Goal: Task Accomplishment & Management: Manage account settings

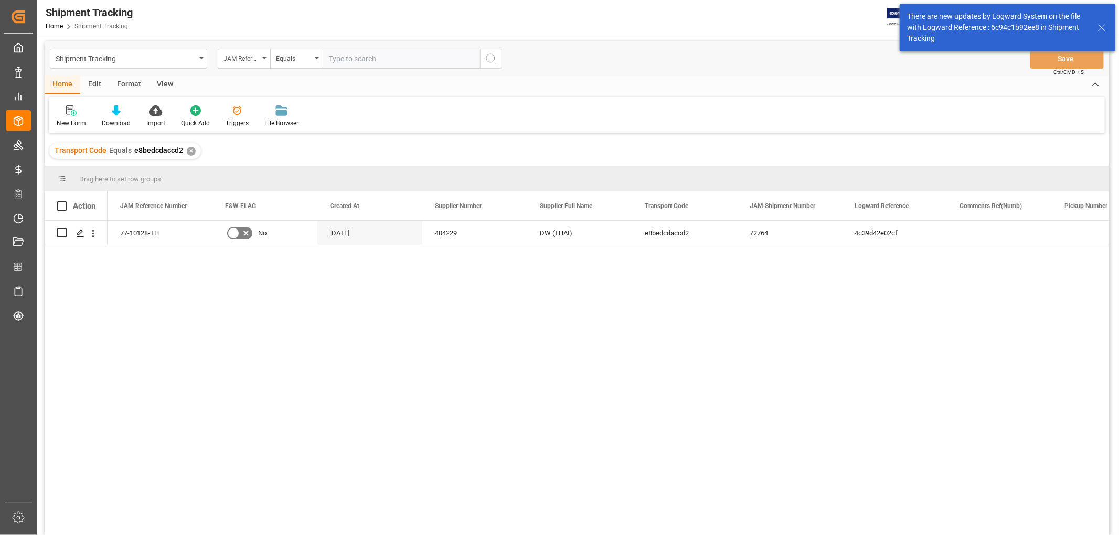
click at [226, 283] on div "77-10128-TH No 07-15-2025 404229 DW (THAI) e8bedcdaccd2 72764 4c39d42e02cf In-t…" at bounding box center [608, 381] width 1001 height 321
click at [120, 234] on div "77-10128-TH" at bounding box center [160, 233] width 105 height 24
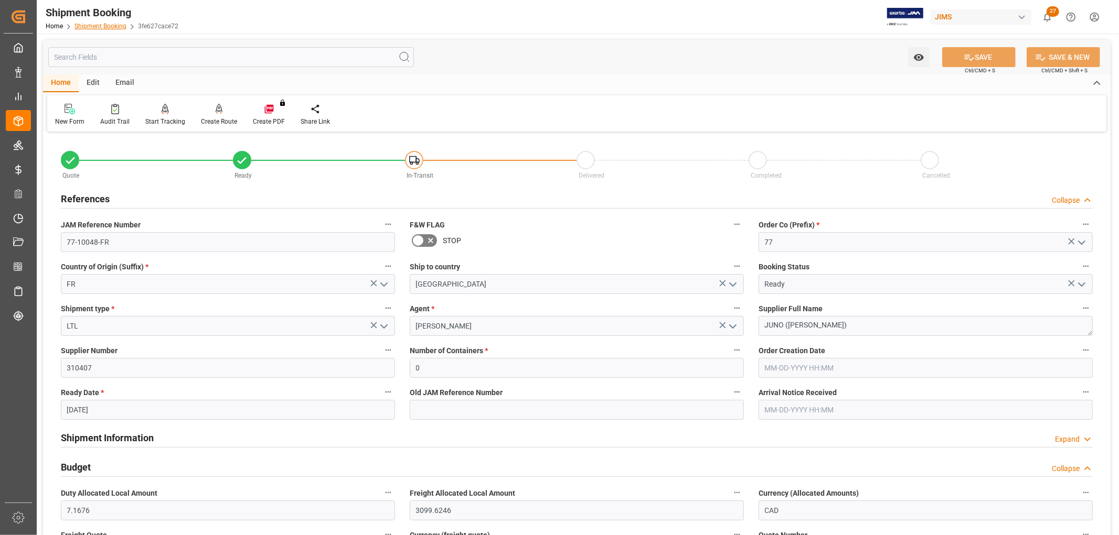
click at [101, 26] on link "Shipment Booking" at bounding box center [100, 26] width 52 height 7
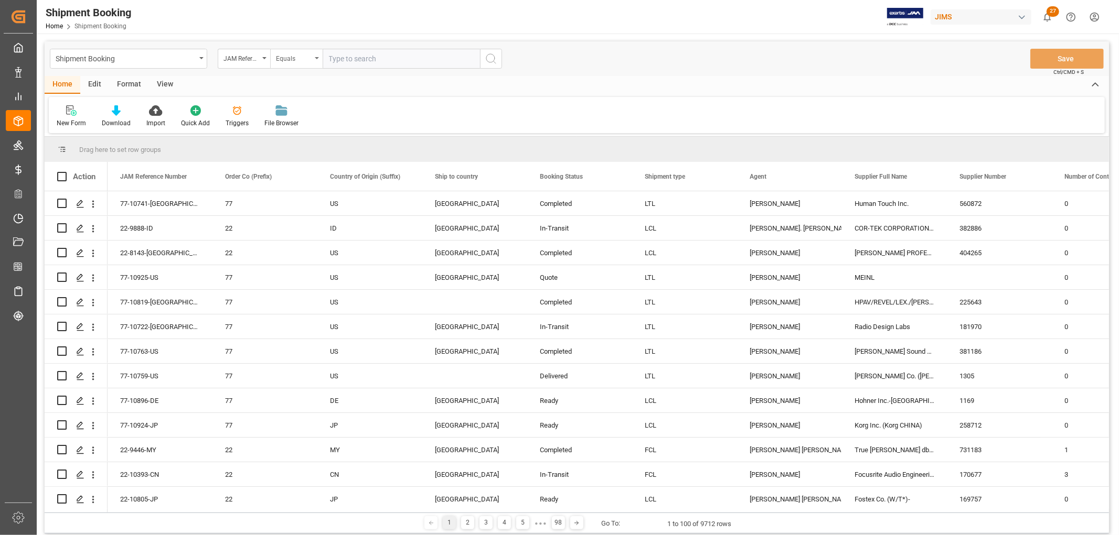
click at [320, 60] on div "Equals" at bounding box center [296, 59] width 52 height 20
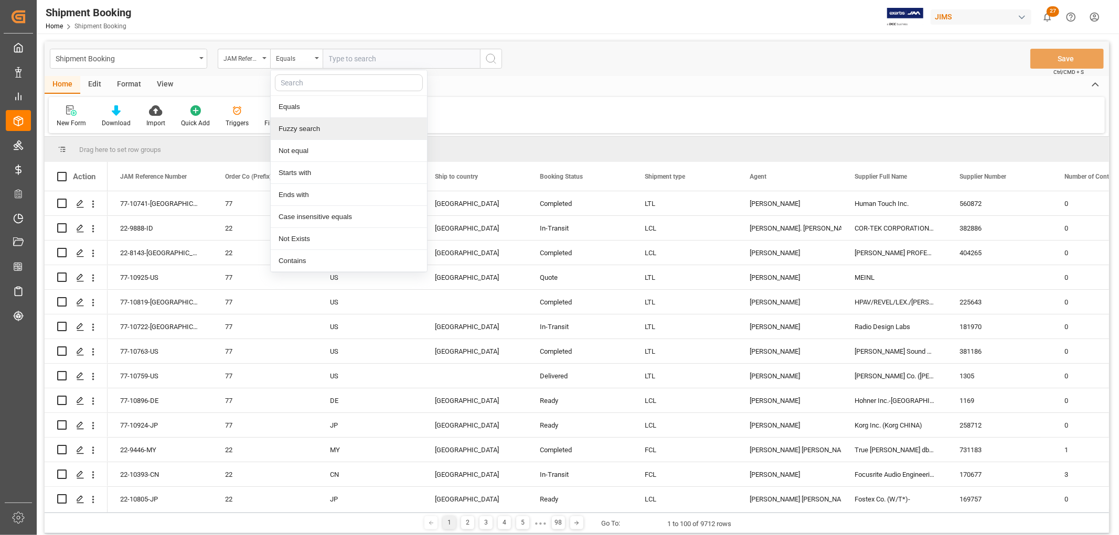
click at [303, 128] on div "Fuzzy search" at bounding box center [349, 129] width 156 height 22
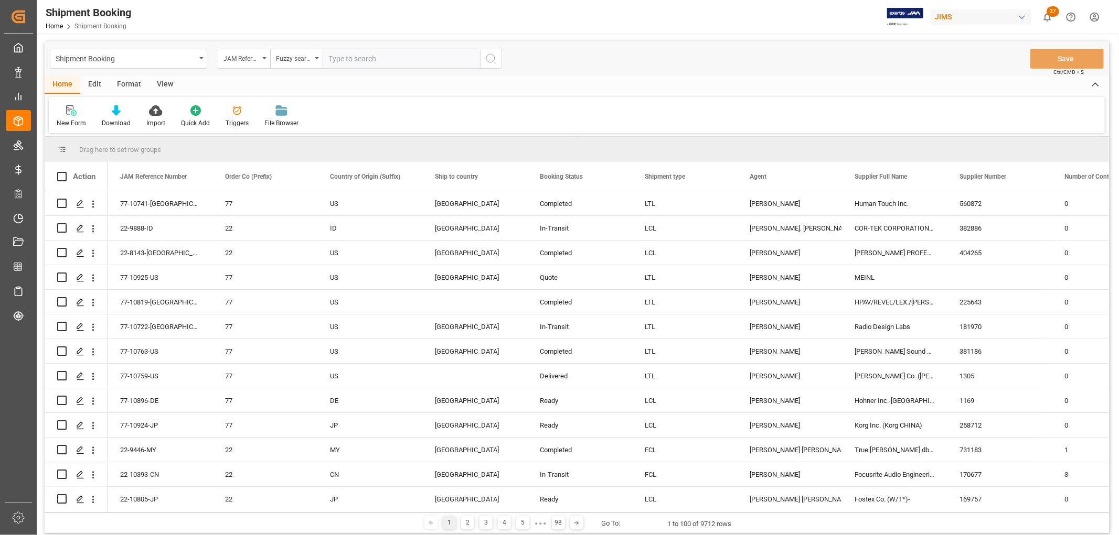
paste input "77-10128-TH"
type input "77-10128-TH"
click at [489, 60] on icon "search button" at bounding box center [491, 58] width 13 height 13
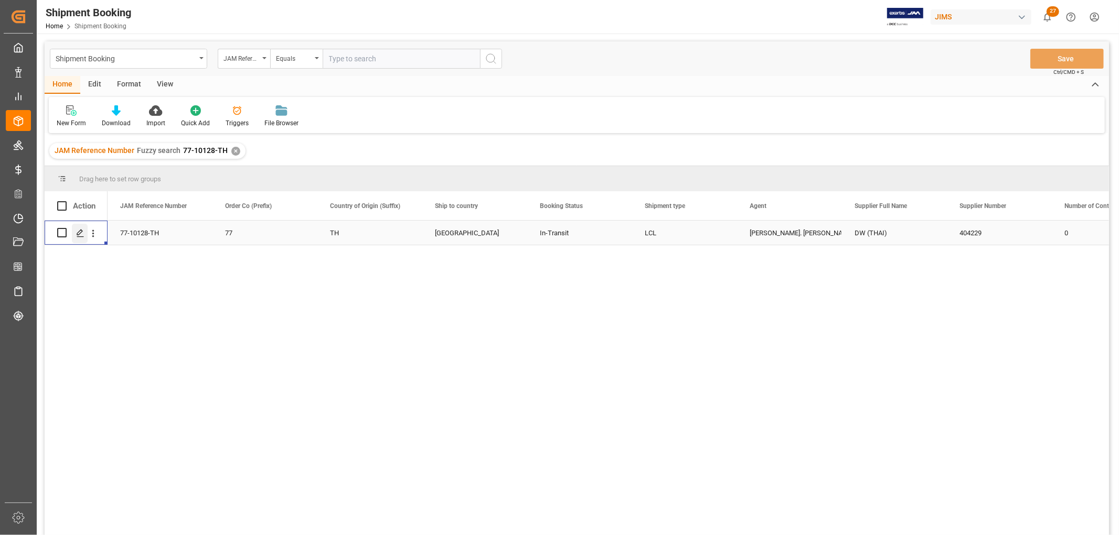
click at [76, 232] on icon "Press SPACE to select this row." at bounding box center [80, 233] width 8 height 8
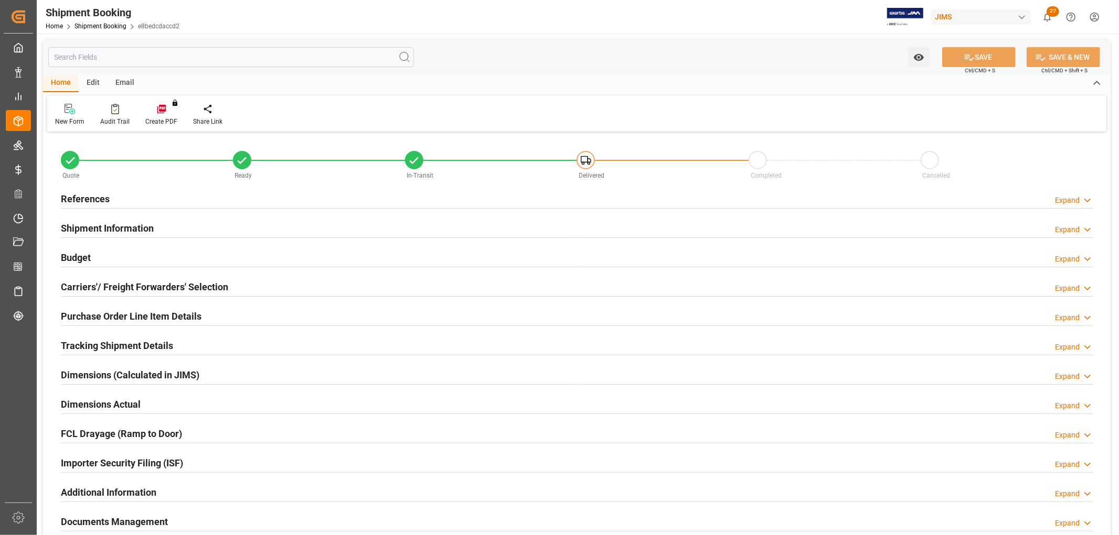
type input "176.8476"
type input "2207.1255"
type input "1050"
type input "14912.52"
click at [63, 257] on h2 "Budget" at bounding box center [76, 258] width 30 height 14
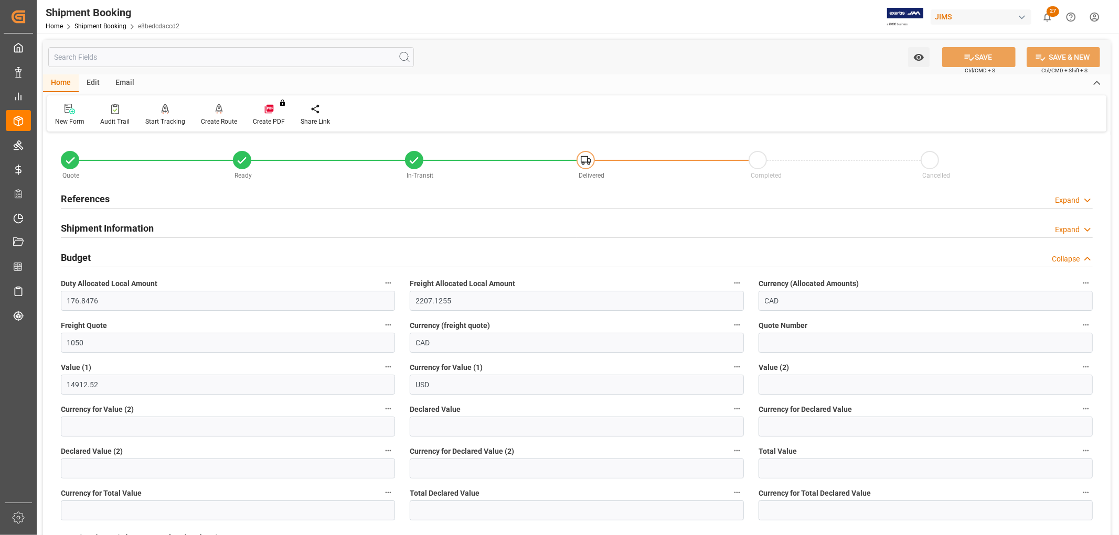
click at [92, 196] on h2 "References" at bounding box center [85, 199] width 49 height 14
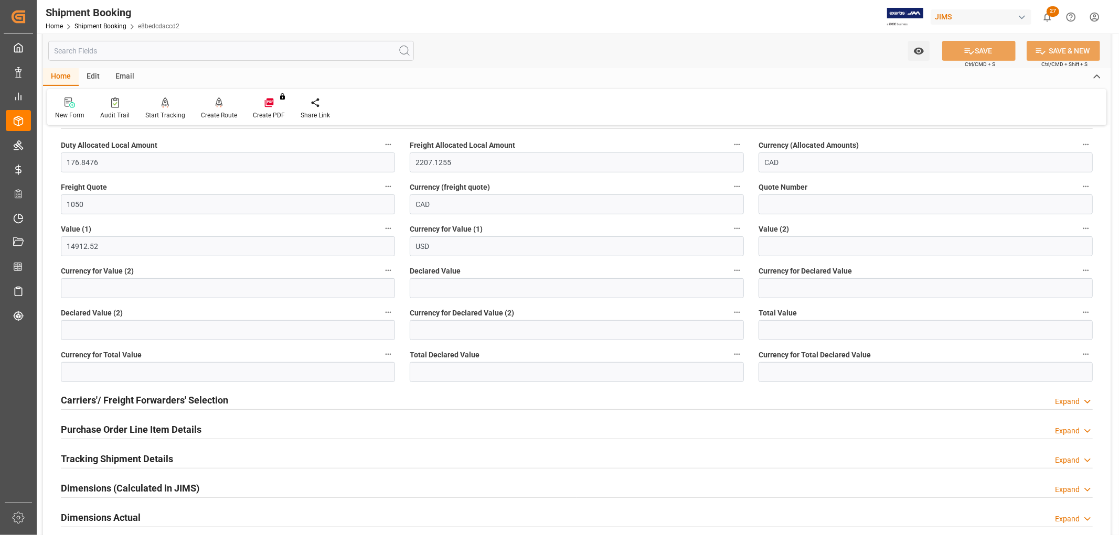
scroll to position [349, 0]
click at [93, 427] on h2 "Purchase Order Line Item Details" at bounding box center [131, 429] width 141 height 14
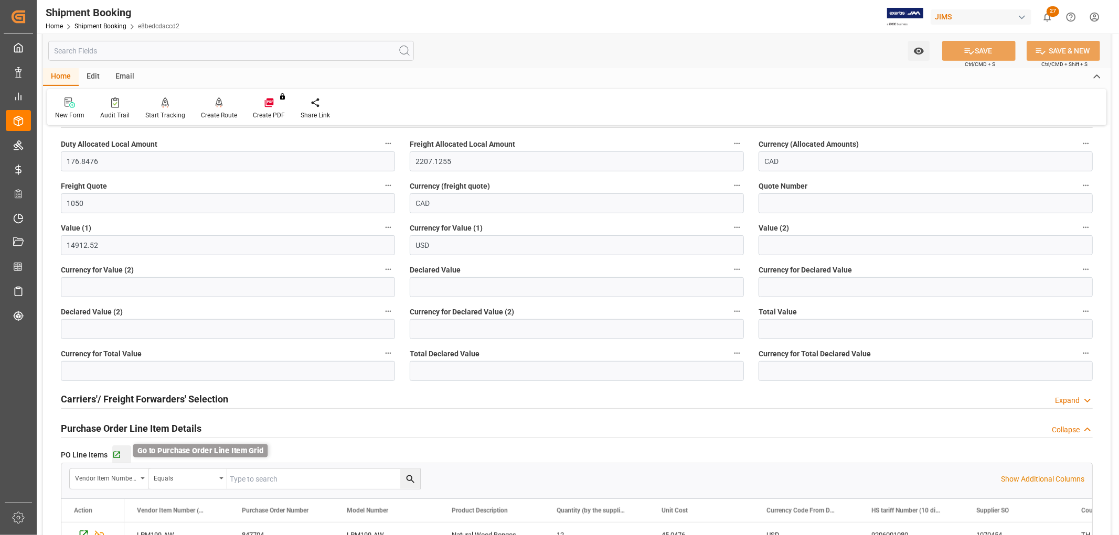
click at [116, 455] on icon "button" at bounding box center [116, 455] width 9 height 9
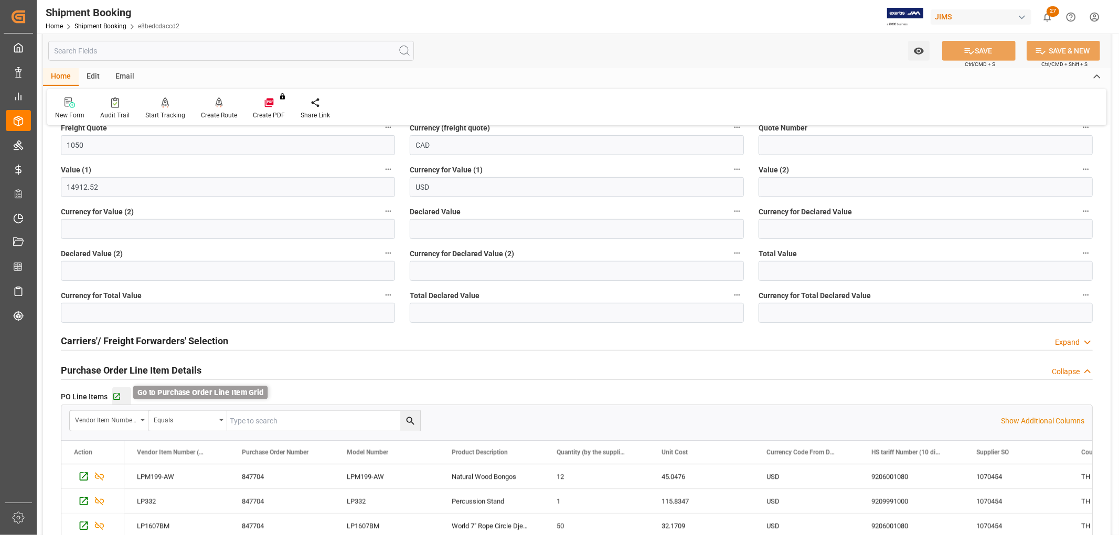
click at [117, 397] on icon "button" at bounding box center [116, 397] width 9 height 9
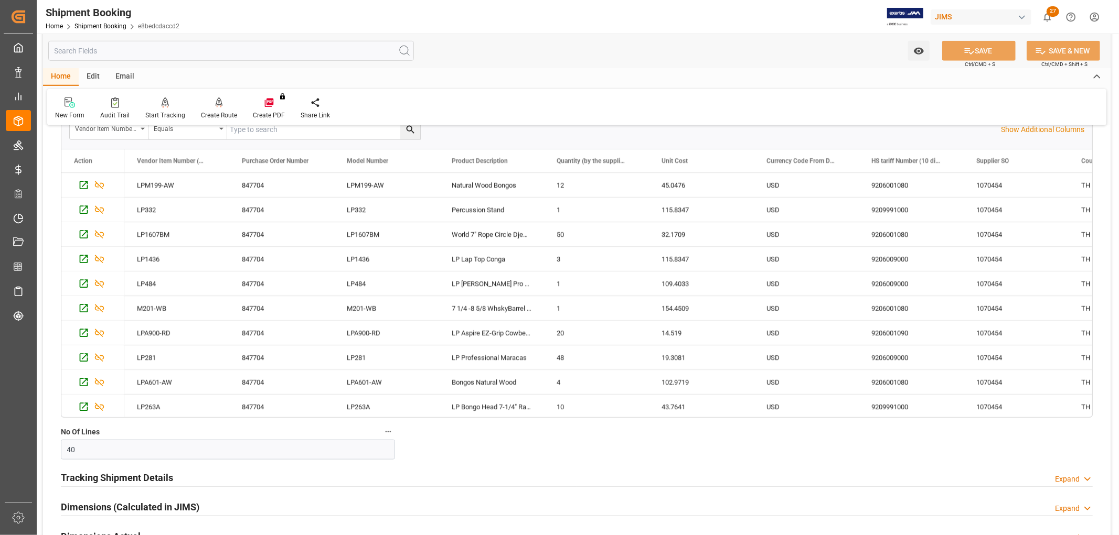
scroll to position [874, 0]
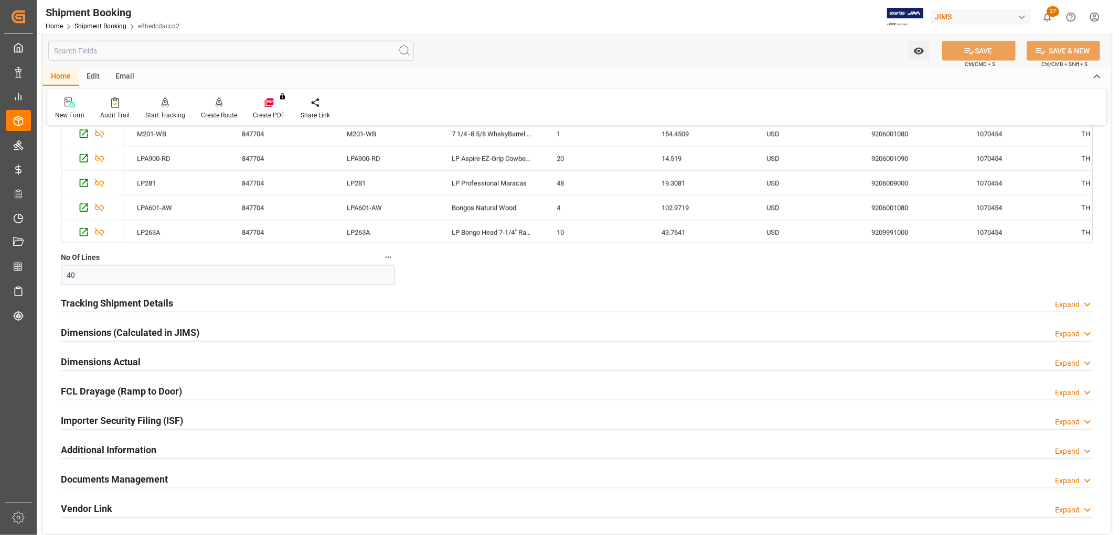
click at [119, 297] on h2 "Tracking Shipment Details" at bounding box center [117, 303] width 112 height 14
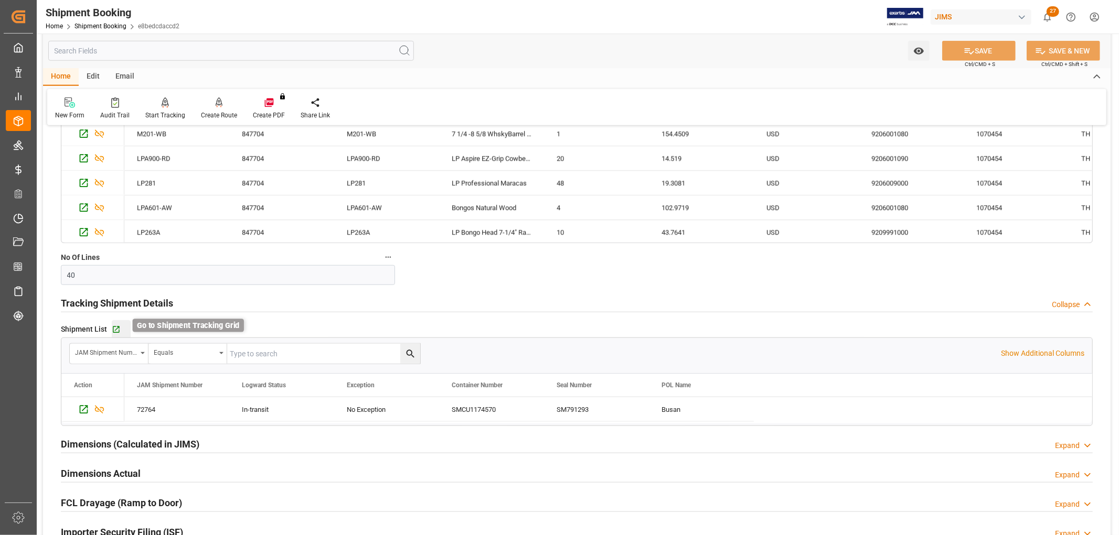
click at [116, 326] on icon "button" at bounding box center [116, 329] width 9 height 9
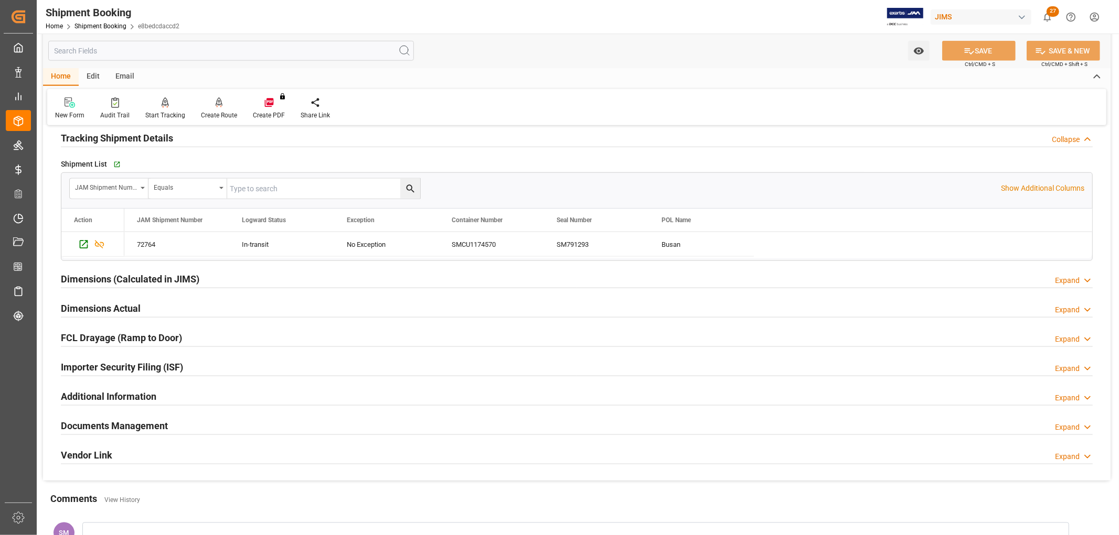
scroll to position [1165, 0]
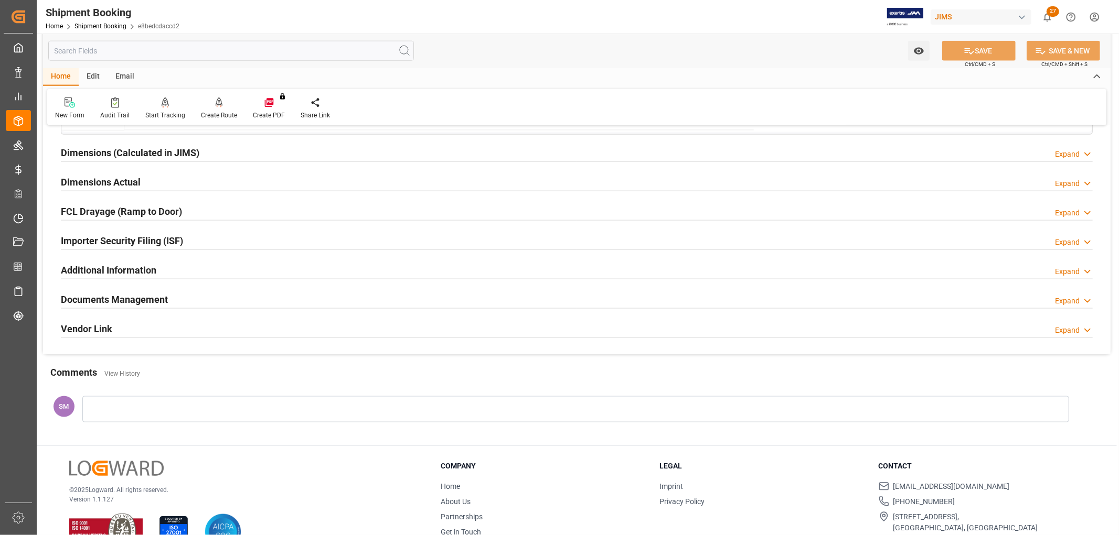
click at [90, 295] on h2 "Documents Management" at bounding box center [114, 300] width 107 height 14
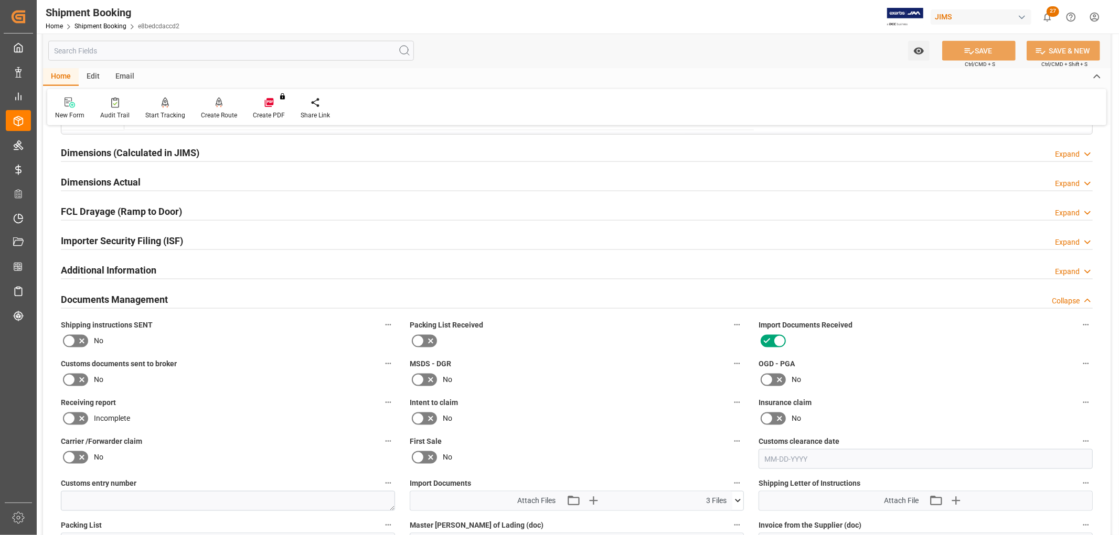
click at [76, 380] on icon at bounding box center [82, 380] width 13 height 13
click at [0, 0] on input "checkbox" at bounding box center [0, 0] width 0 height 0
click at [979, 45] on button "SAVE" at bounding box center [978, 51] width 73 height 20
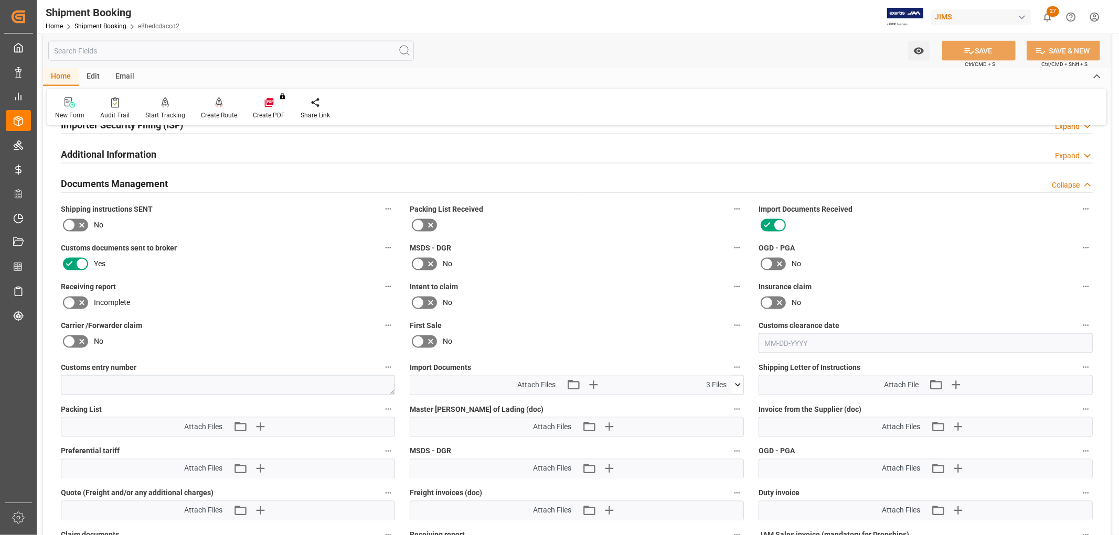
scroll to position [1282, 0]
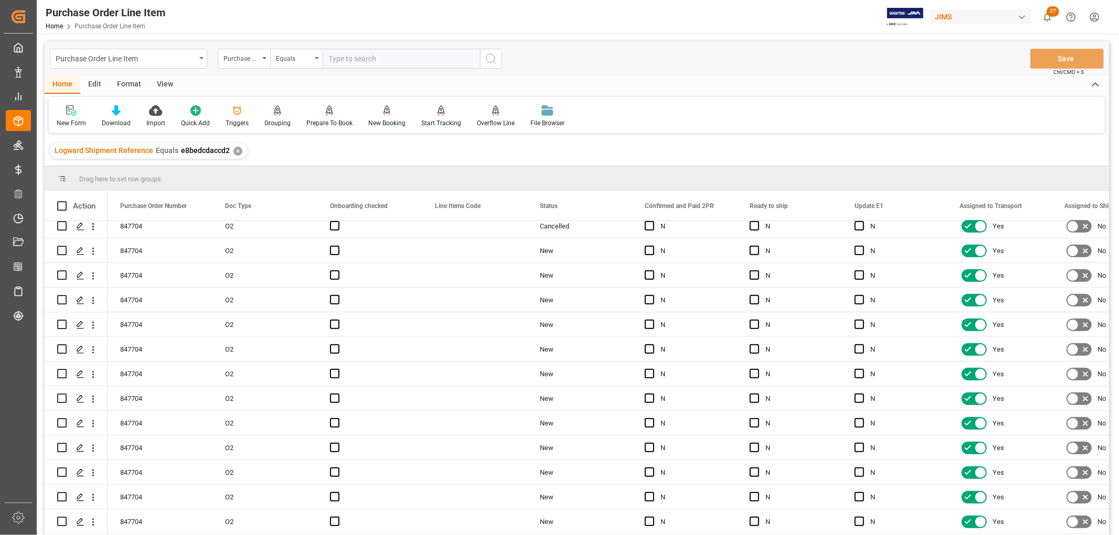
scroll to position [671, 0]
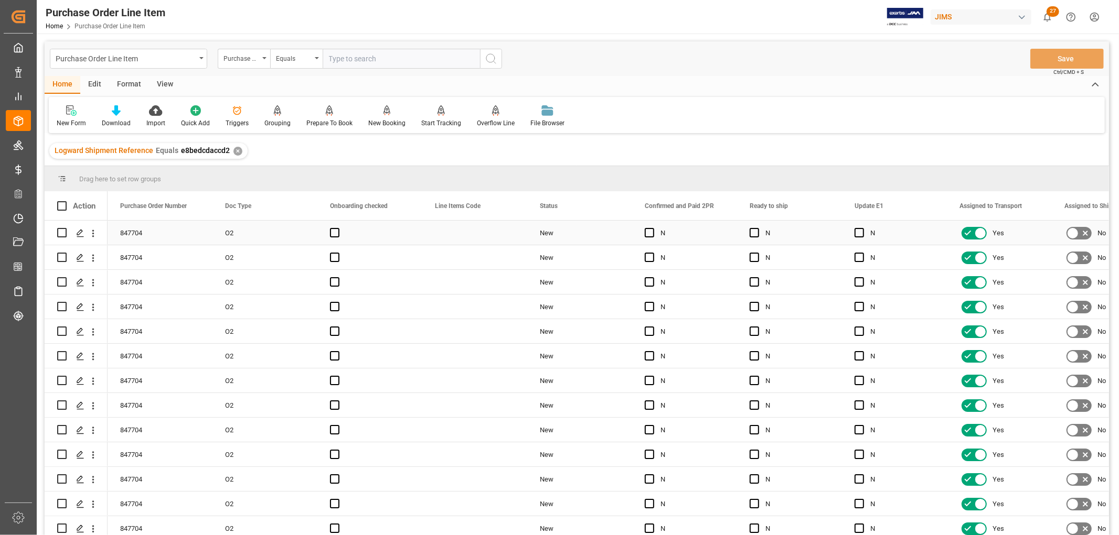
click at [137, 233] on div "847704" at bounding box center [160, 233] width 105 height 24
click at [59, 203] on span at bounding box center [61, 205] width 9 height 9
click at [65, 201] on input "checkbox" at bounding box center [65, 201] width 0 height 0
checkbox input "true"
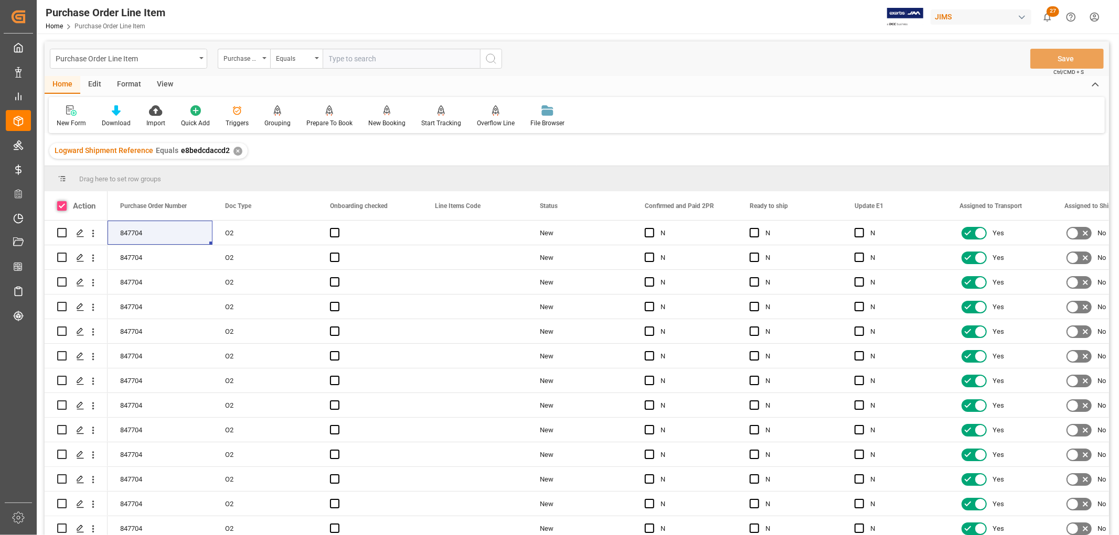
checkbox input "true"
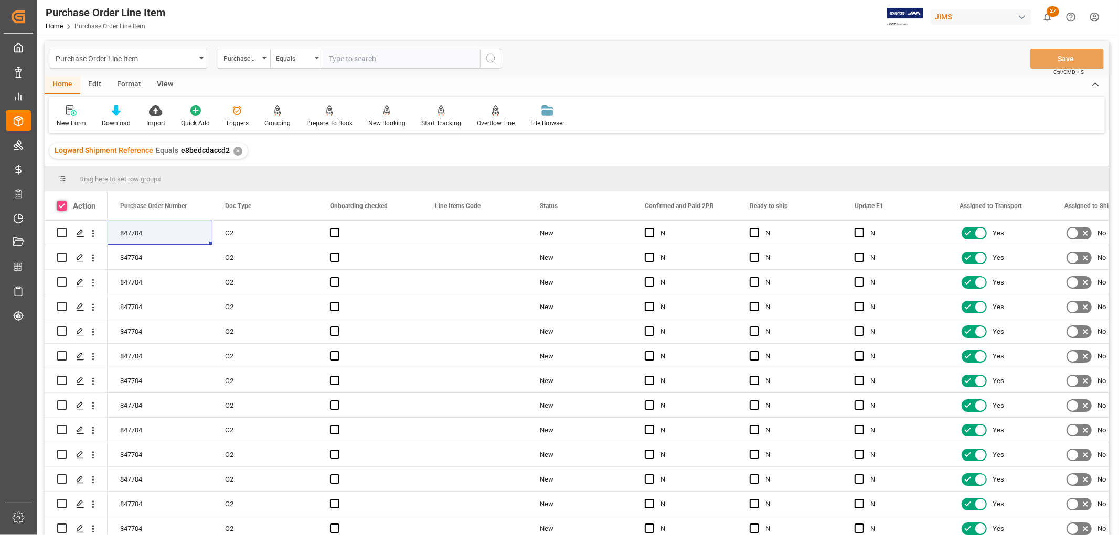
checkbox input "true"
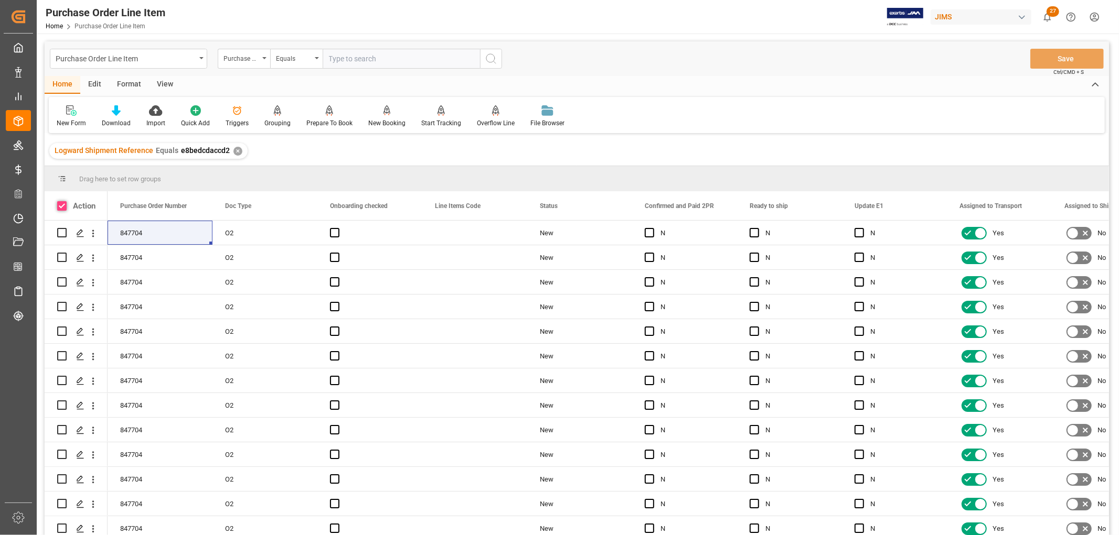
checkbox input "true"
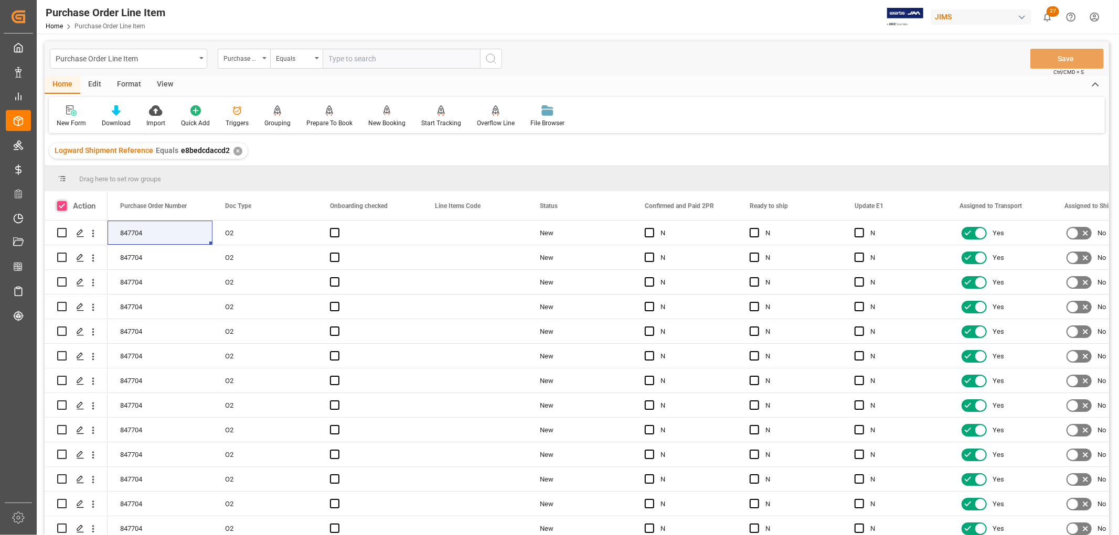
checkbox input "true"
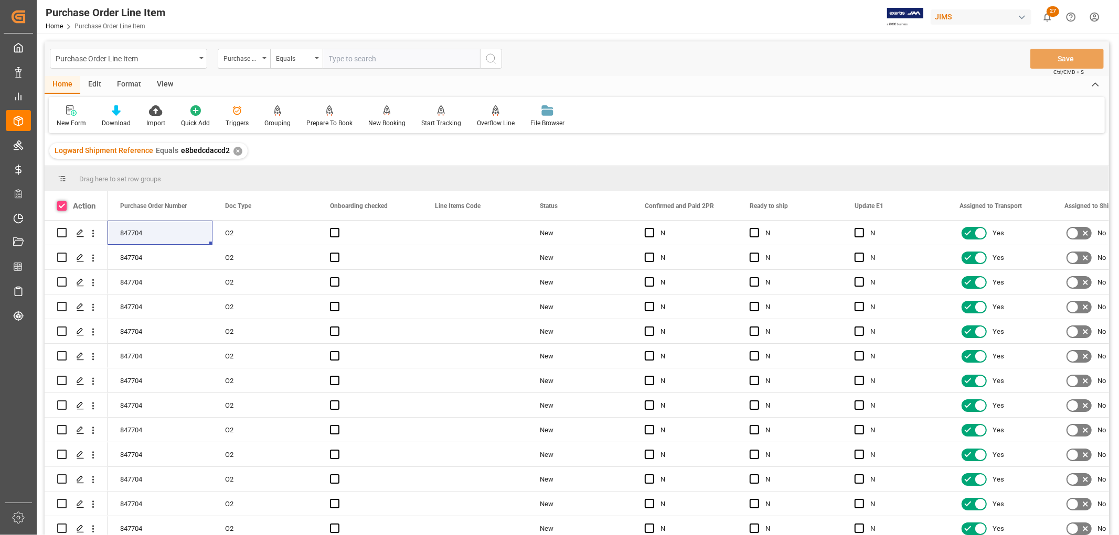
checkbox input "true"
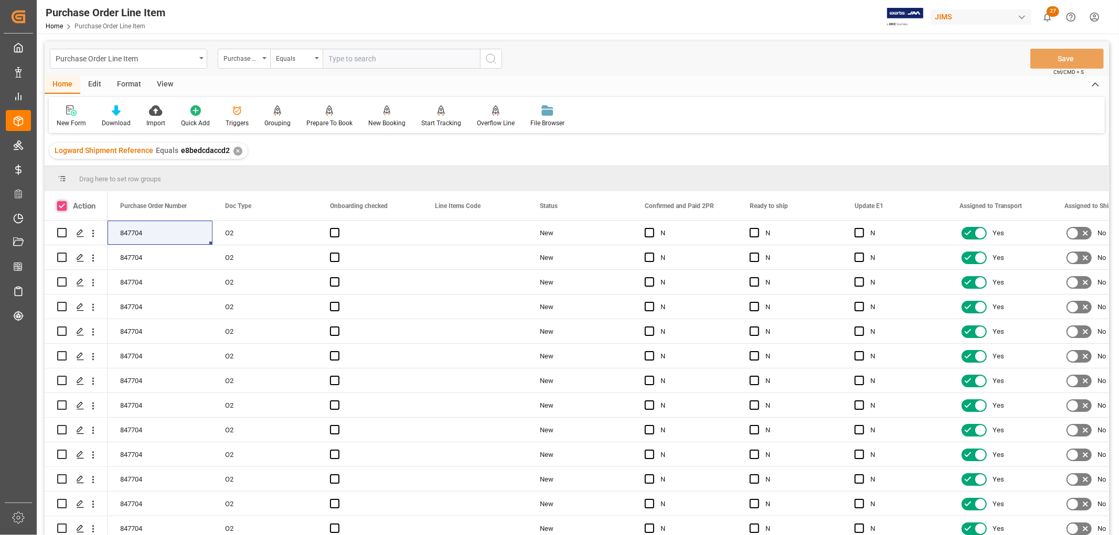
checkbox input "true"
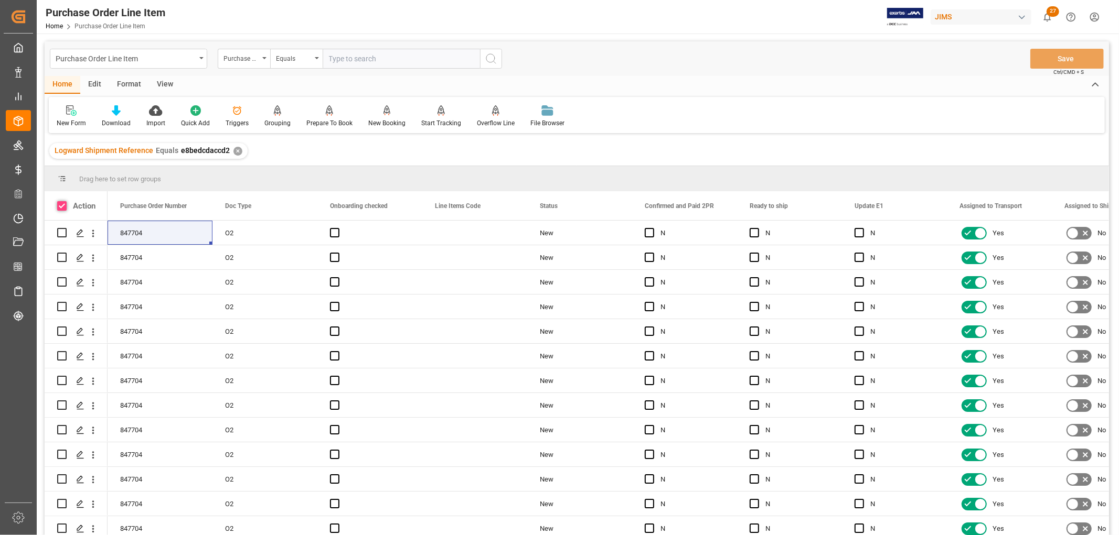
checkbox input "true"
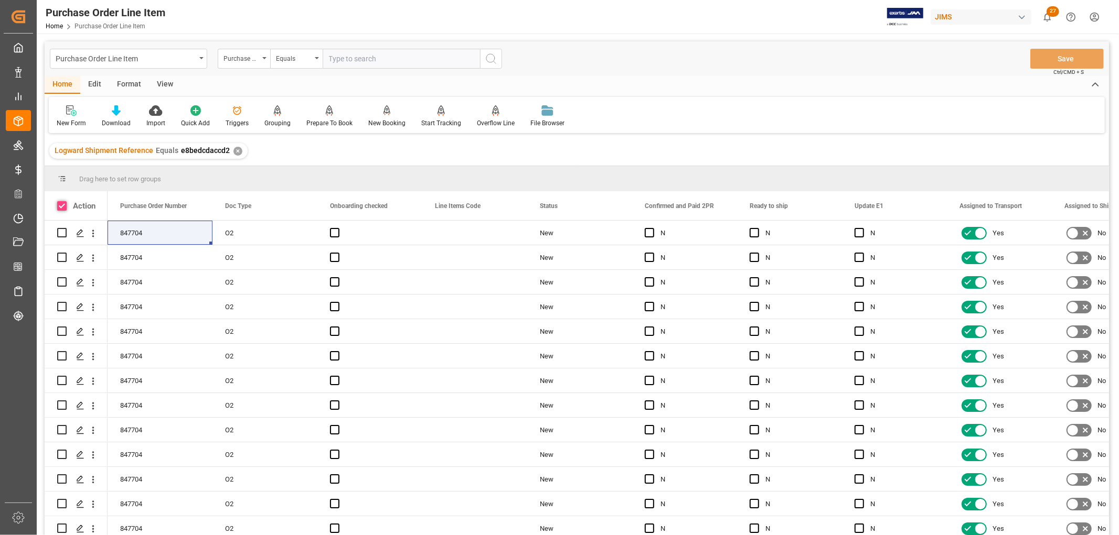
checkbox input "true"
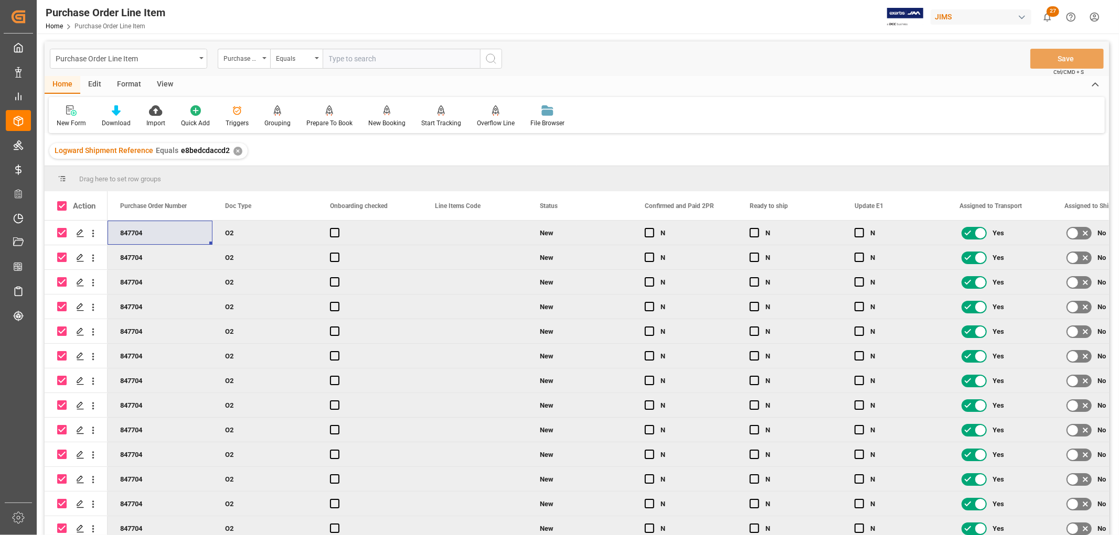
click at [160, 80] on div "View" at bounding box center [165, 85] width 32 height 18
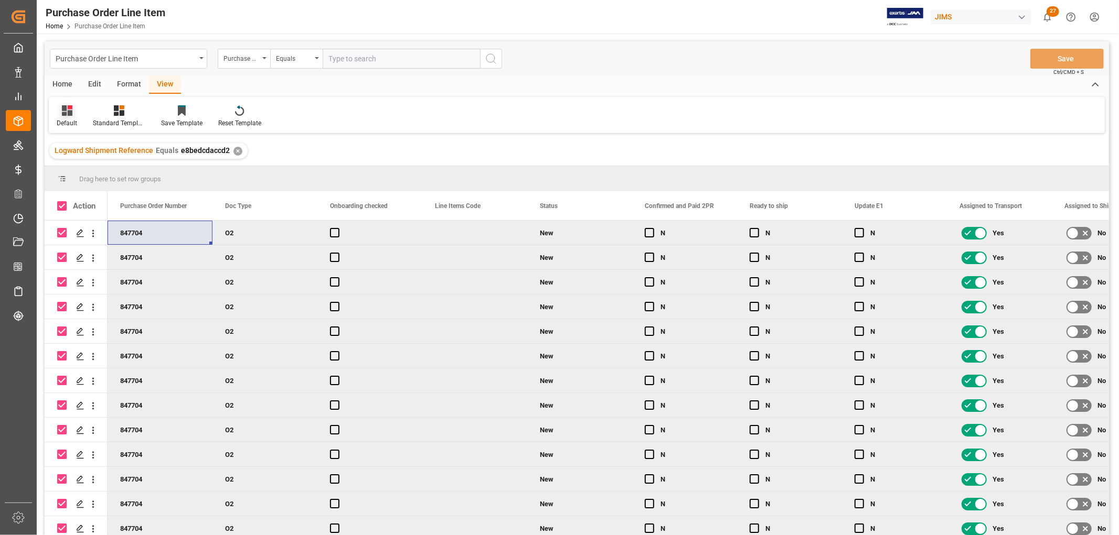
click at [67, 116] on div "Default" at bounding box center [67, 116] width 36 height 23
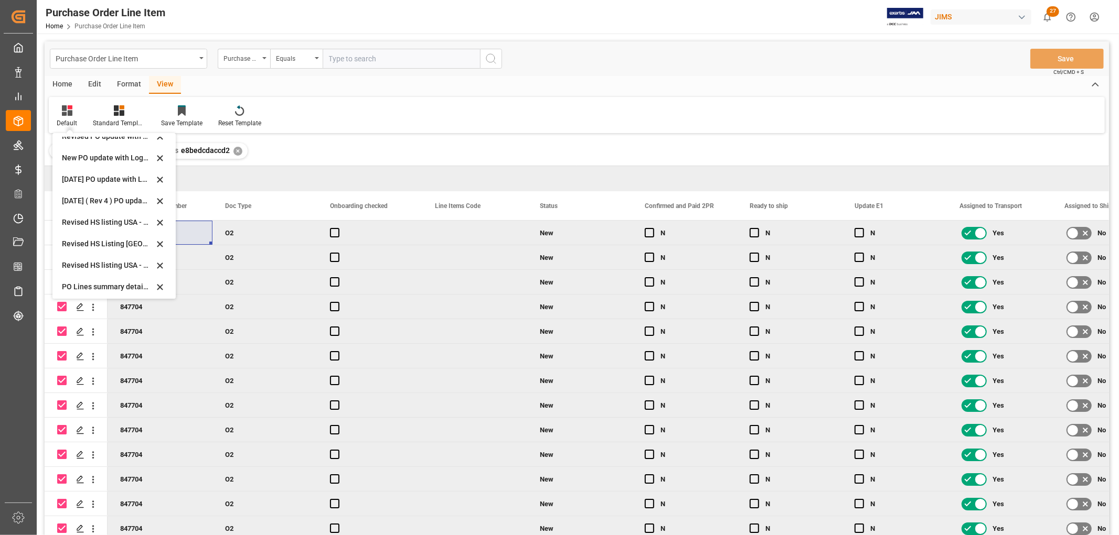
scroll to position [315, 0]
click at [80, 279] on div "Sept 2025 2PR and all" at bounding box center [108, 284] width 92 height 11
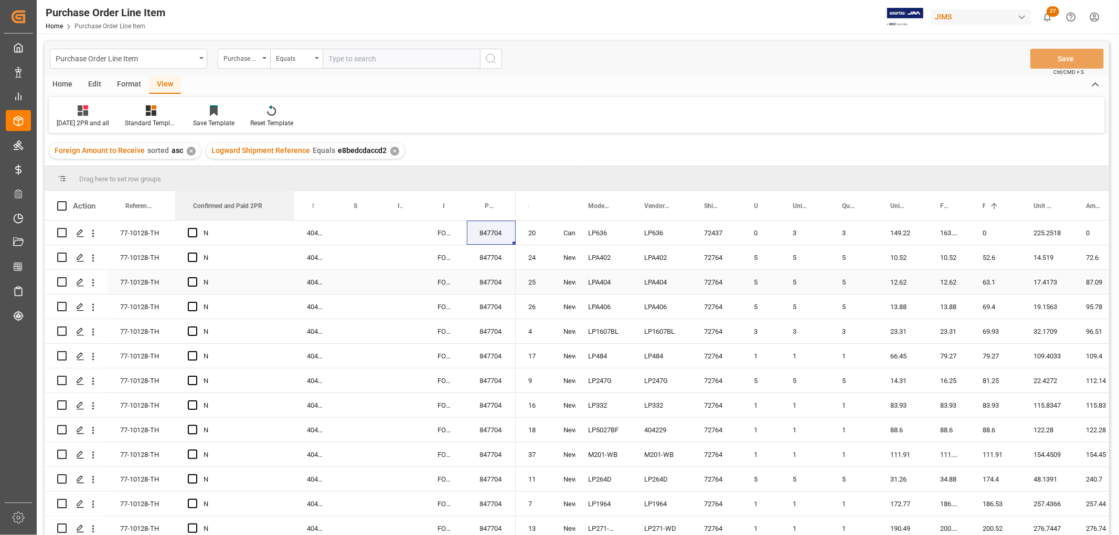
drag, startPoint x: 218, startPoint y: 203, endPoint x: 292, endPoint y: 286, distance: 110.7
click at [292, 286] on div "Action Reference 2 Vendor Confirmed and Paid 2PR Supplier Number 1 N" at bounding box center [577, 366] width 1064 height 351
click at [189, 234] on span "Press SPACE to select this row." at bounding box center [192, 232] width 9 height 9
click at [196, 228] on input "Press SPACE to select this row." at bounding box center [196, 228] width 0 height 0
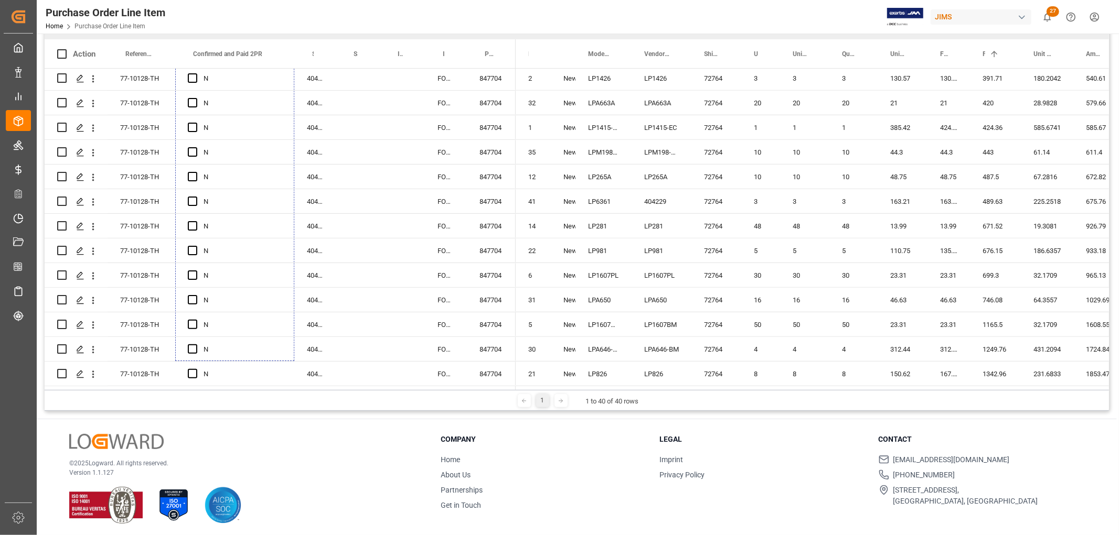
scroll to position [155, 0]
drag, startPoint x: 292, startPoint y: 243, endPoint x: 257, endPoint y: 446, distance: 206.3
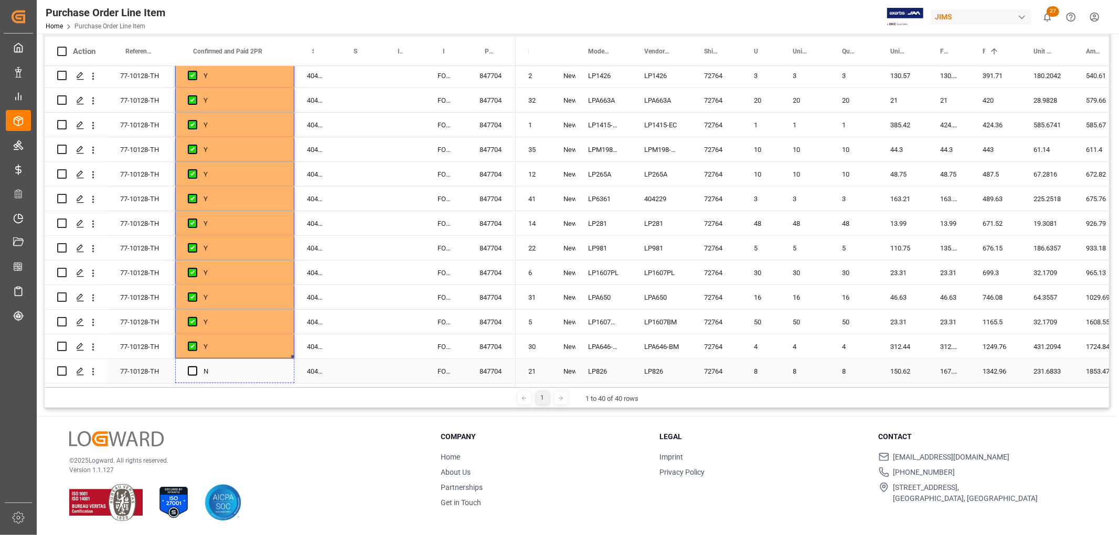
drag, startPoint x: 291, startPoint y: 354, endPoint x: 291, endPoint y: 360, distance: 6.3
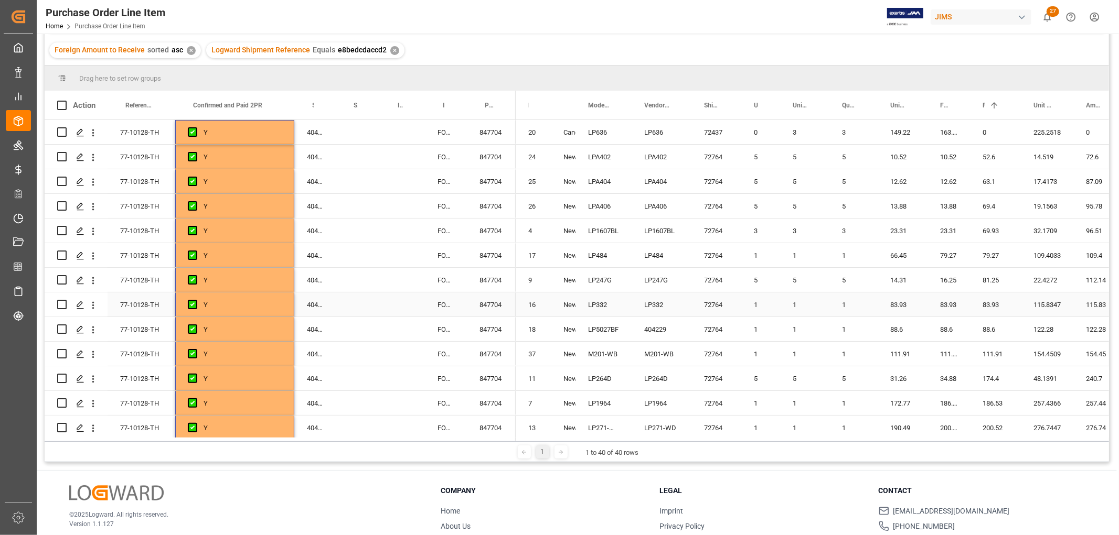
scroll to position [0, 0]
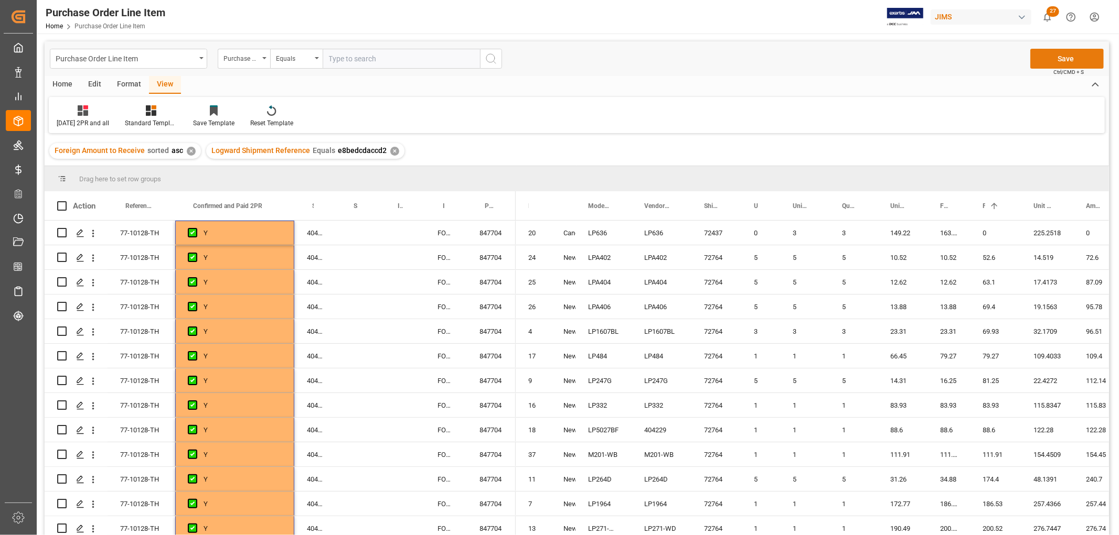
click at [1065, 55] on button "Save" at bounding box center [1066, 59] width 73 height 20
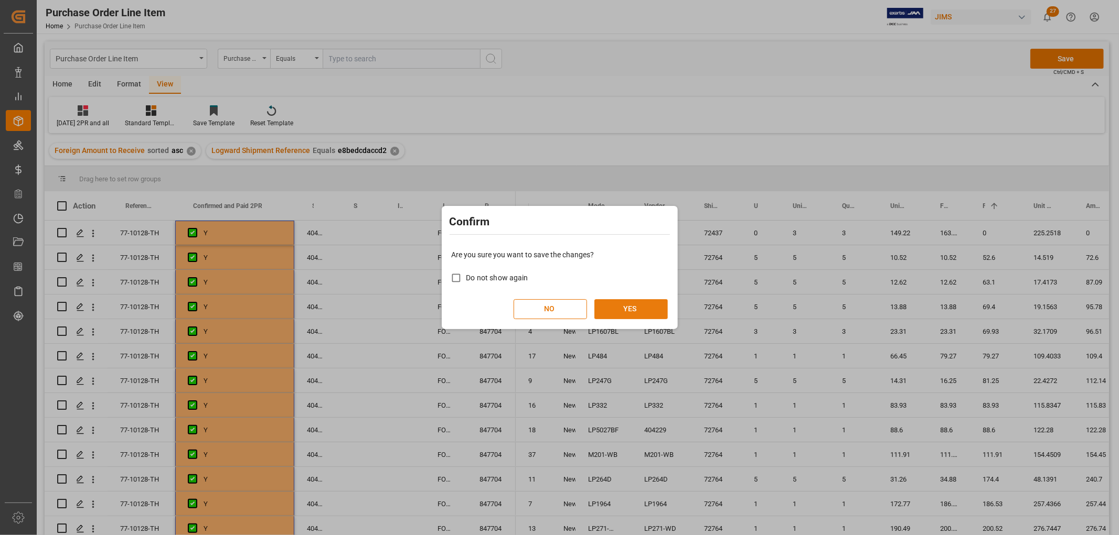
click at [646, 306] on button "YES" at bounding box center [630, 309] width 73 height 20
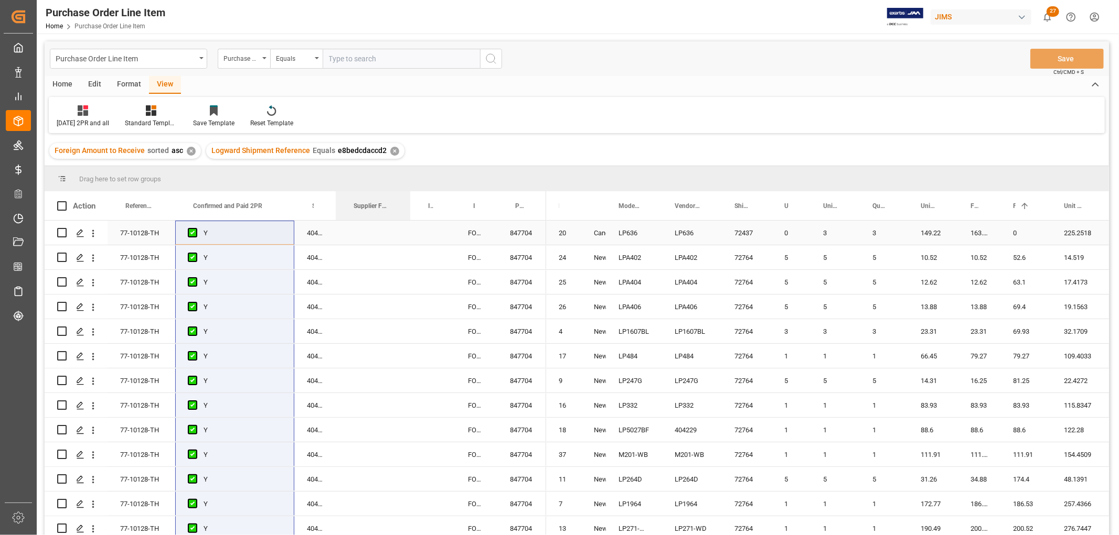
drag, startPoint x: 379, startPoint y: 202, endPoint x: 409, endPoint y: 222, distance: 36.4
click at [409, 222] on div "Action Reference 2 Vendor Confirmed and Paid 2PR Supplier Number 1 Y" at bounding box center [577, 366] width 1064 height 351
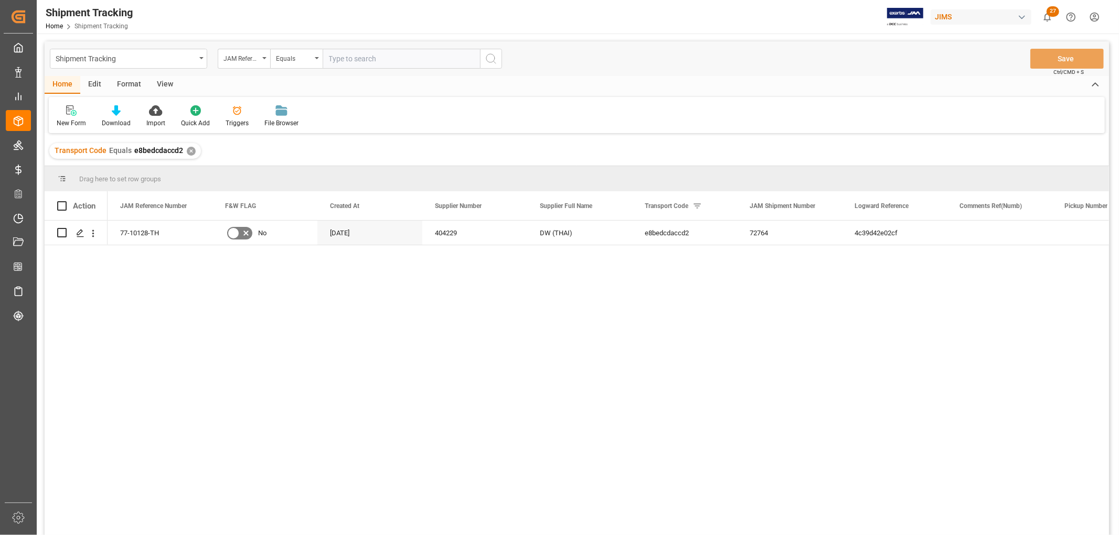
click at [158, 81] on div "View" at bounding box center [165, 85] width 32 height 18
click at [67, 117] on div "Default" at bounding box center [67, 116] width 36 height 23
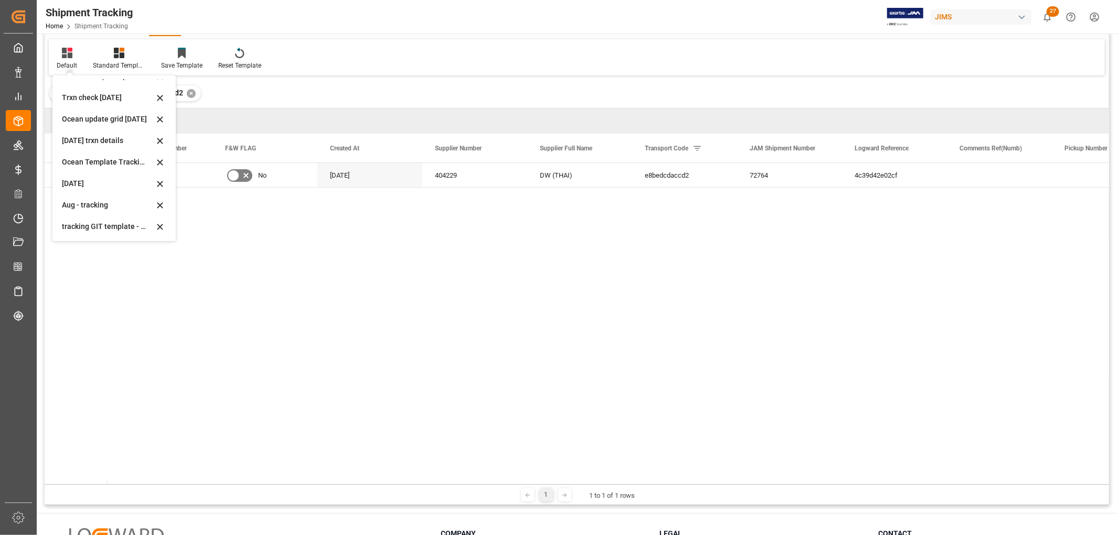
scroll to position [58, 0]
click at [85, 226] on div "tracking GIT template - Rev" at bounding box center [108, 226] width 92 height 11
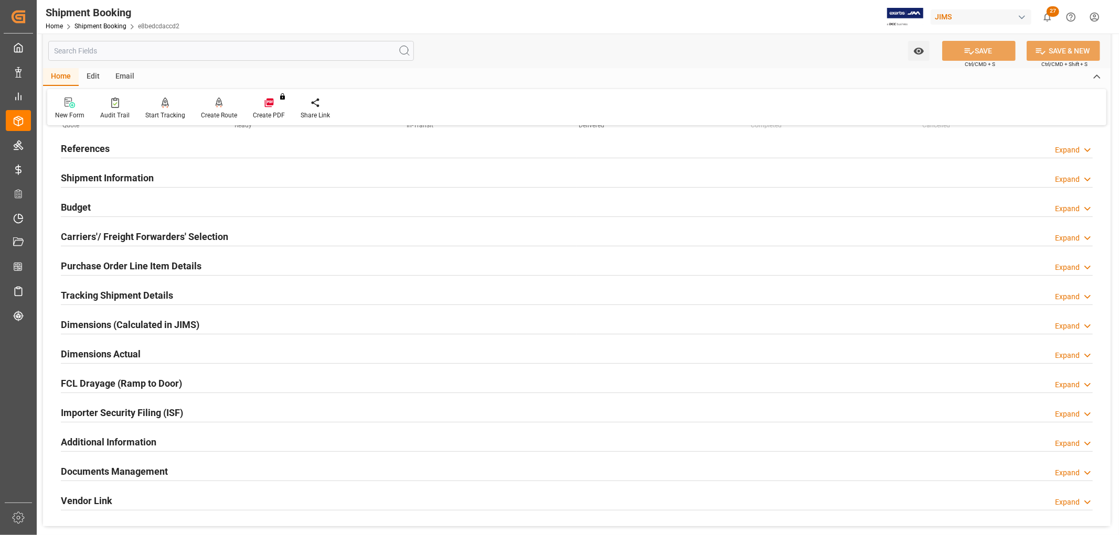
scroll to position [116, 0]
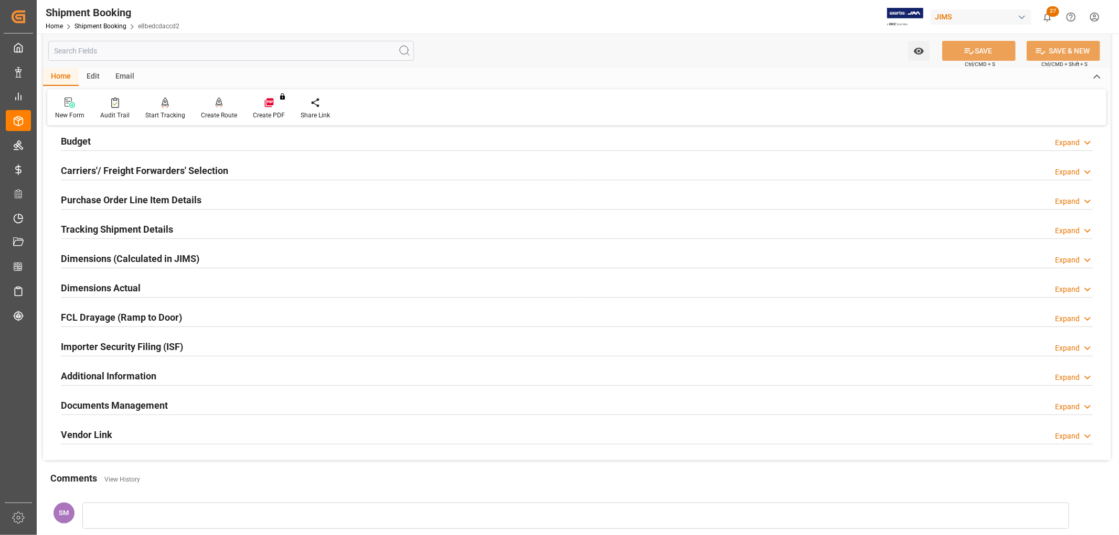
click at [113, 410] on h2 "Documents Management" at bounding box center [114, 406] width 107 height 14
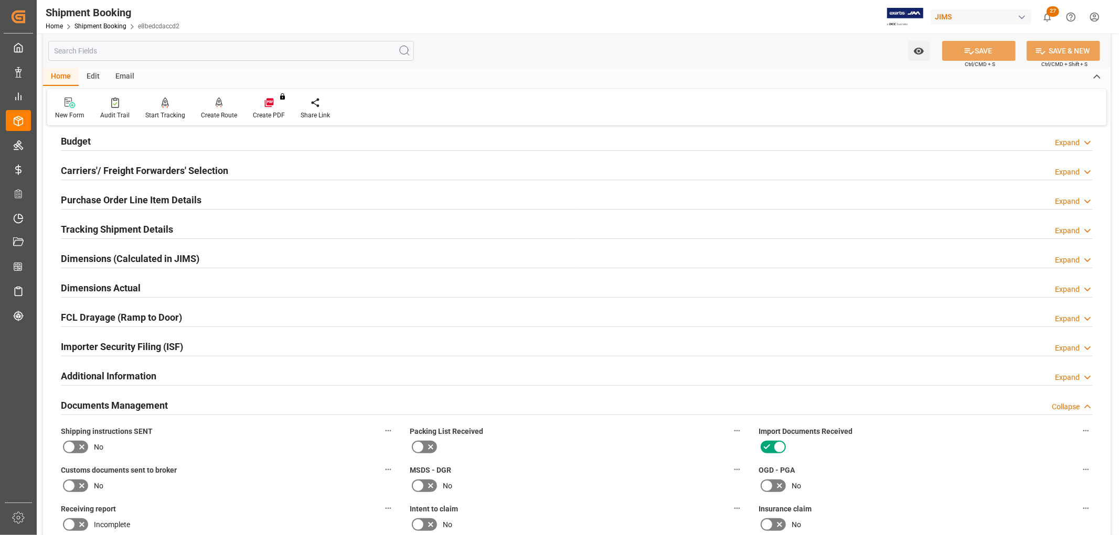
scroll to position [291, 0]
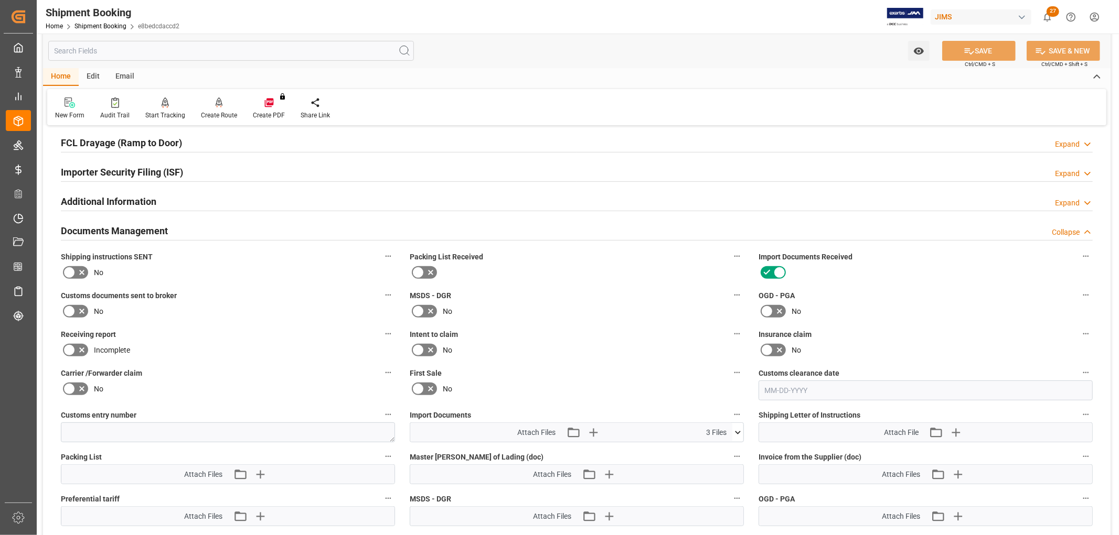
click at [71, 309] on icon at bounding box center [69, 311] width 13 height 13
click at [0, 0] on input "checkbox" at bounding box center [0, 0] width 0 height 0
click at [983, 43] on button "SAVE" at bounding box center [978, 51] width 73 height 20
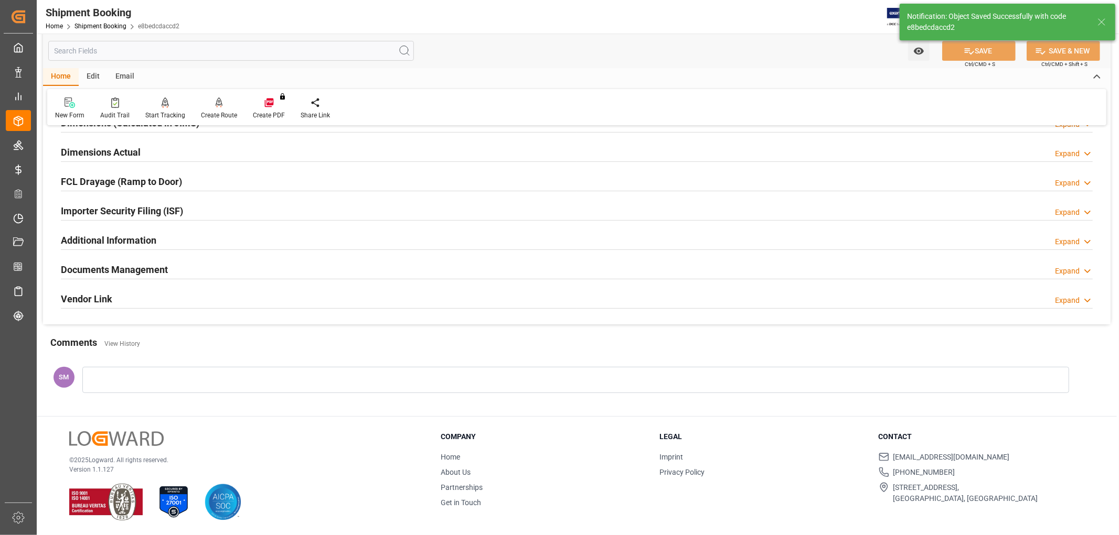
scroll to position [253, 0]
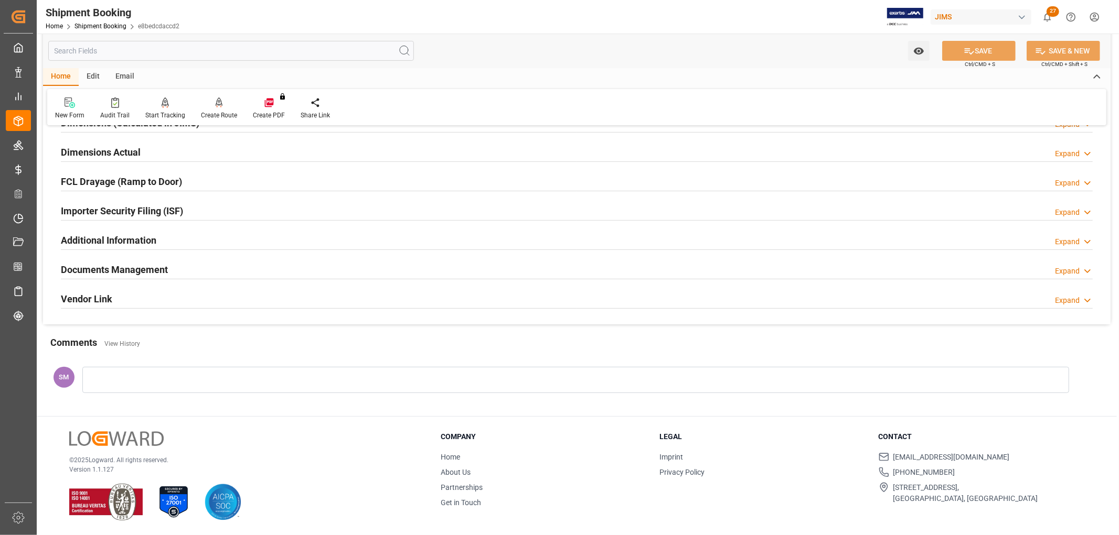
click at [155, 266] on h2 "Documents Management" at bounding box center [114, 270] width 107 height 14
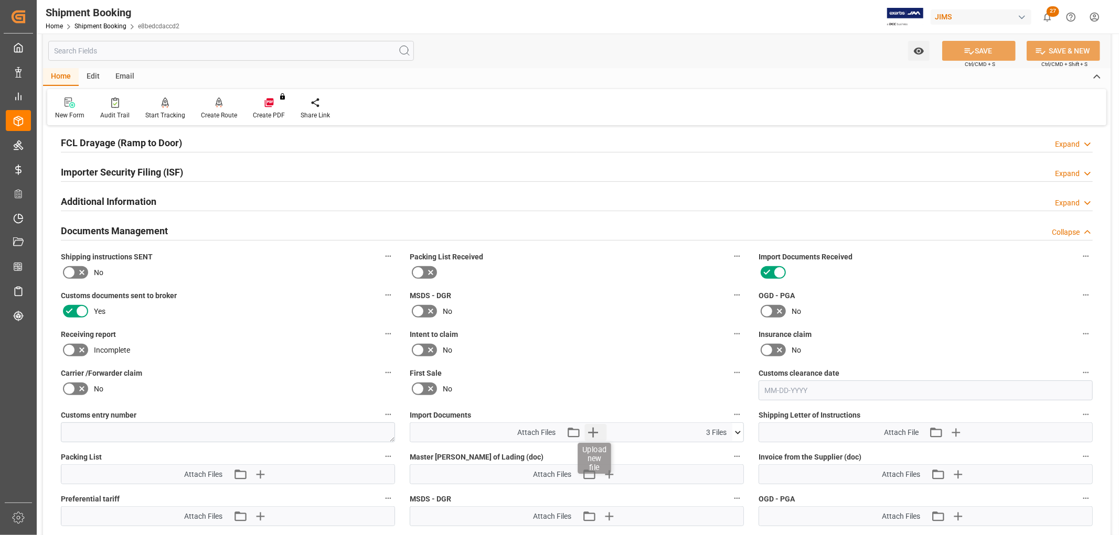
click at [593, 425] on icon "button" at bounding box center [592, 432] width 17 height 17
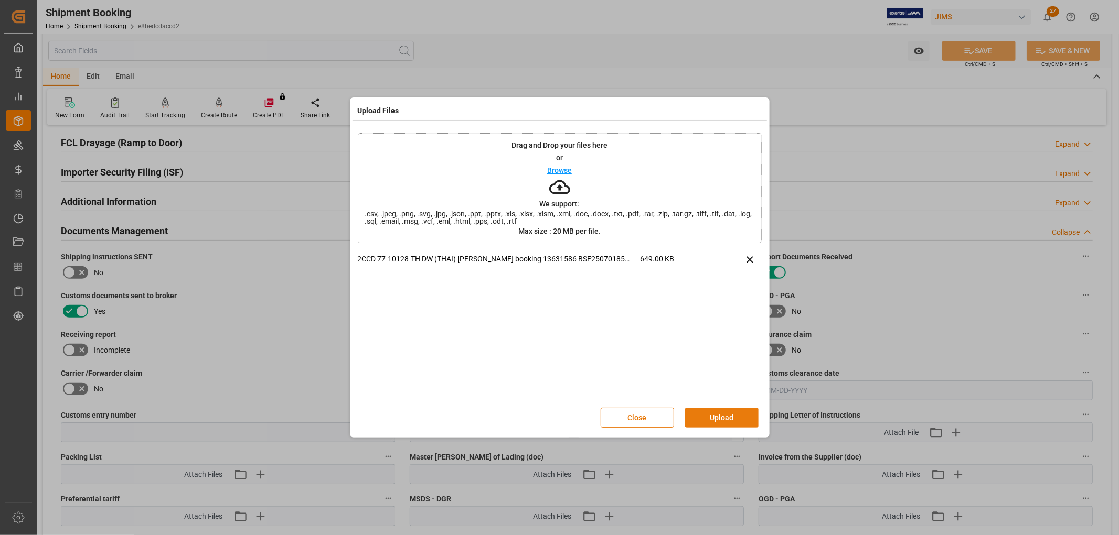
click at [705, 417] on button "Upload" at bounding box center [721, 418] width 73 height 20
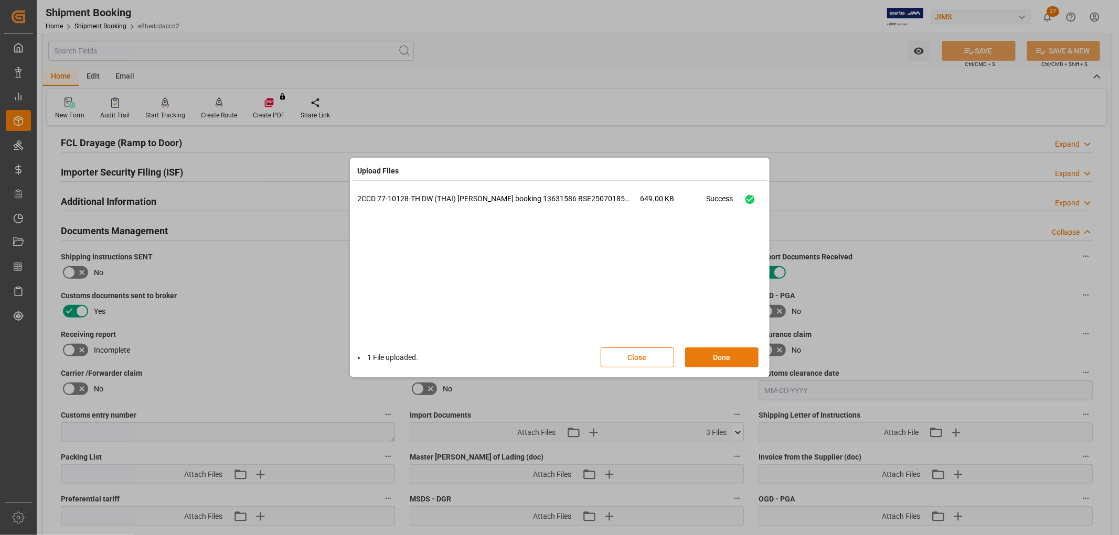
click at [717, 355] on button "Done" at bounding box center [721, 358] width 73 height 20
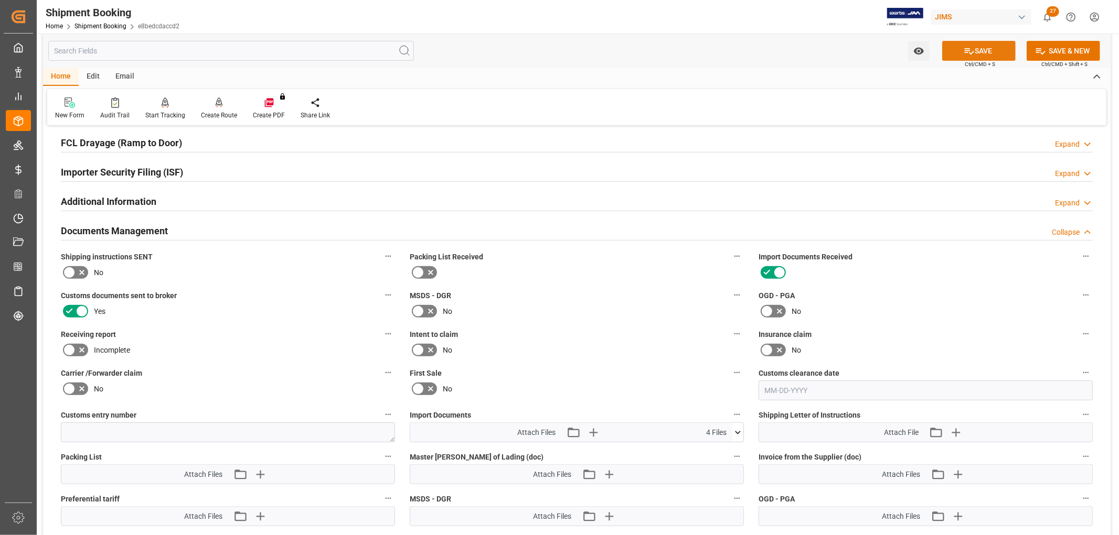
click at [999, 46] on button "SAVE" at bounding box center [978, 51] width 73 height 20
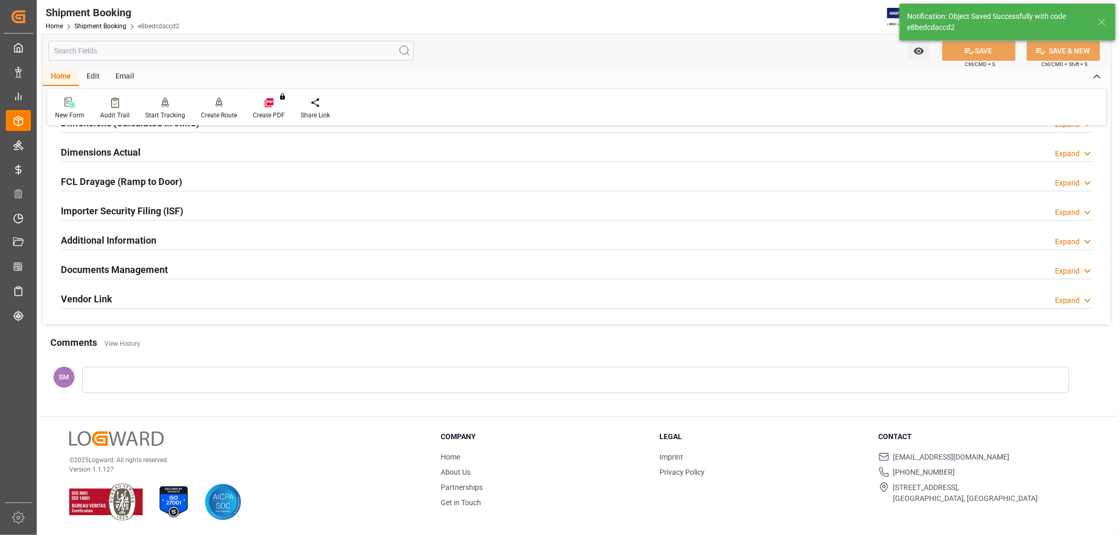
scroll to position [253, 0]
click at [144, 273] on h2 "Documents Management" at bounding box center [114, 270] width 107 height 14
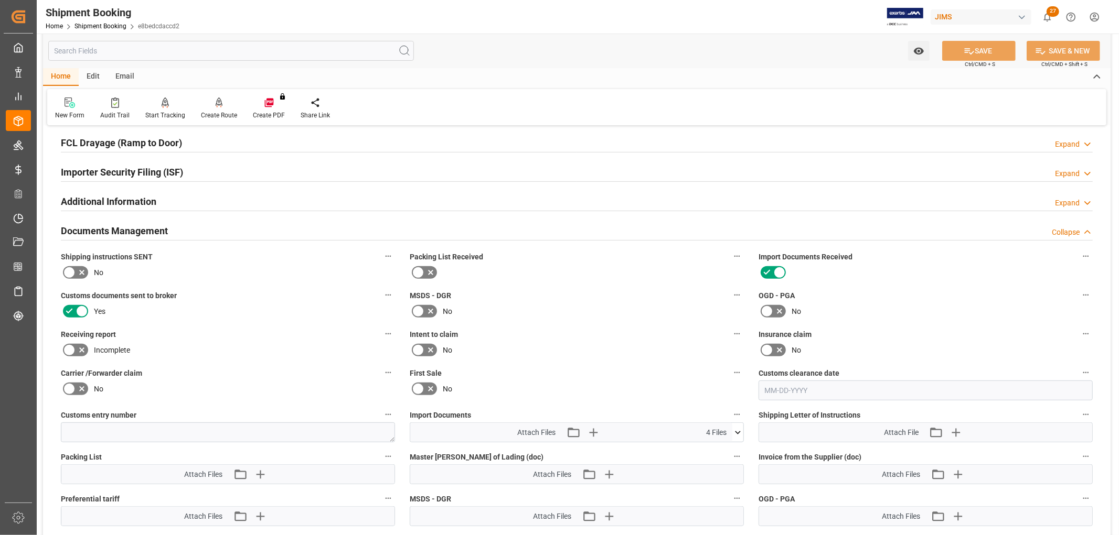
scroll to position [349, 0]
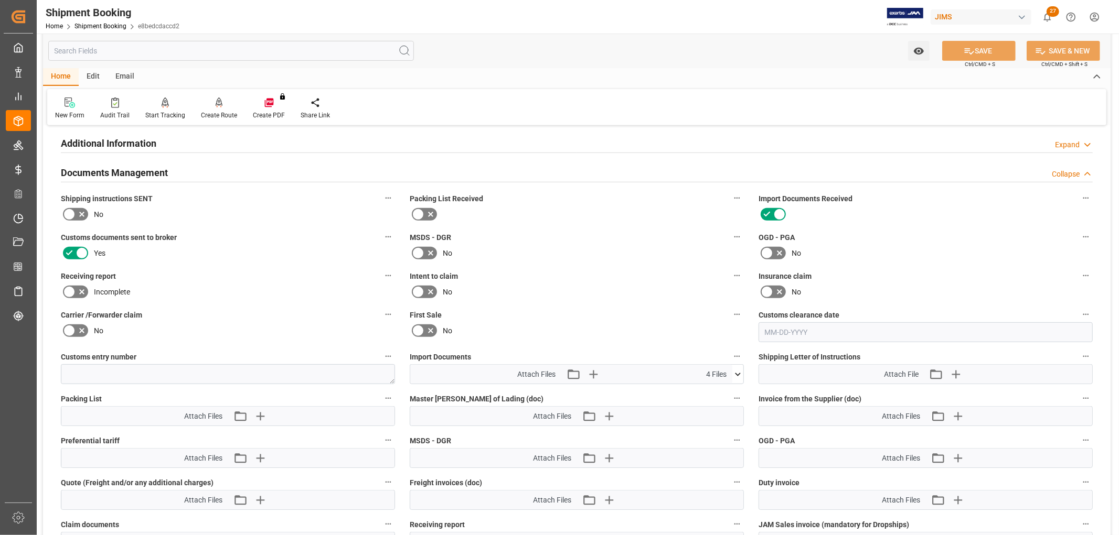
click at [737, 373] on icon at bounding box center [738, 374] width 6 height 3
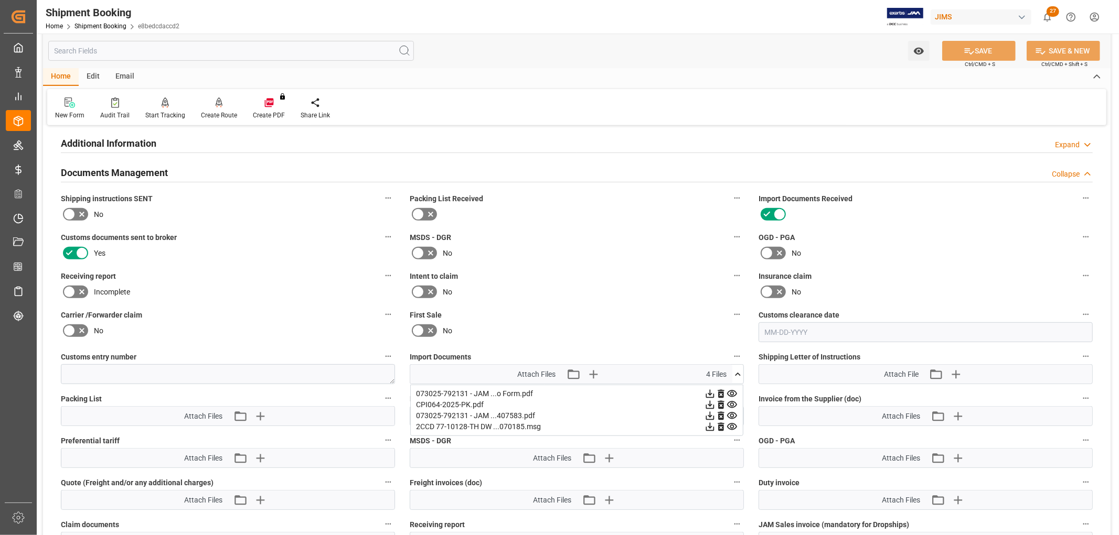
click at [666, 308] on label "First Sale" at bounding box center [577, 315] width 334 height 15
click at [730, 308] on button "First Sale" at bounding box center [737, 315] width 14 height 14
click at [255, 414] on div at bounding box center [559, 267] width 1119 height 535
click at [258, 415] on icon "button" at bounding box center [259, 416] width 17 height 17
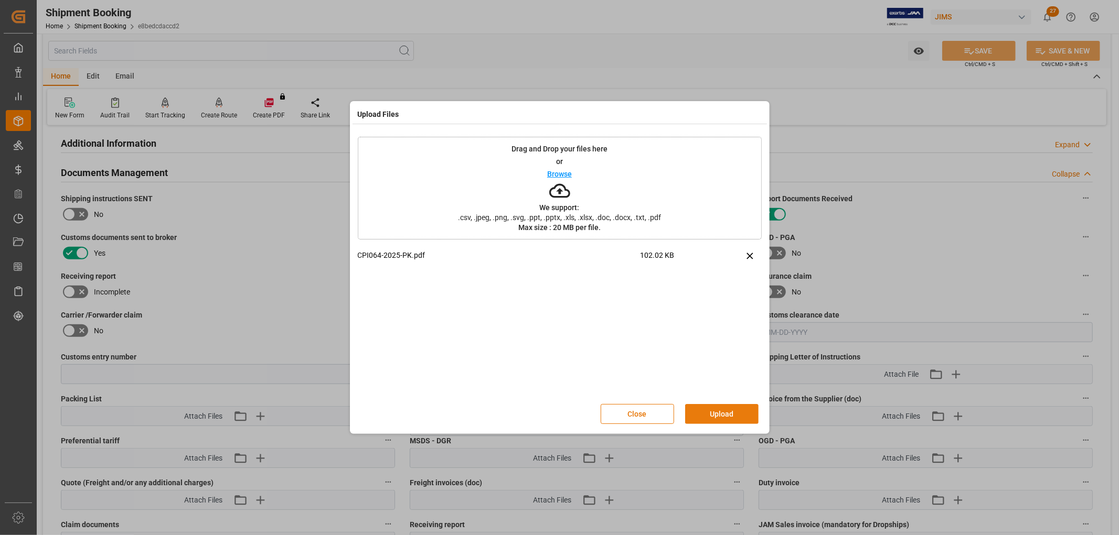
click at [719, 407] on button "Upload" at bounding box center [721, 414] width 73 height 20
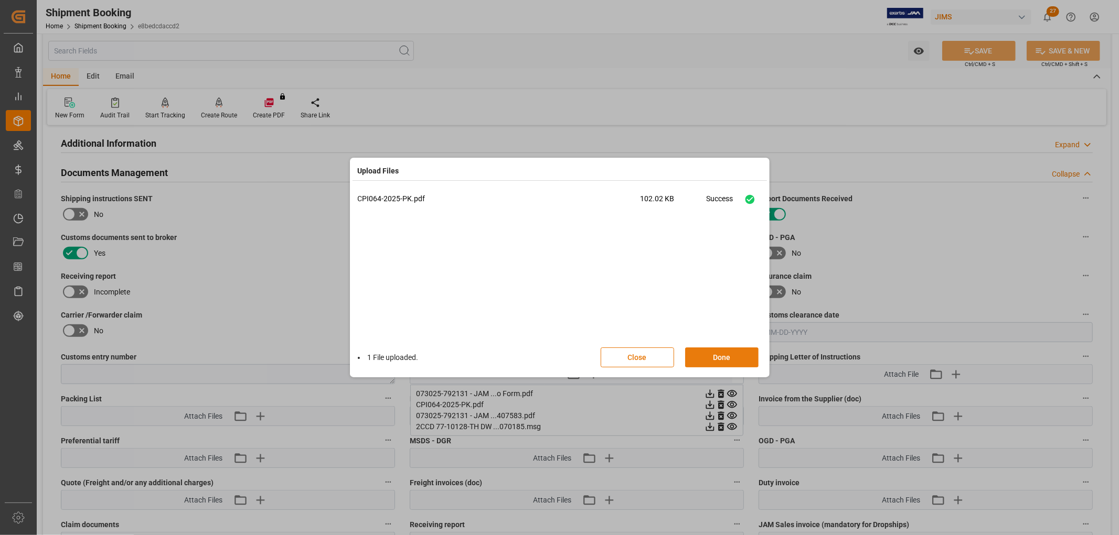
click at [723, 362] on button "Done" at bounding box center [721, 358] width 73 height 20
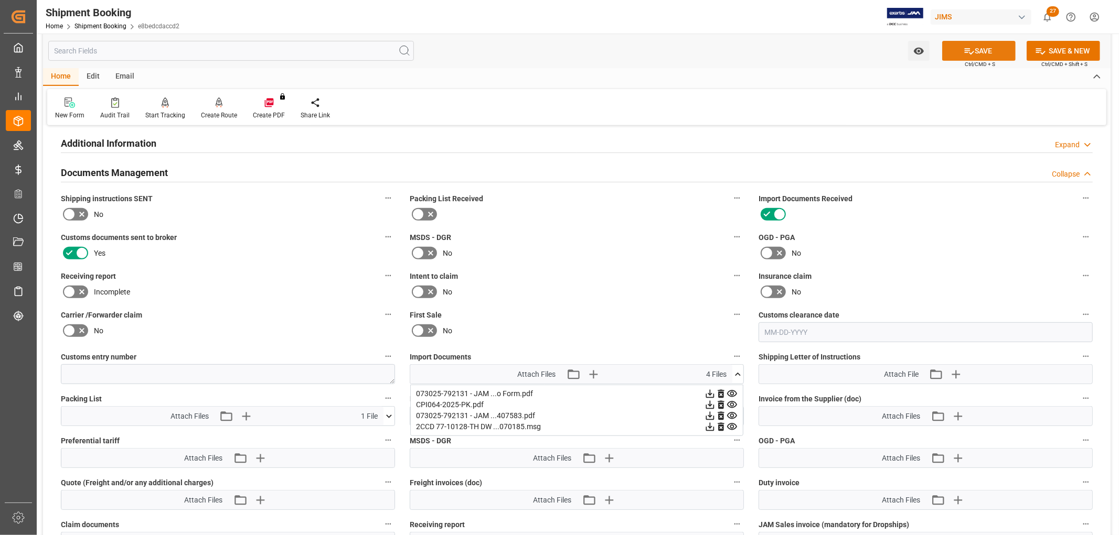
click at [968, 50] on icon at bounding box center [968, 51] width 9 height 6
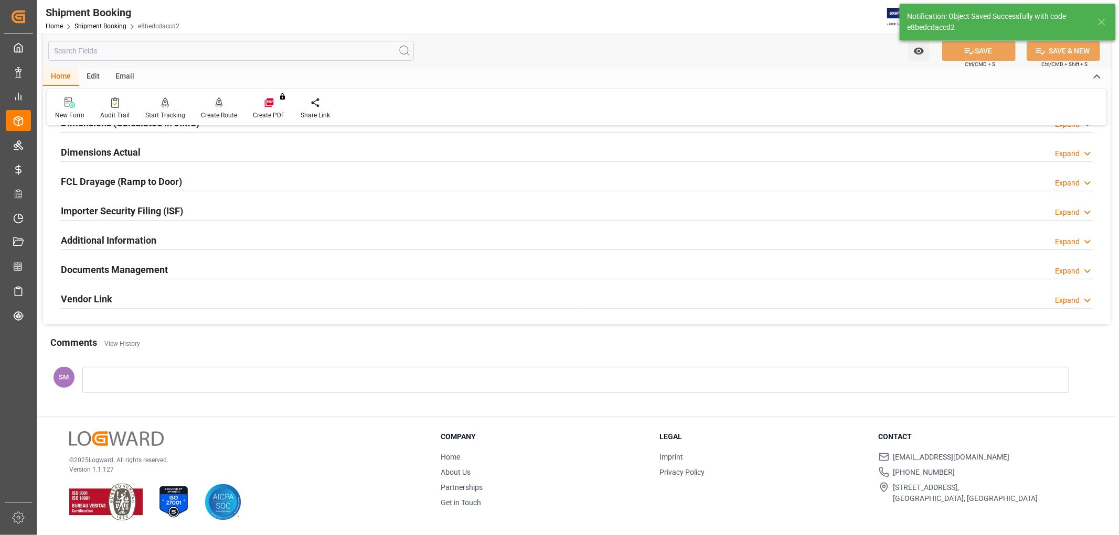
scroll to position [253, 0]
click at [123, 267] on h2 "Documents Management" at bounding box center [114, 270] width 107 height 14
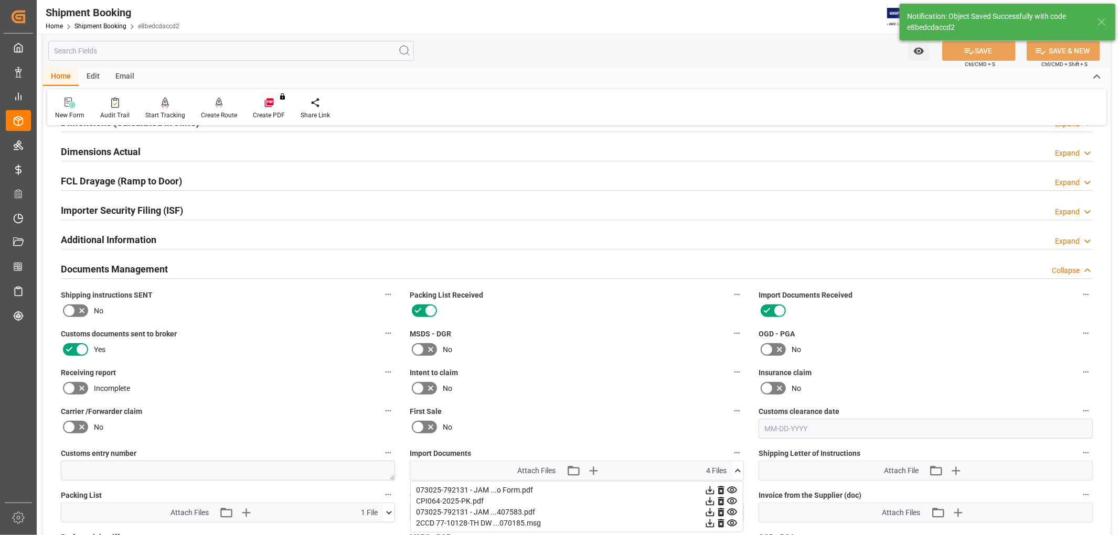
scroll to position [349, 0]
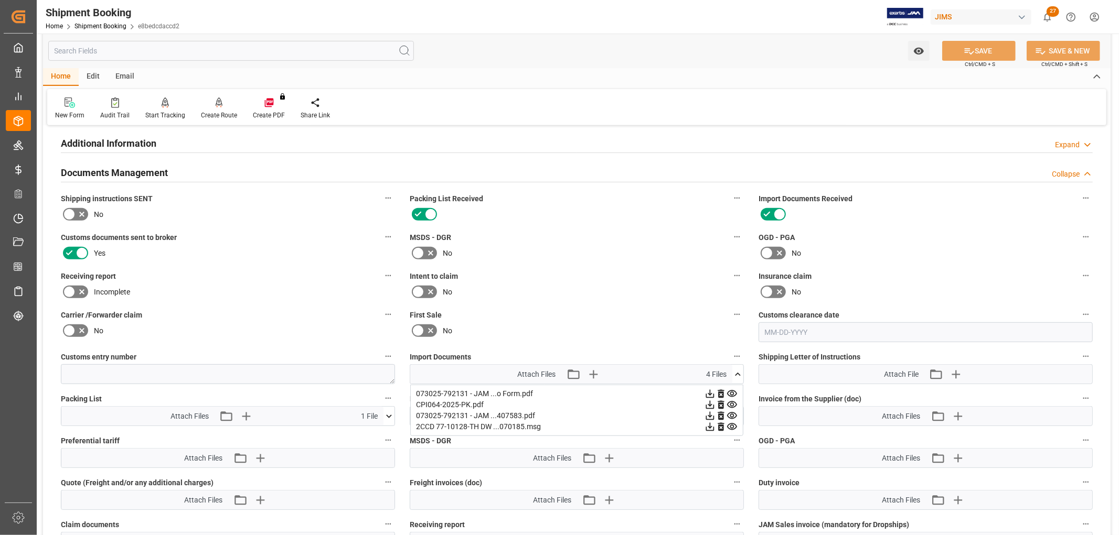
click at [721, 402] on icon at bounding box center [720, 405] width 6 height 8
click at [1003, 48] on button "SAVE" at bounding box center [978, 51] width 73 height 20
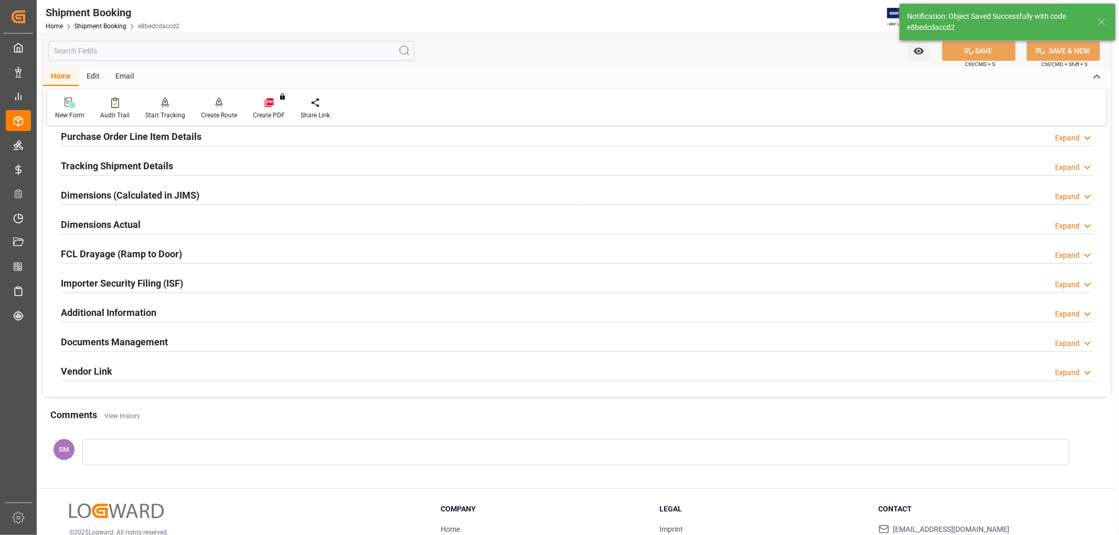
scroll to position [78, 0]
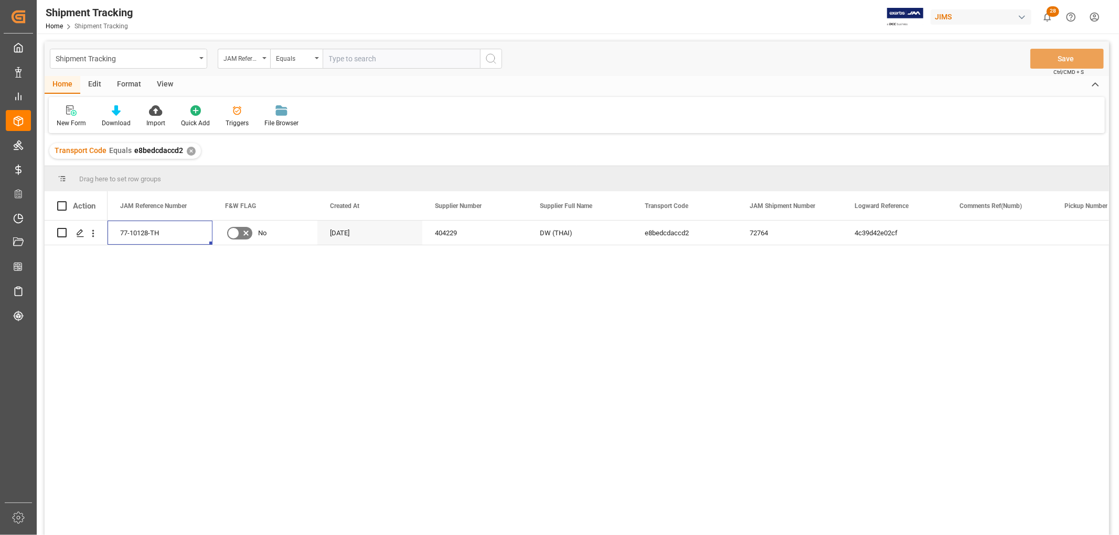
click at [248, 276] on div "77-10128-TH No [DATE] 404229 DW (THAI) e8bedcdaccd2 72764 4c39d42e02cf In-trans…" at bounding box center [608, 381] width 1001 height 321
click at [200, 57] on icon "open menu" at bounding box center [201, 58] width 4 height 2
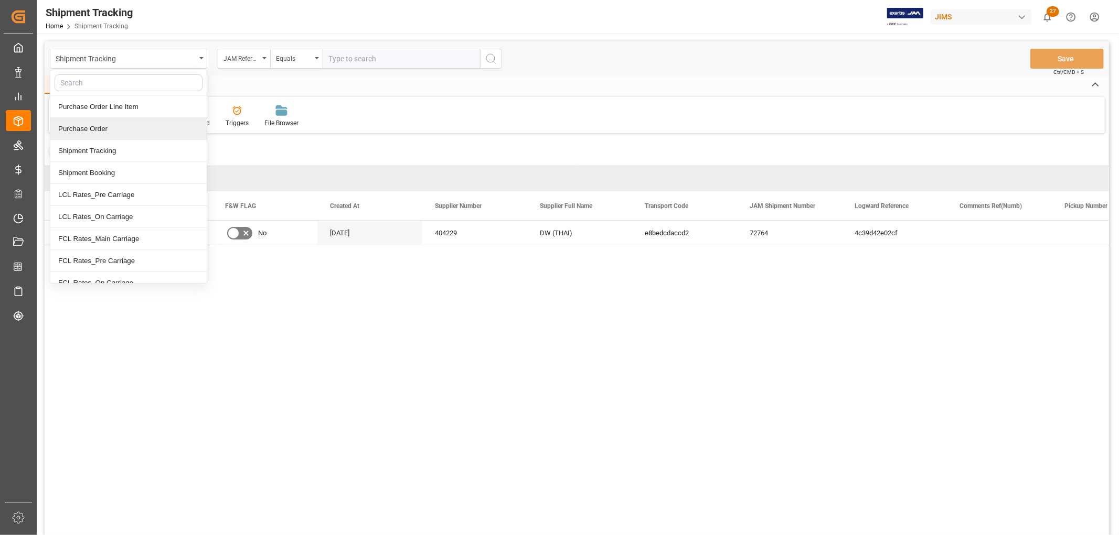
click at [98, 128] on div "Purchase Order" at bounding box center [128, 129] width 156 height 22
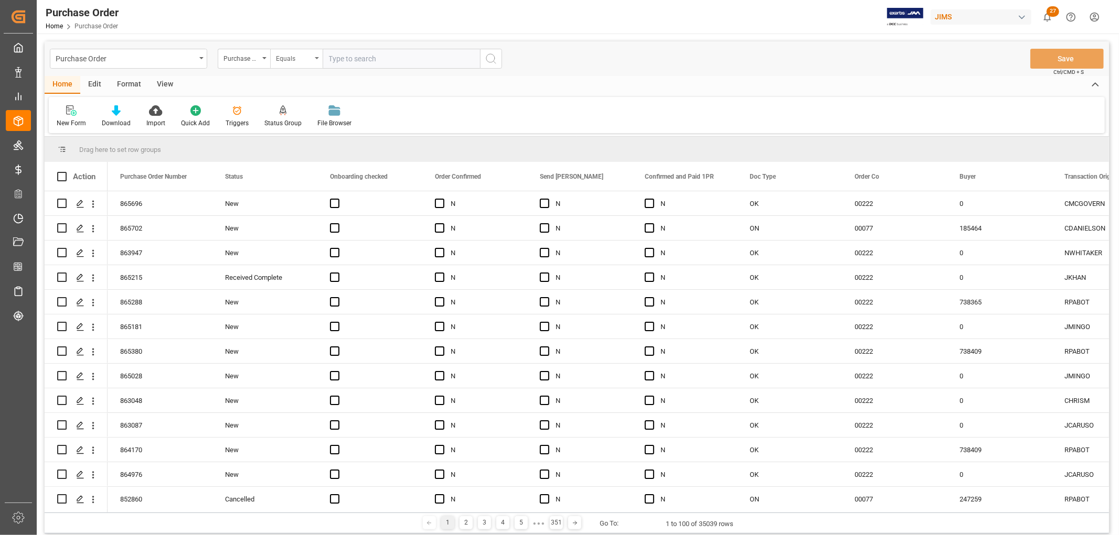
click at [316, 60] on div "Equals" at bounding box center [296, 59] width 52 height 20
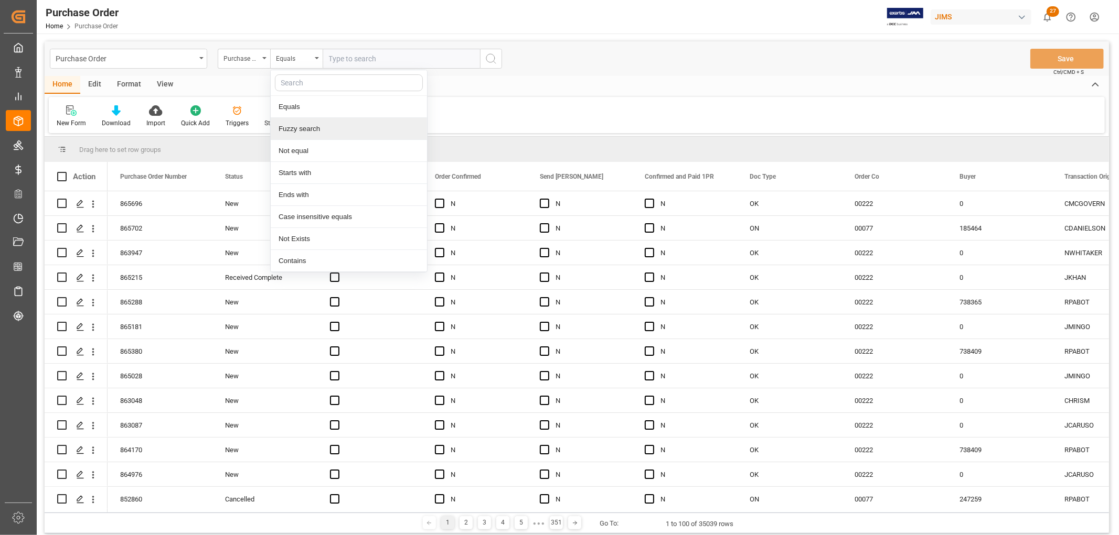
click at [309, 123] on div "Fuzzy search" at bounding box center [349, 129] width 156 height 22
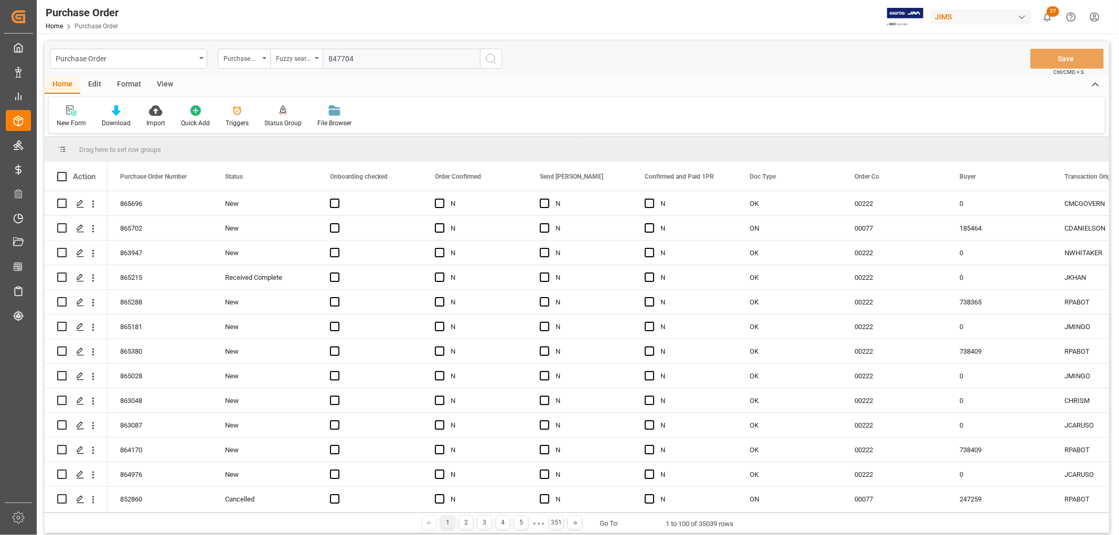
type input "847704"
click at [490, 55] on icon "search button" at bounding box center [491, 58] width 13 height 13
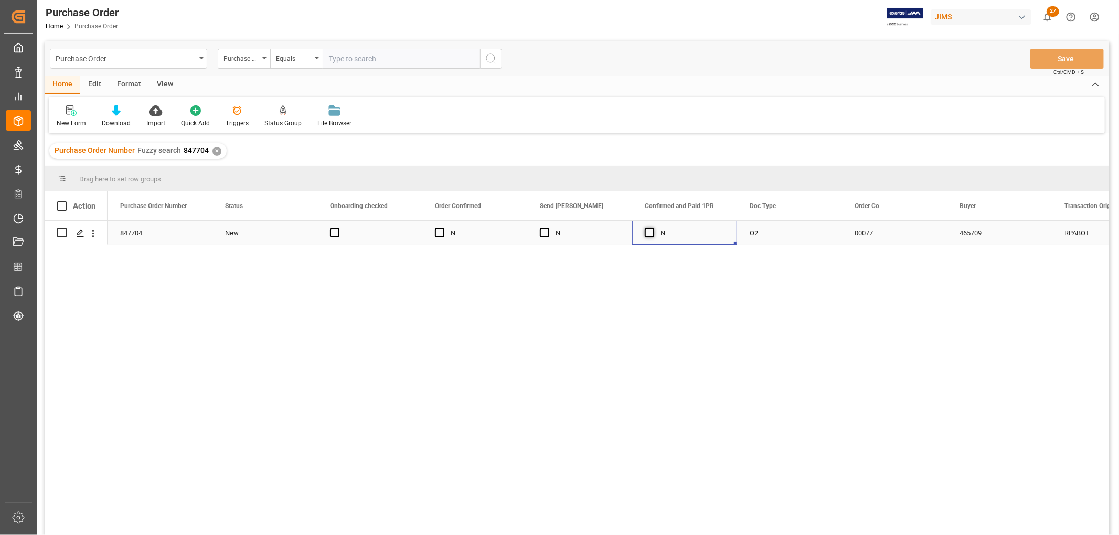
click at [652, 234] on span "Press SPACE to select this row." at bounding box center [649, 232] width 9 height 9
click at [652, 228] on input "Press SPACE to select this row." at bounding box center [652, 228] width 0 height 0
click at [1057, 54] on button "Save" at bounding box center [1066, 59] width 73 height 20
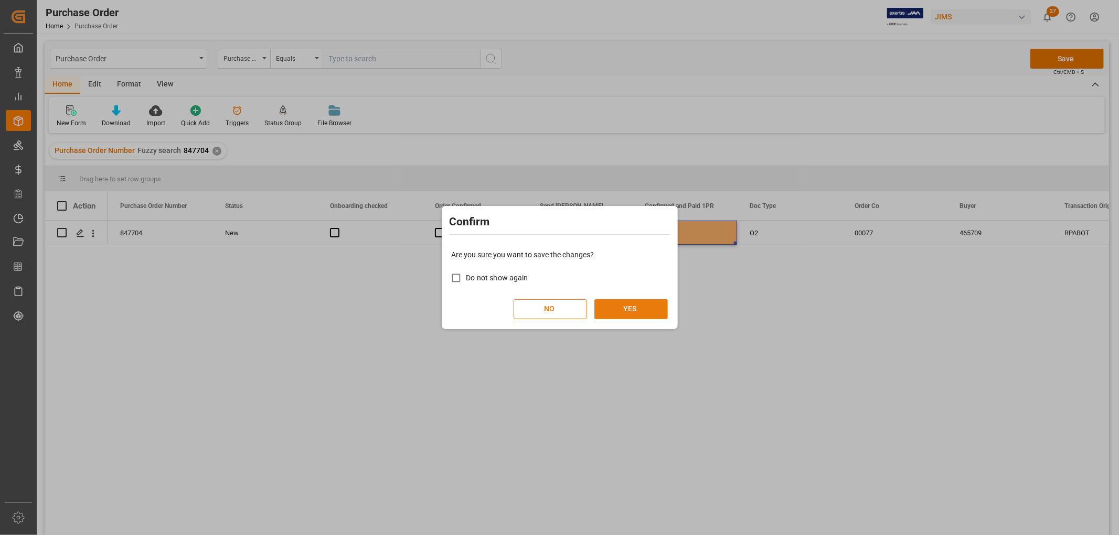
click at [643, 306] on button "YES" at bounding box center [630, 309] width 73 height 20
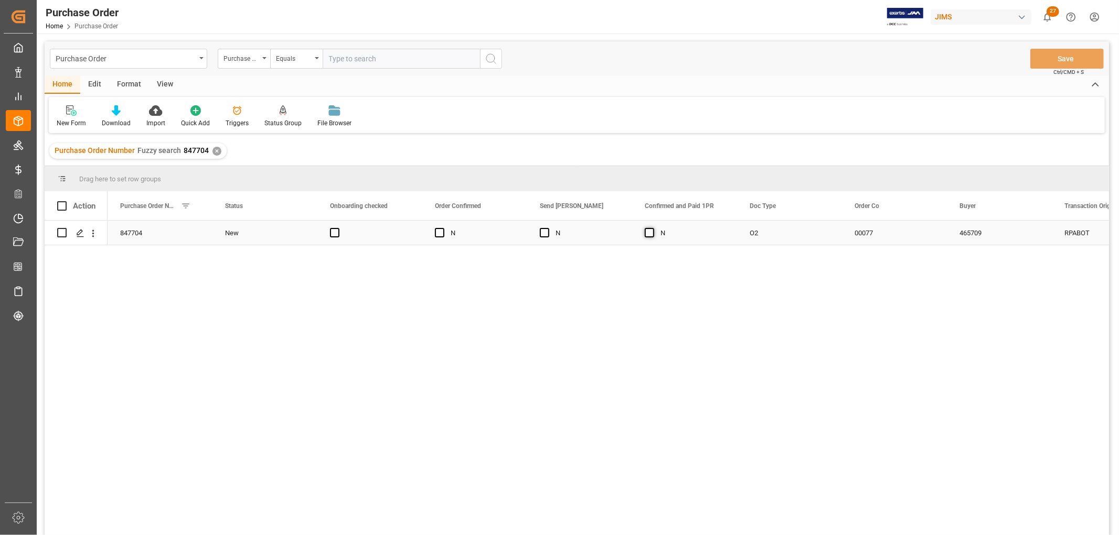
click at [651, 233] on span "Press SPACE to select this row." at bounding box center [649, 232] width 9 height 9
click at [652, 228] on input "Press SPACE to select this row." at bounding box center [652, 228] width 0 height 0
click at [1052, 60] on button "Save" at bounding box center [1066, 59] width 73 height 20
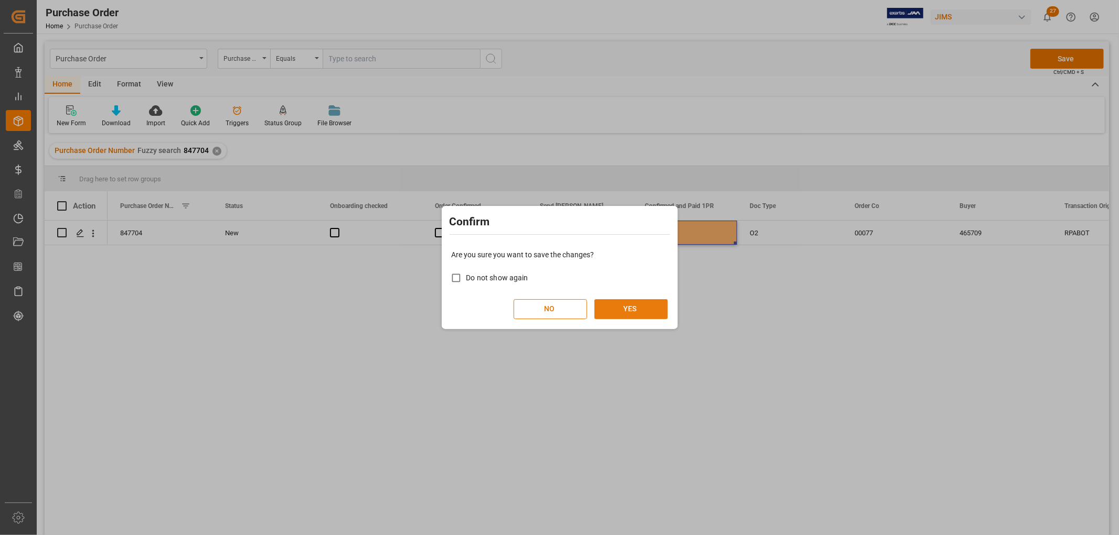
click at [615, 307] on button "YES" at bounding box center [630, 309] width 73 height 20
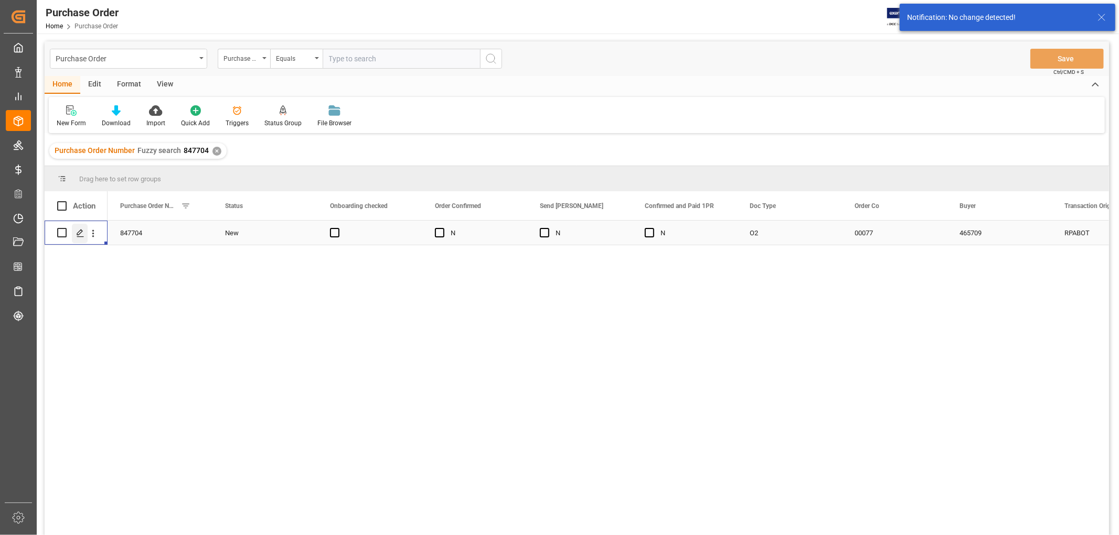
click at [76, 233] on icon "Press SPACE to select this row." at bounding box center [80, 233] width 8 height 8
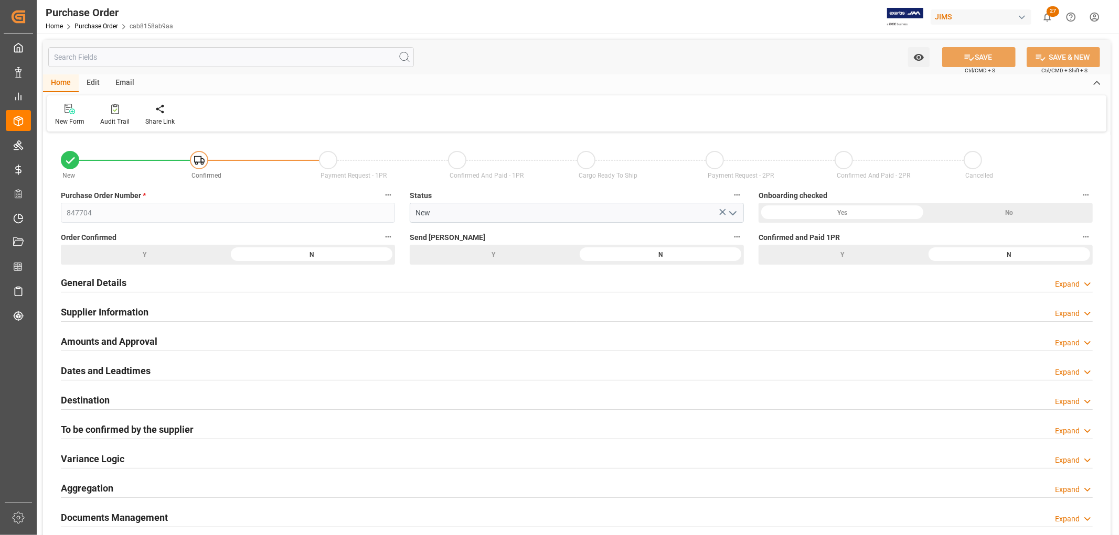
scroll to position [116, 0]
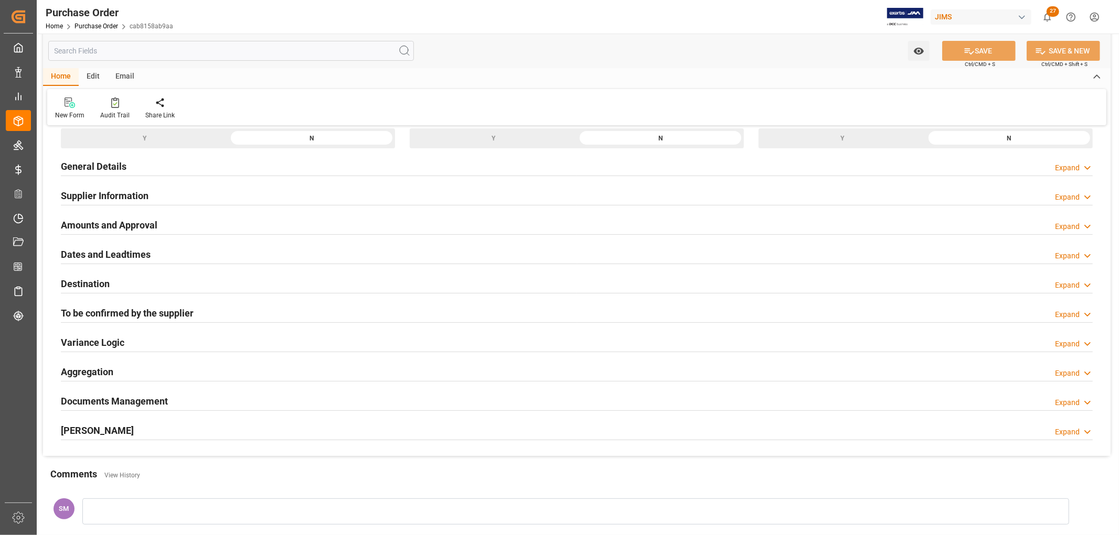
click at [123, 398] on h2 "Documents Management" at bounding box center [114, 401] width 107 height 14
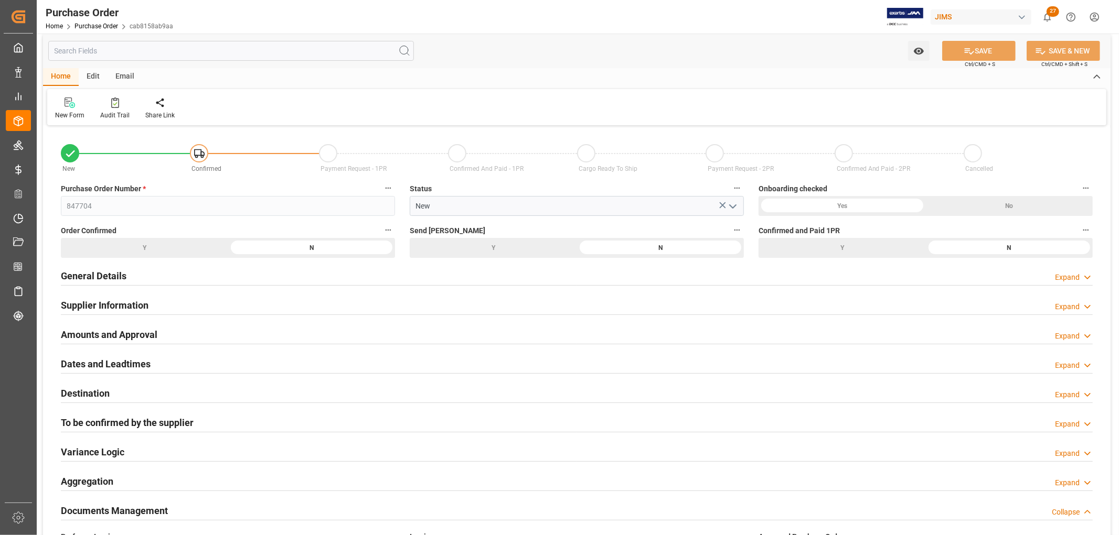
scroll to position [0, 0]
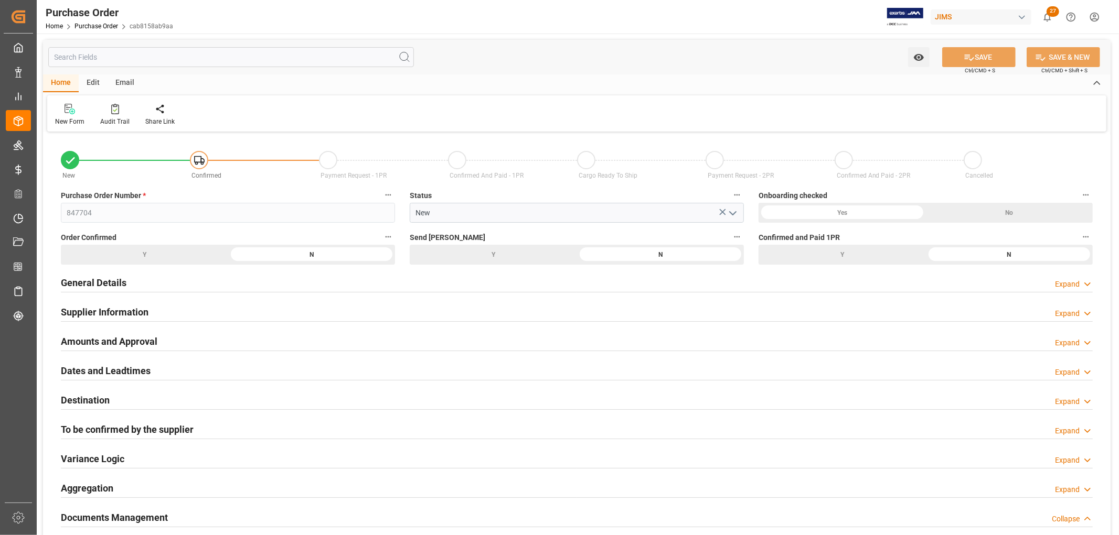
click at [94, 273] on div "General Details" at bounding box center [94, 282] width 66 height 20
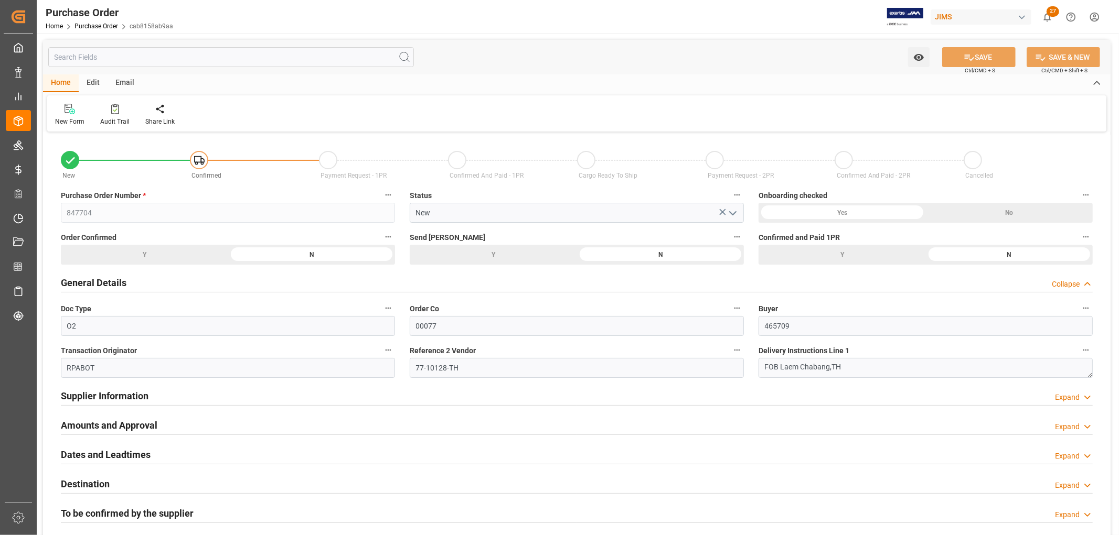
click at [95, 279] on h2 "General Details" at bounding box center [94, 283] width 66 height 14
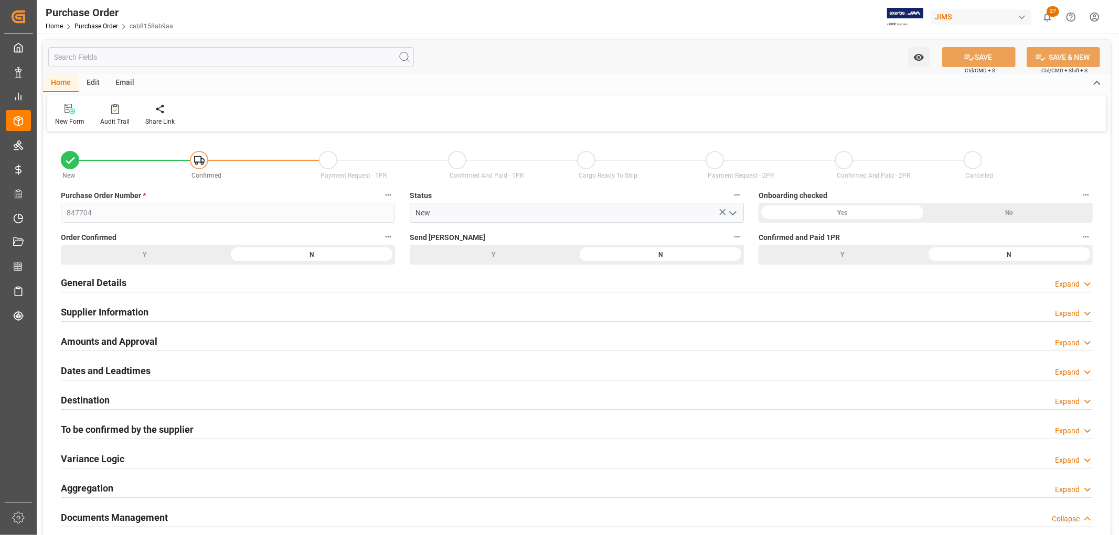
click at [87, 310] on h2 "Supplier Information" at bounding box center [105, 312] width 88 height 14
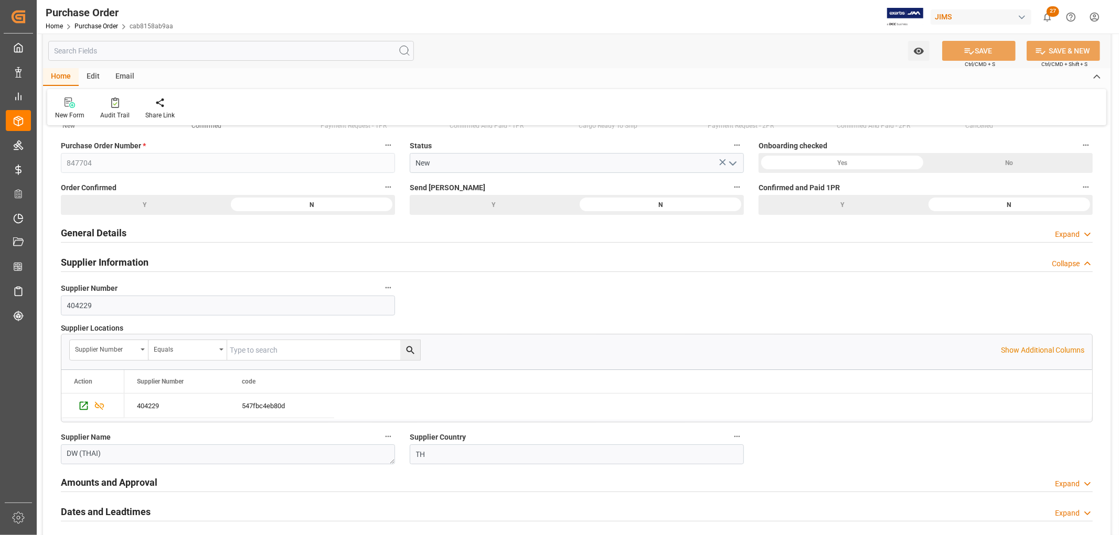
scroll to position [116, 0]
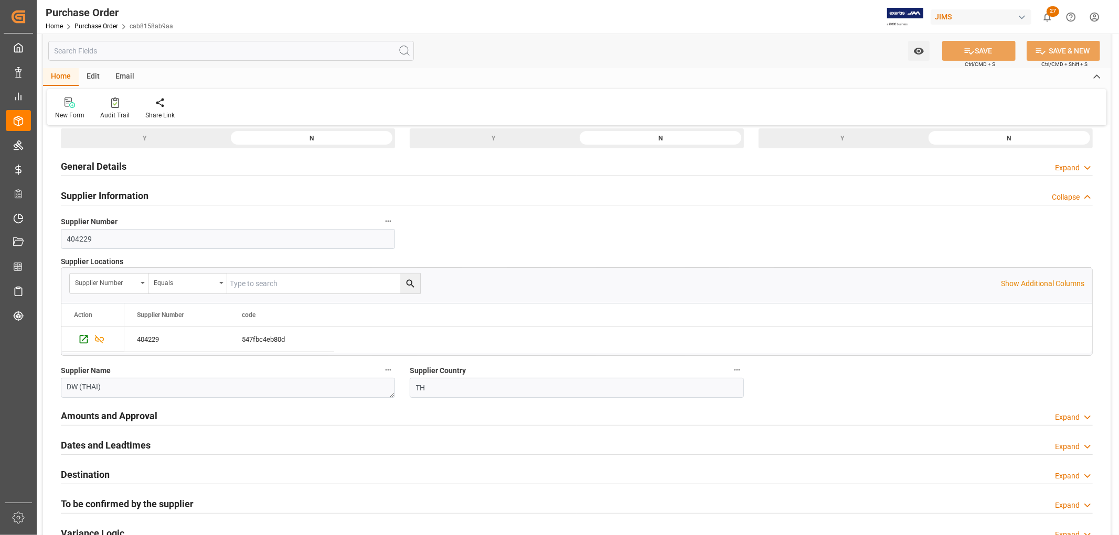
click at [97, 190] on h2 "Supplier Information" at bounding box center [105, 196] width 88 height 14
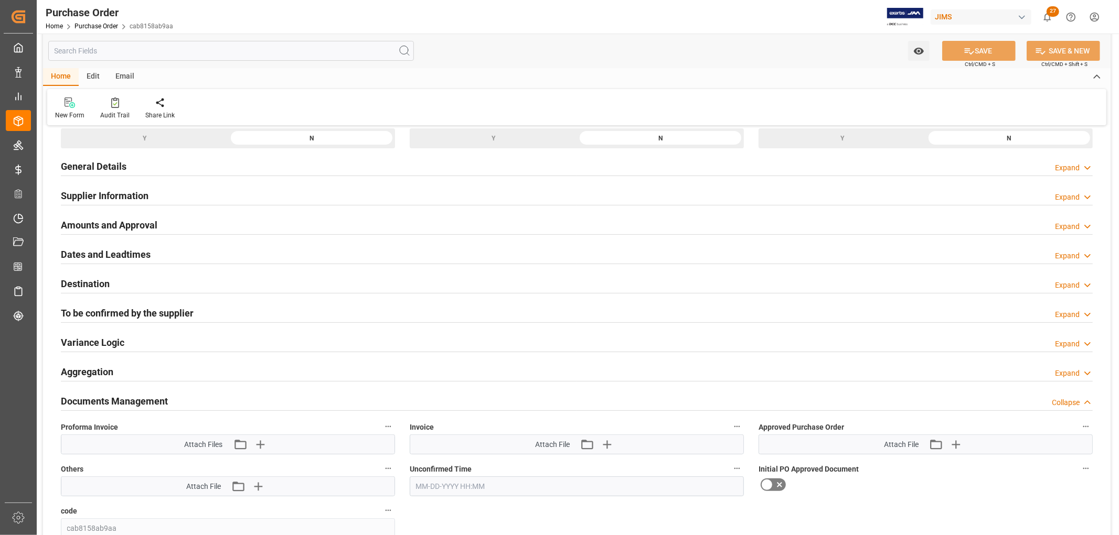
click at [88, 227] on h2 "Amounts and Approval" at bounding box center [109, 225] width 96 height 14
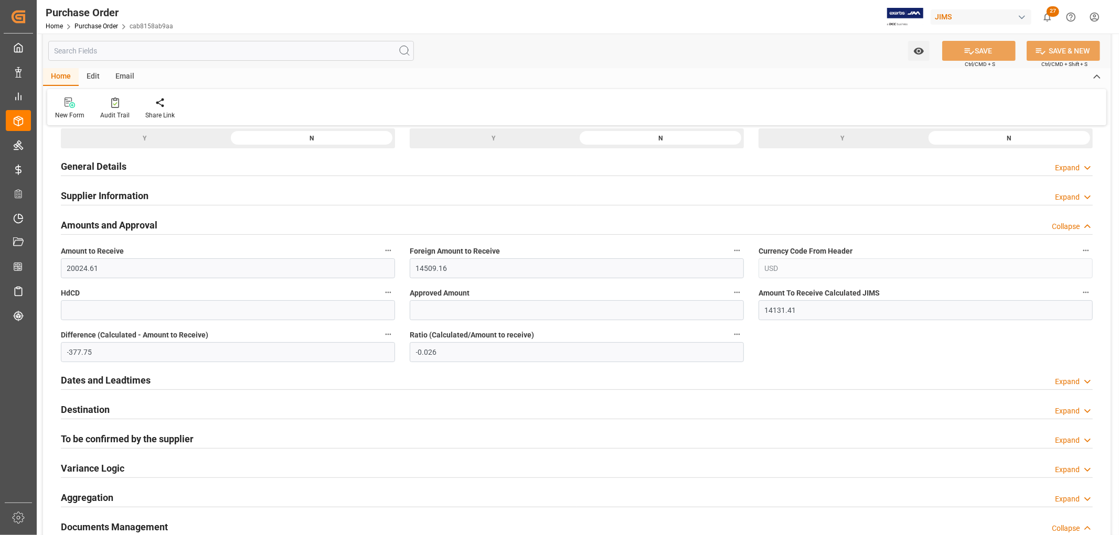
click at [86, 221] on h2 "Amounts and Approval" at bounding box center [109, 225] width 96 height 14
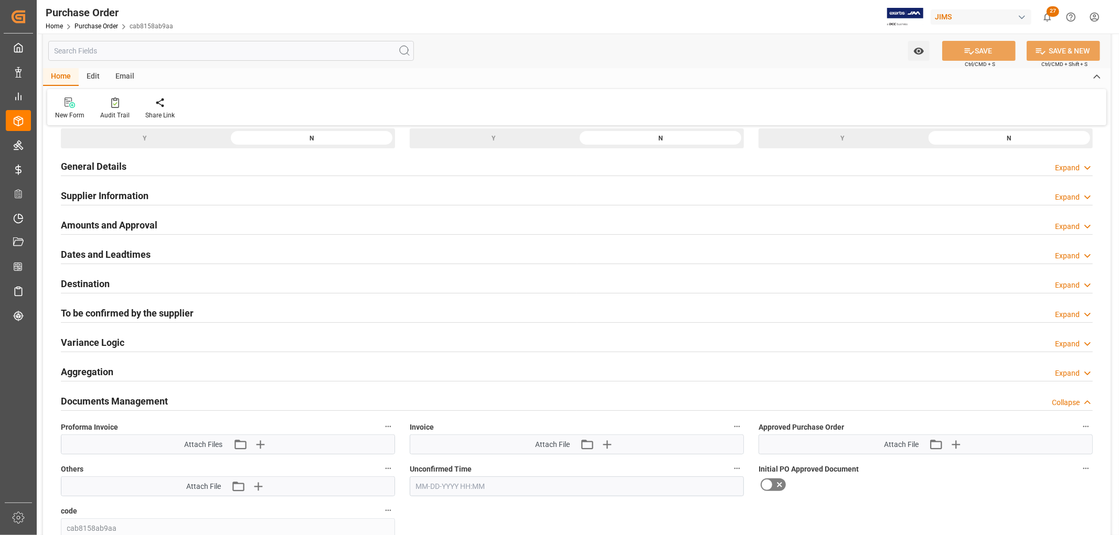
click at [86, 221] on h2 "Amounts and Approval" at bounding box center [109, 225] width 96 height 14
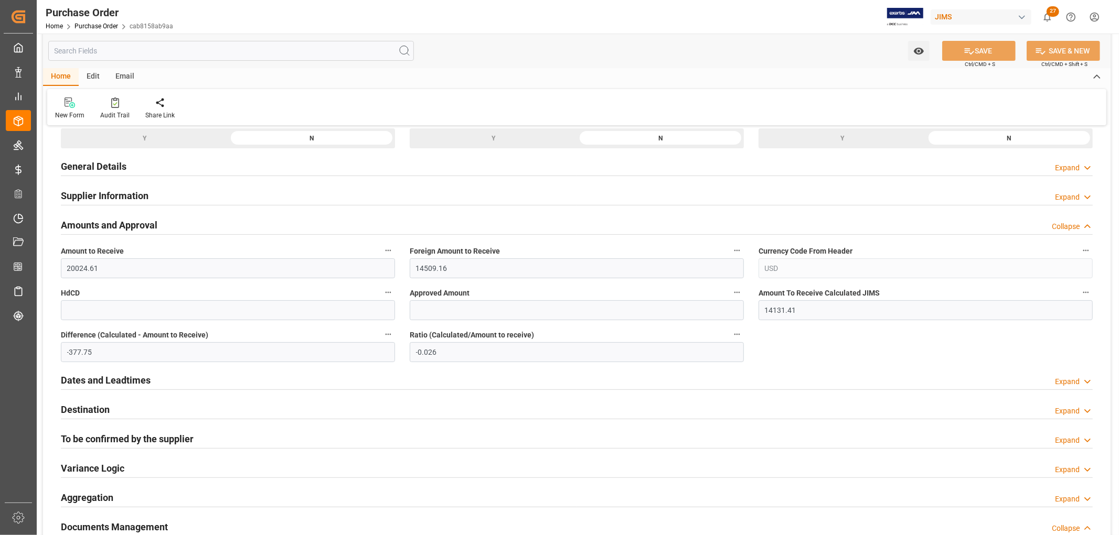
click at [86, 221] on h2 "Amounts and Approval" at bounding box center [109, 225] width 96 height 14
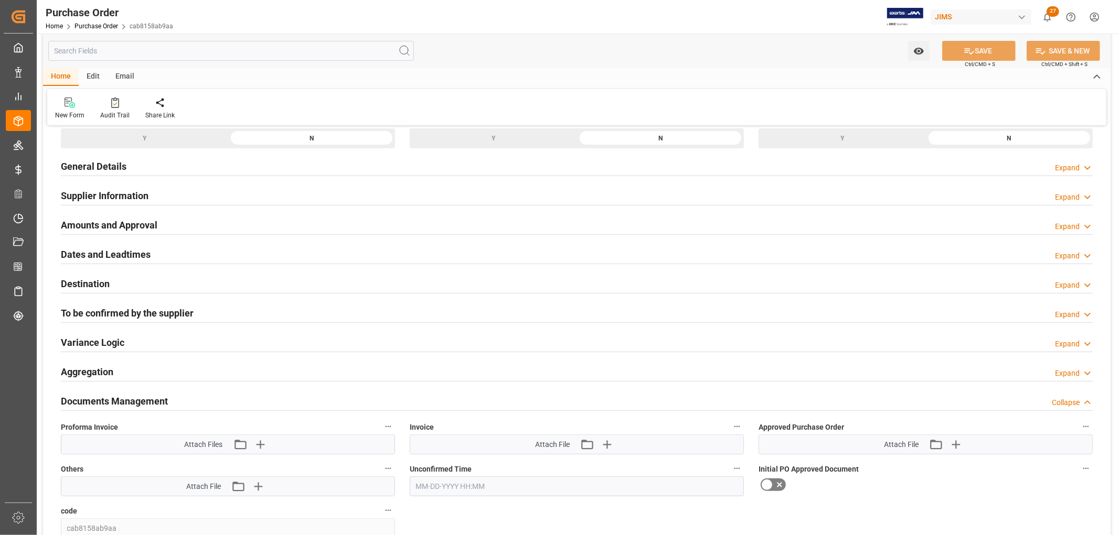
click at [111, 312] on h2 "To be confirmed by the supplier" at bounding box center [127, 313] width 133 height 14
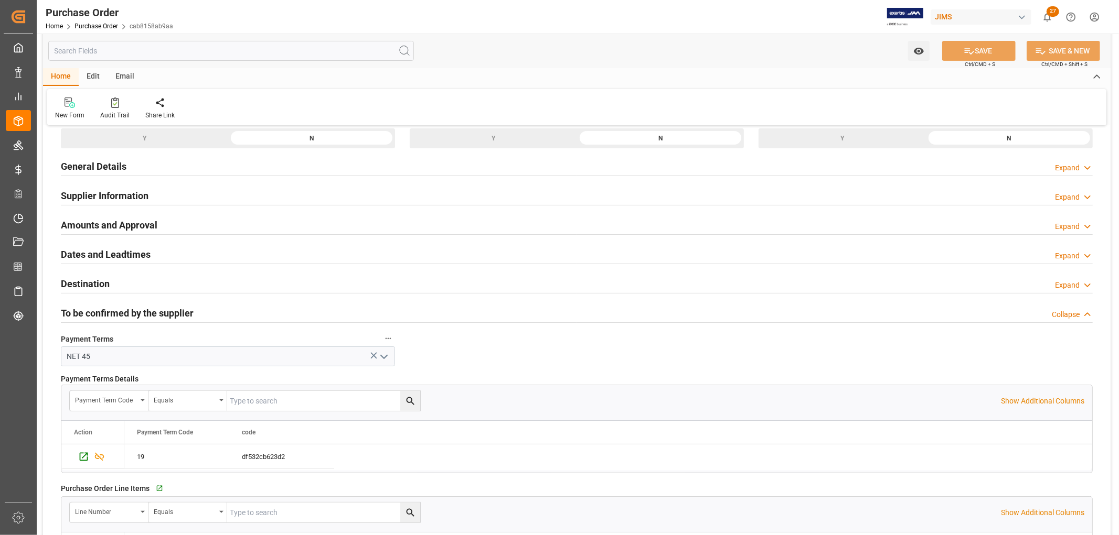
click at [111, 312] on h2 "To be confirmed by the supplier" at bounding box center [127, 313] width 133 height 14
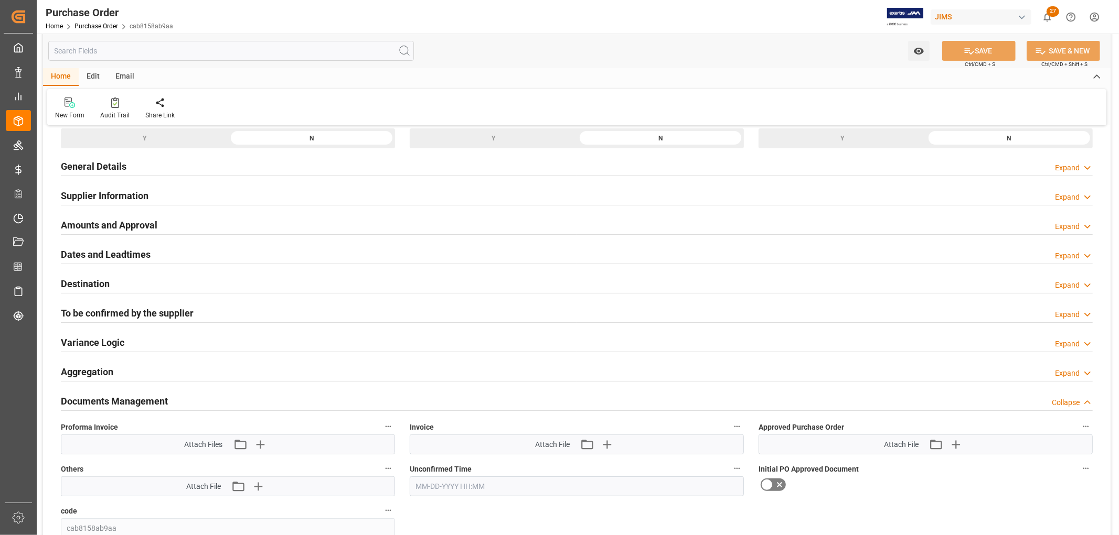
click at [96, 341] on h2 "Variance Logic" at bounding box center [92, 343] width 63 height 14
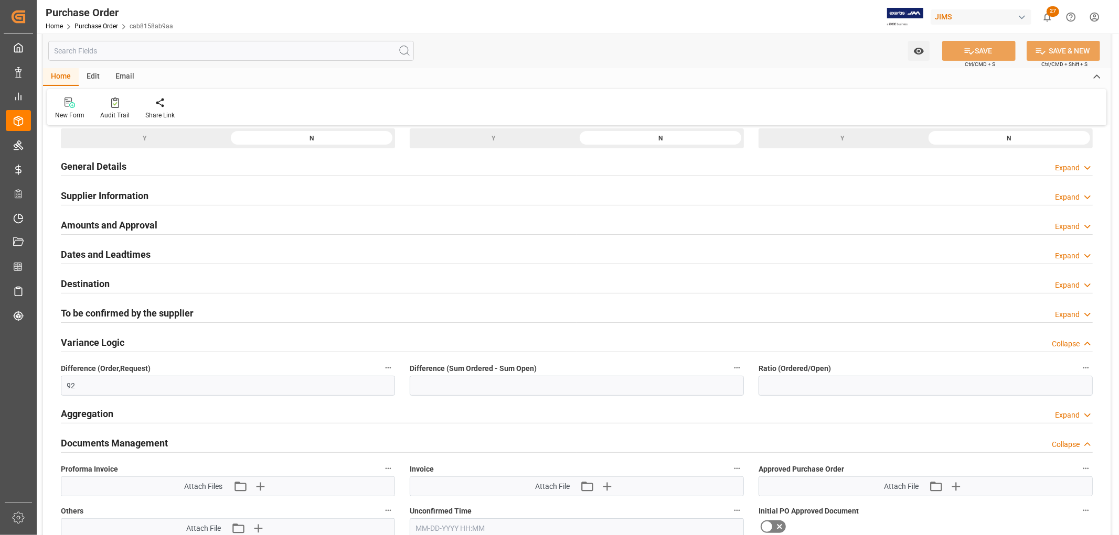
click at [96, 341] on h2 "Variance Logic" at bounding box center [92, 343] width 63 height 14
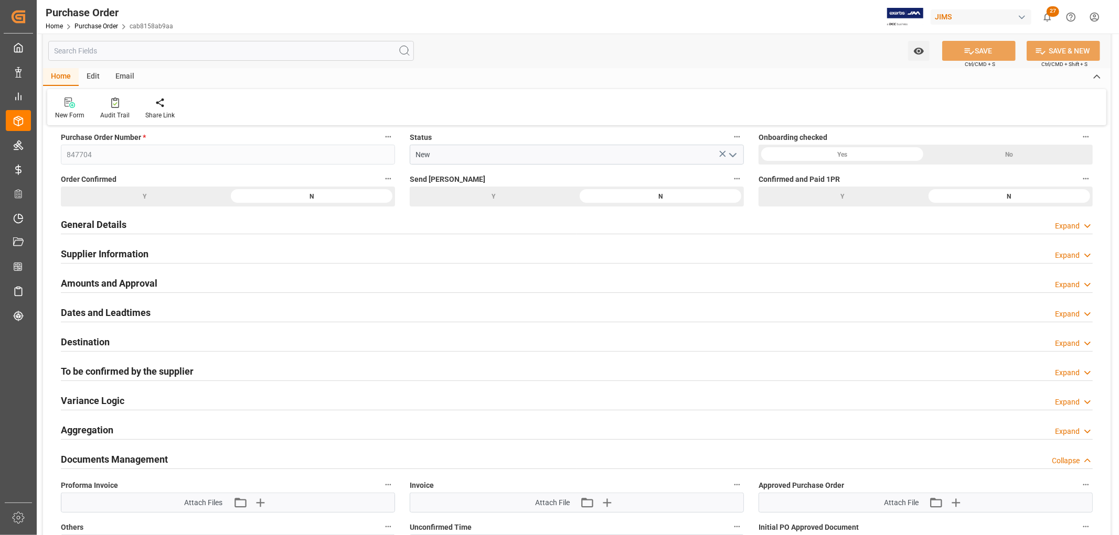
scroll to position [0, 0]
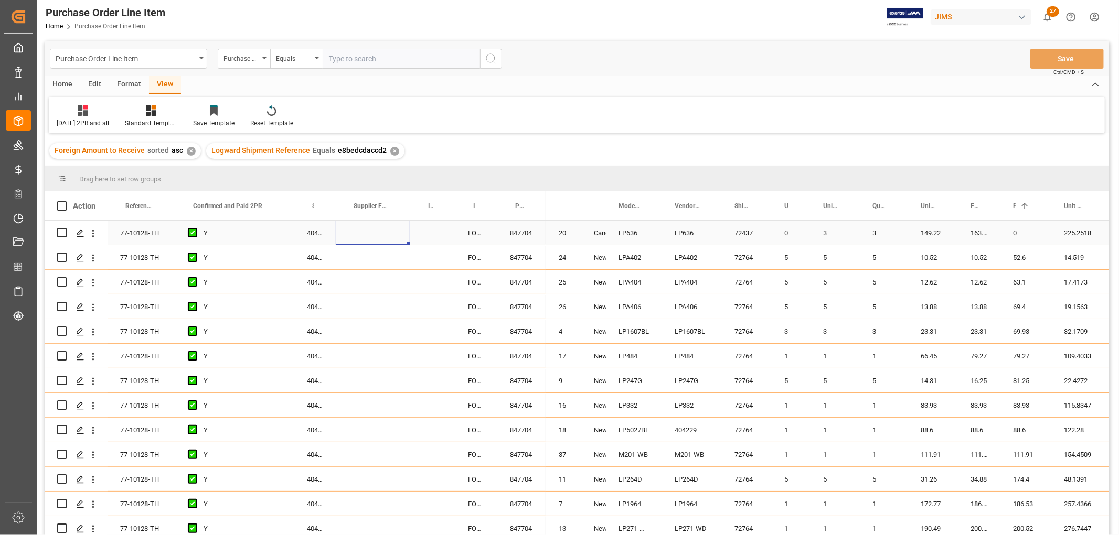
click at [369, 243] on div "Press SPACE to select this row." at bounding box center [373, 233] width 74 height 24
click at [56, 82] on div "Home" at bounding box center [63, 85] width 36 height 18
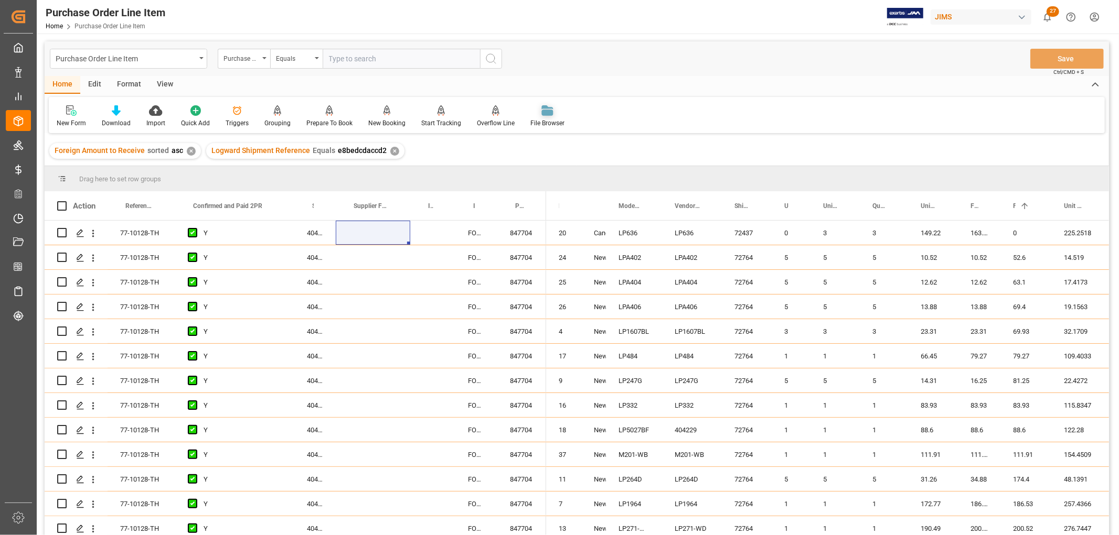
click at [547, 116] on div "File Browser" at bounding box center [547, 116] width 50 height 23
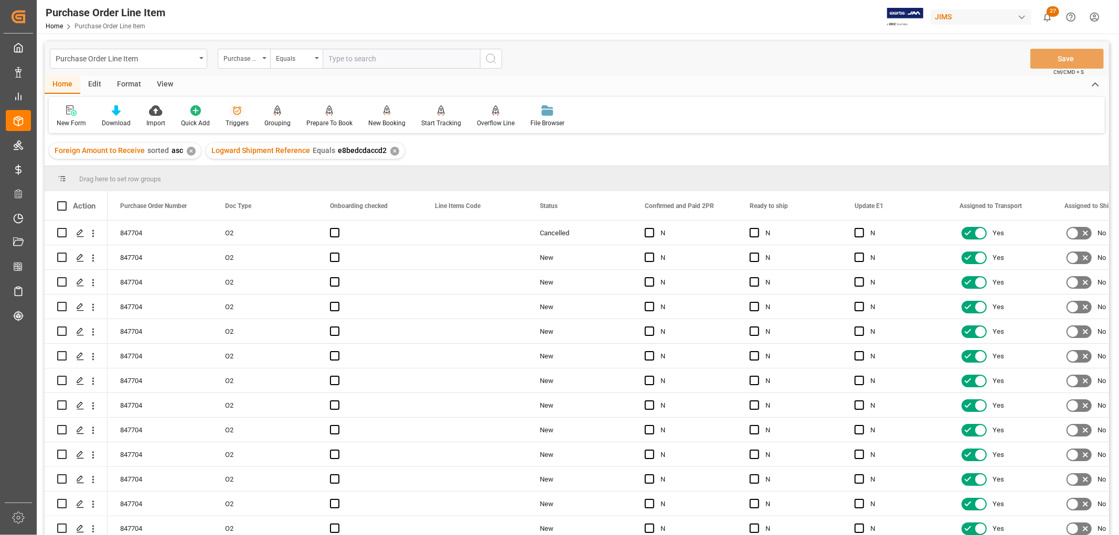
click at [238, 113] on icon at bounding box center [237, 110] width 9 height 9
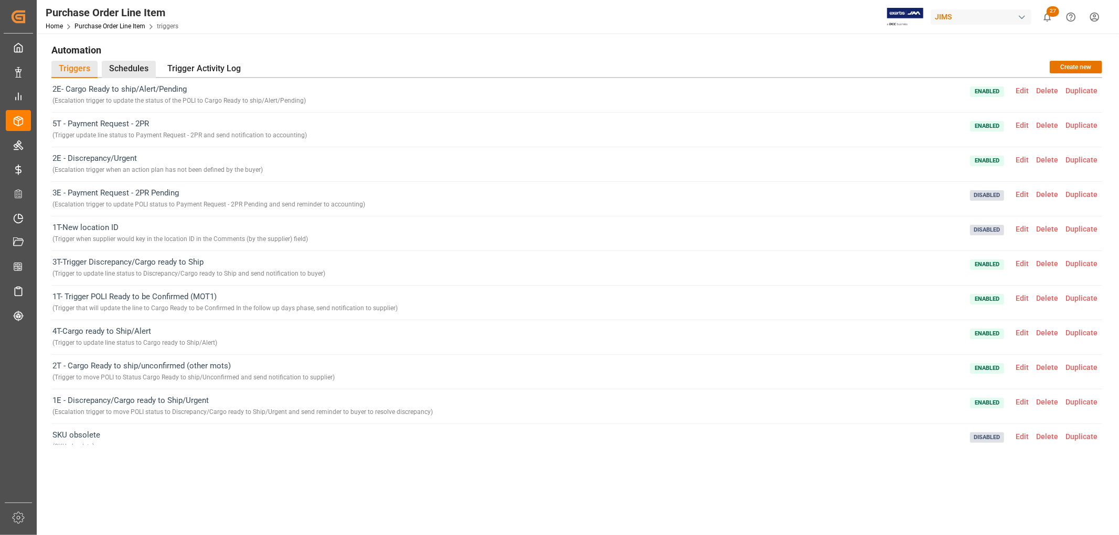
click at [121, 69] on div "Schedules" at bounding box center [129, 69] width 54 height 17
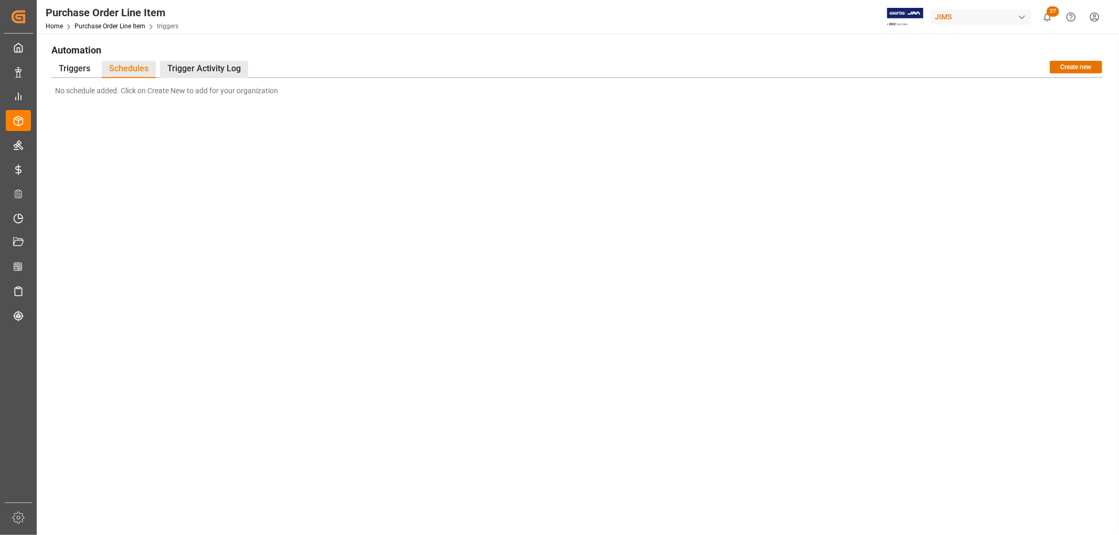
click at [212, 70] on div "Trigger Activity Log" at bounding box center [204, 69] width 88 height 17
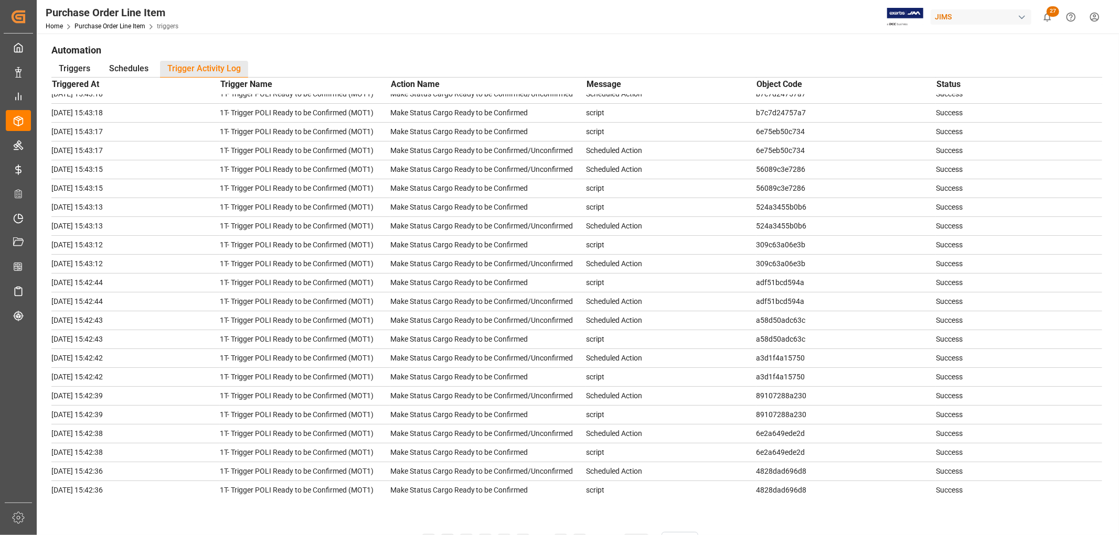
scroll to position [804, 0]
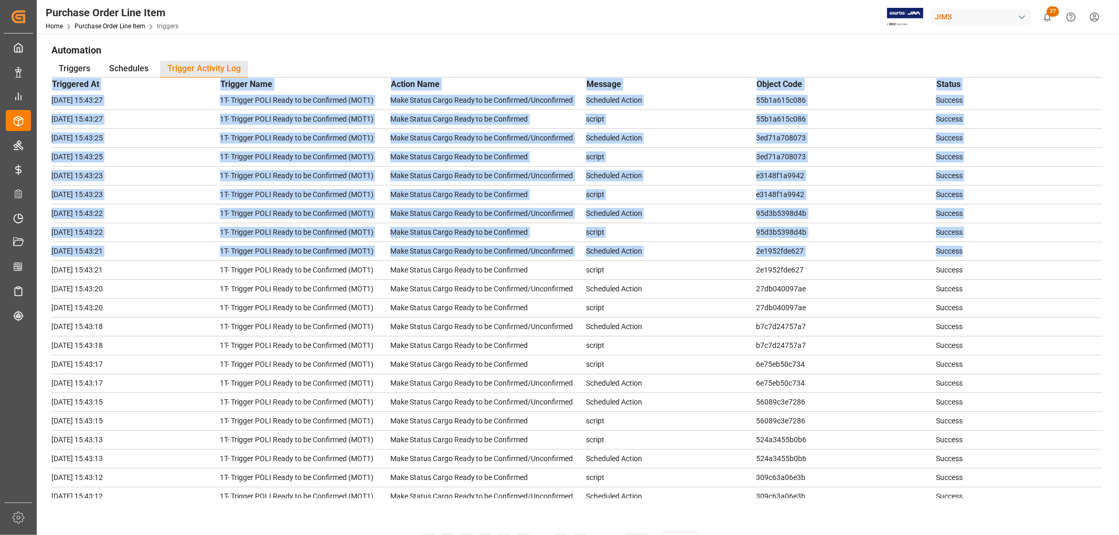
drag, startPoint x: 1102, startPoint y: 306, endPoint x: 1097, endPoint y: 252, distance: 54.8
click at [1097, 252] on div "Triggered At Trigger Name Action Name Message Object Code Status 2025-09-05 15:…" at bounding box center [576, 288] width 1050 height 421
click at [1057, 271] on td "Success" at bounding box center [1019, 270] width 166 height 19
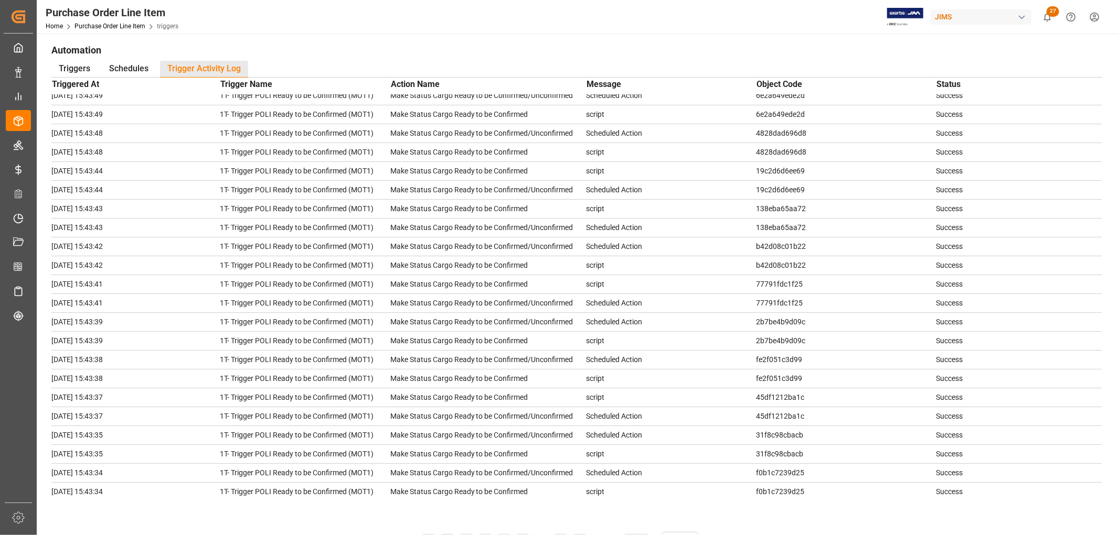
scroll to position [0, 0]
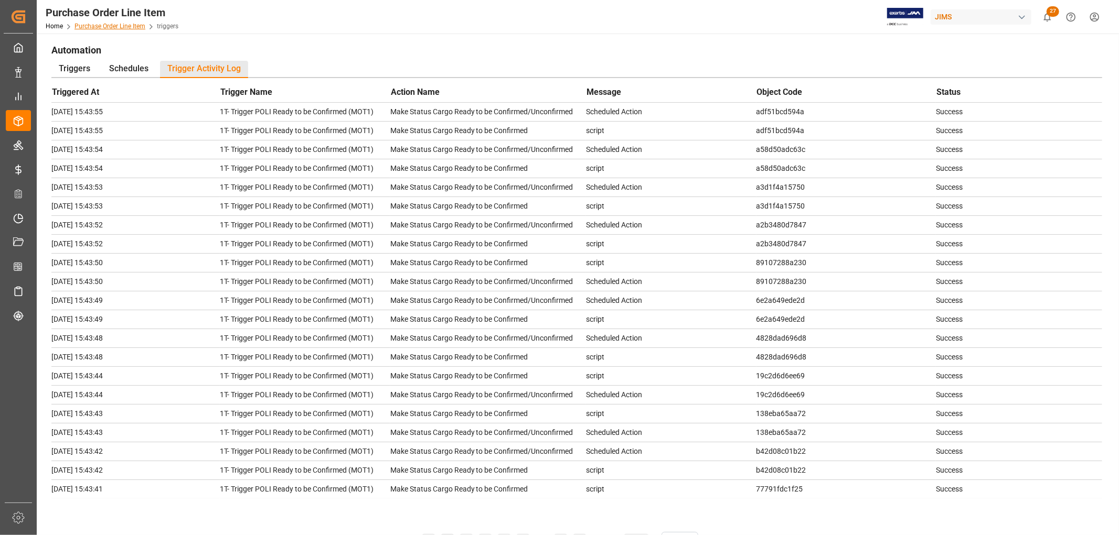
click at [119, 28] on link "Purchase Order Line Item" at bounding box center [109, 26] width 71 height 7
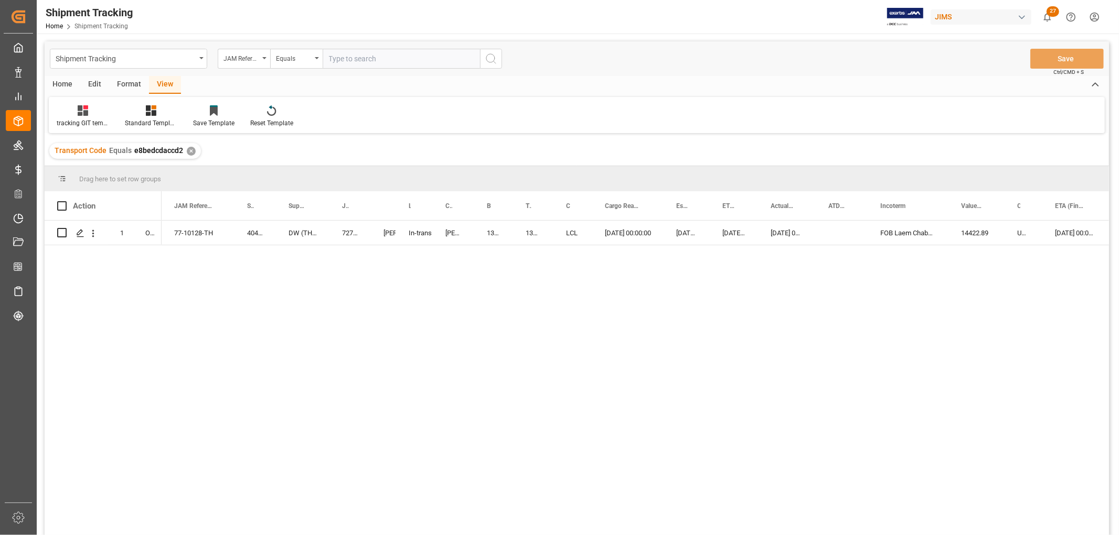
scroll to position [58, 0]
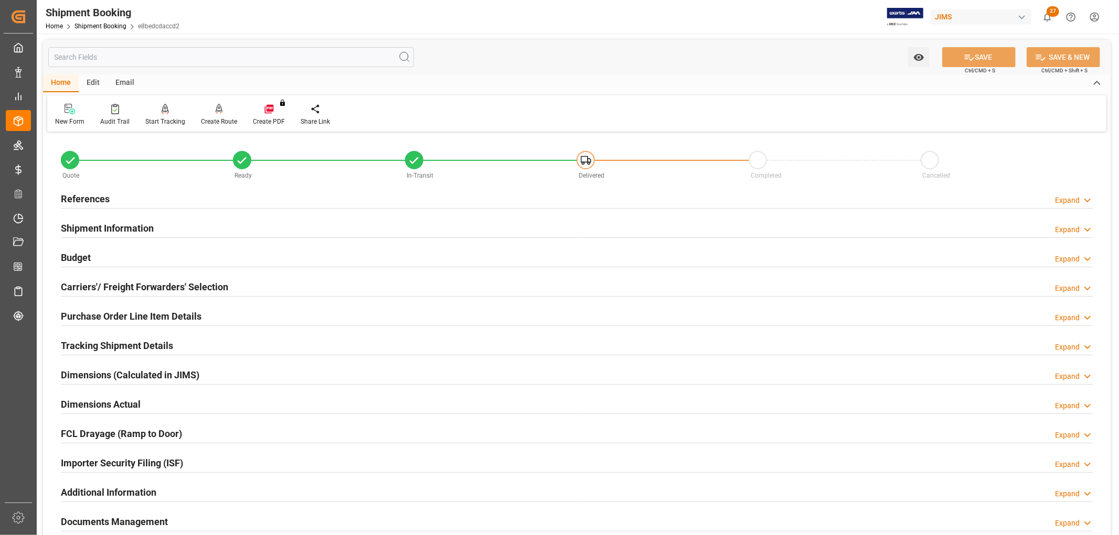
click at [81, 251] on h2 "Budget" at bounding box center [76, 258] width 30 height 14
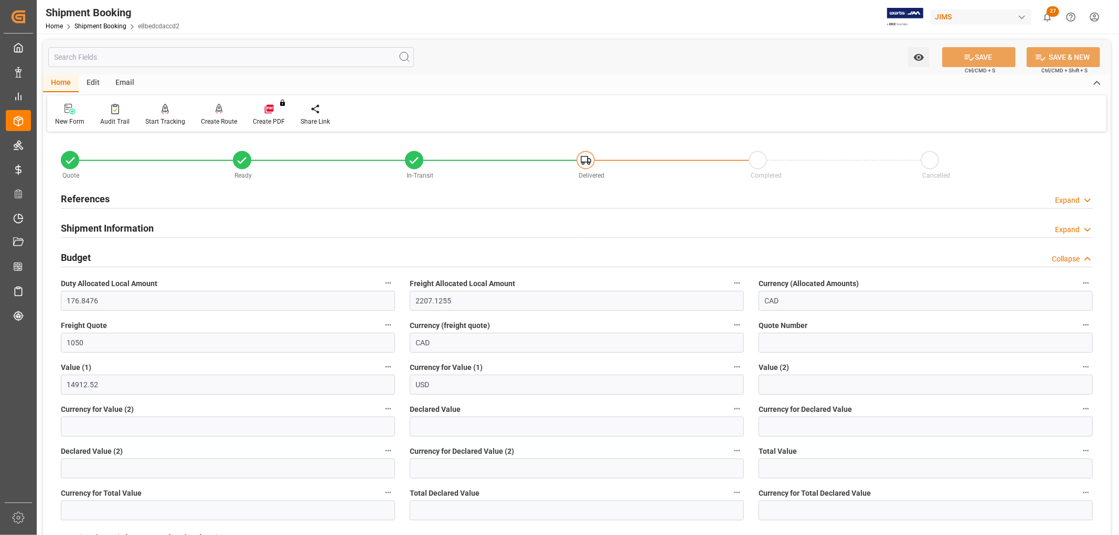
click at [95, 198] on h2 "References" at bounding box center [85, 199] width 49 height 14
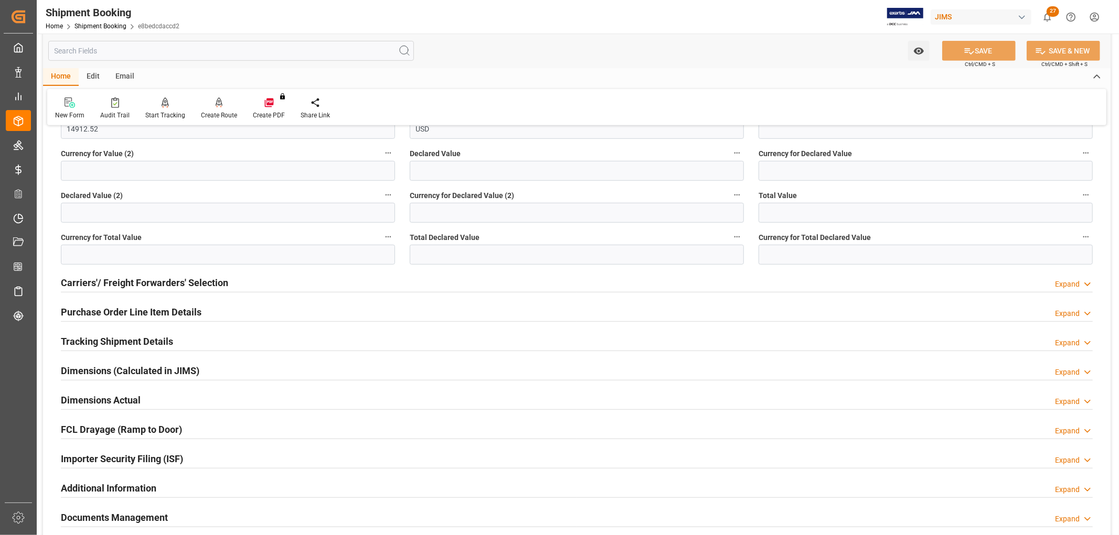
scroll to position [583, 0]
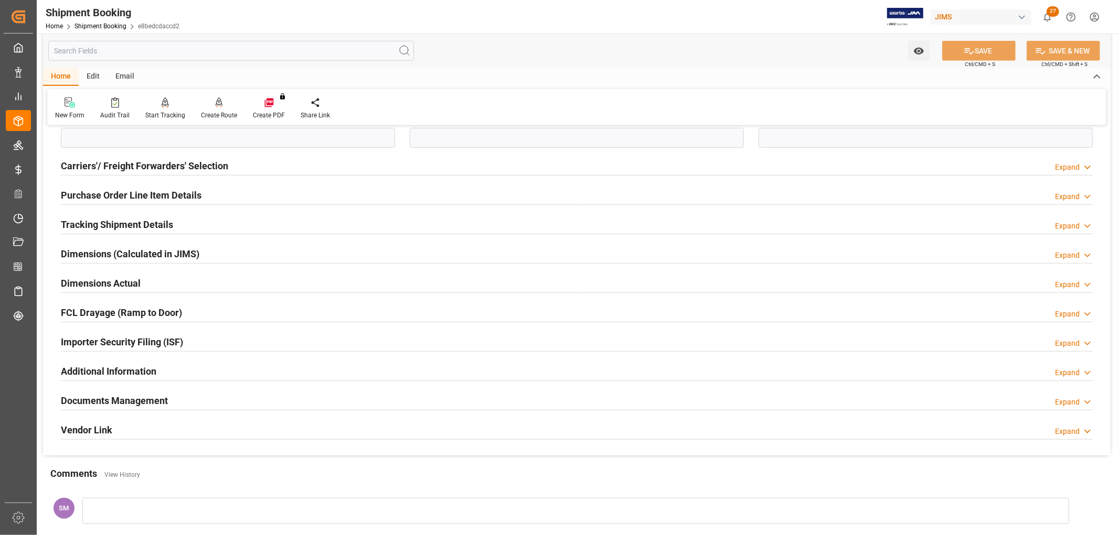
click at [144, 403] on h2 "Documents Management" at bounding box center [114, 401] width 107 height 14
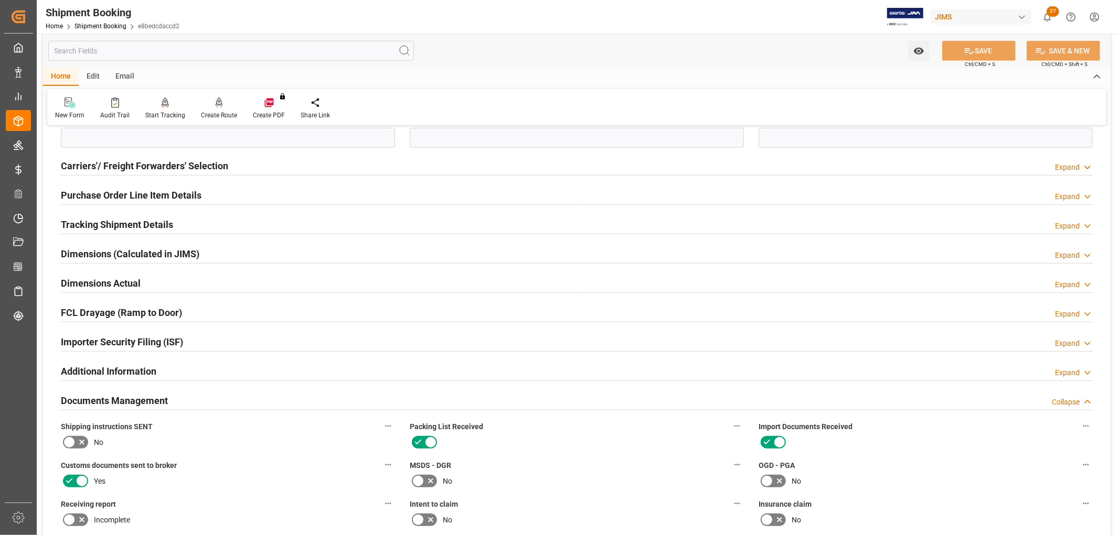
click at [144, 404] on h2 "Documents Management" at bounding box center [114, 401] width 107 height 14
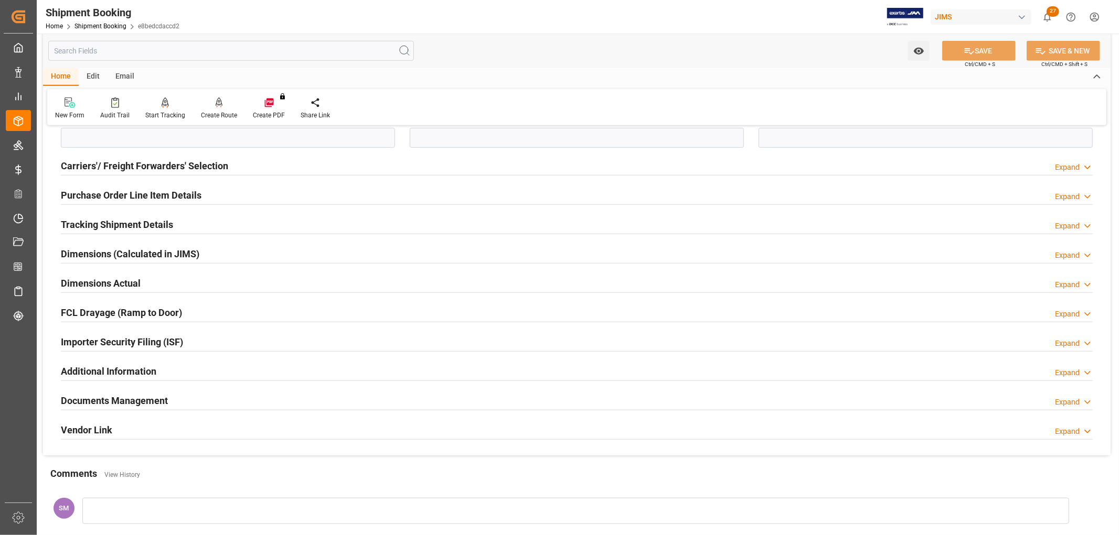
click at [144, 404] on h2 "Documents Management" at bounding box center [114, 401] width 107 height 14
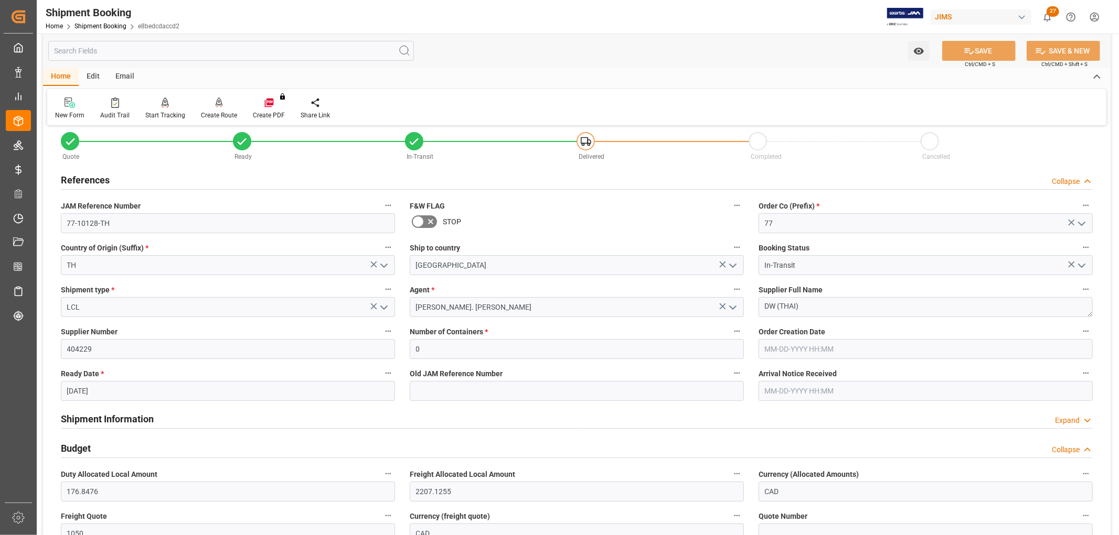
scroll to position [0, 0]
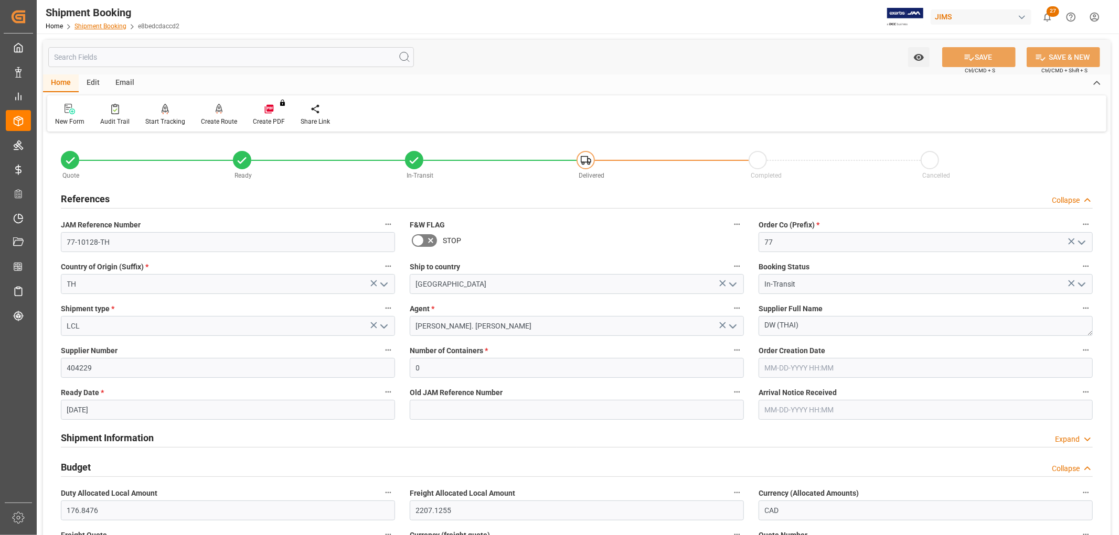
click at [98, 27] on link "Shipment Booking" at bounding box center [100, 26] width 52 height 7
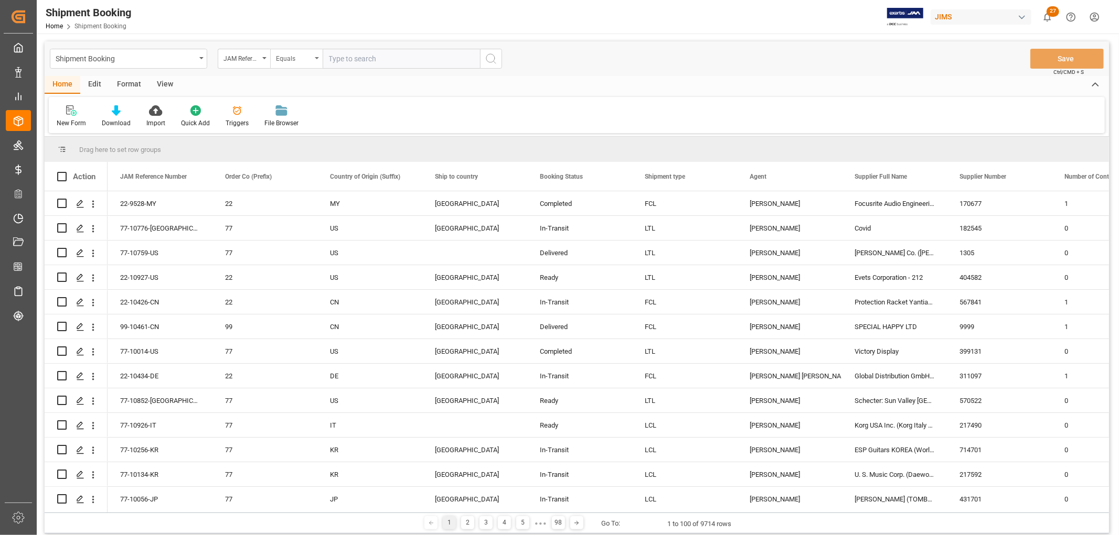
click at [319, 56] on div "Equals" at bounding box center [296, 59] width 52 height 20
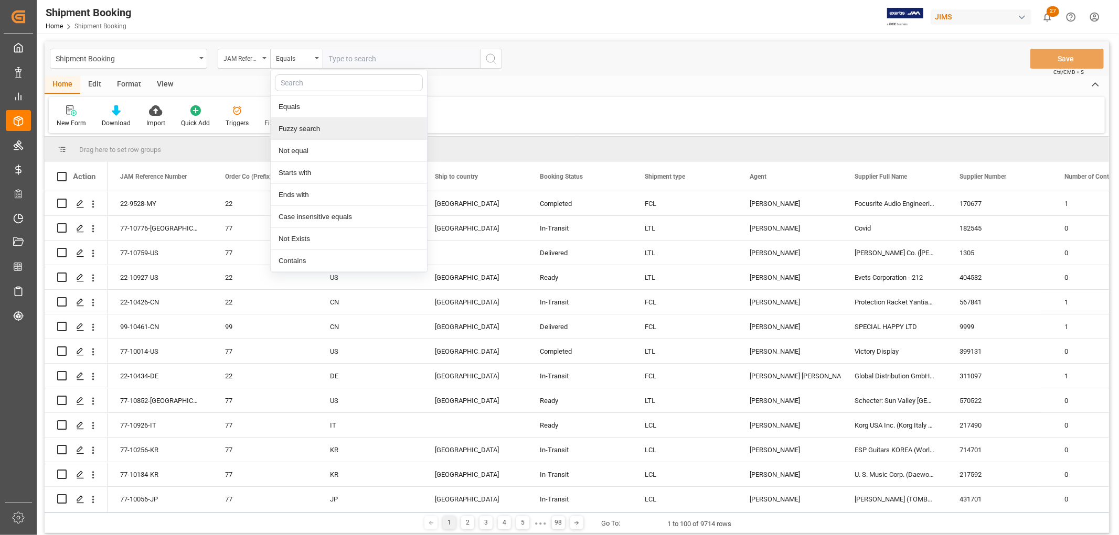
click at [308, 127] on div "Fuzzy search" at bounding box center [349, 129] width 156 height 22
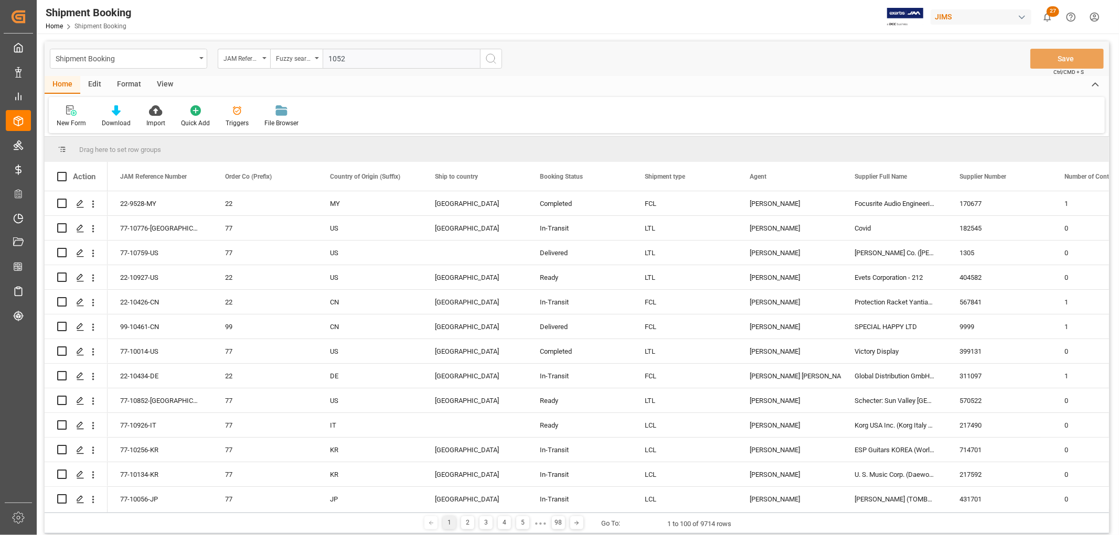
type input "10526"
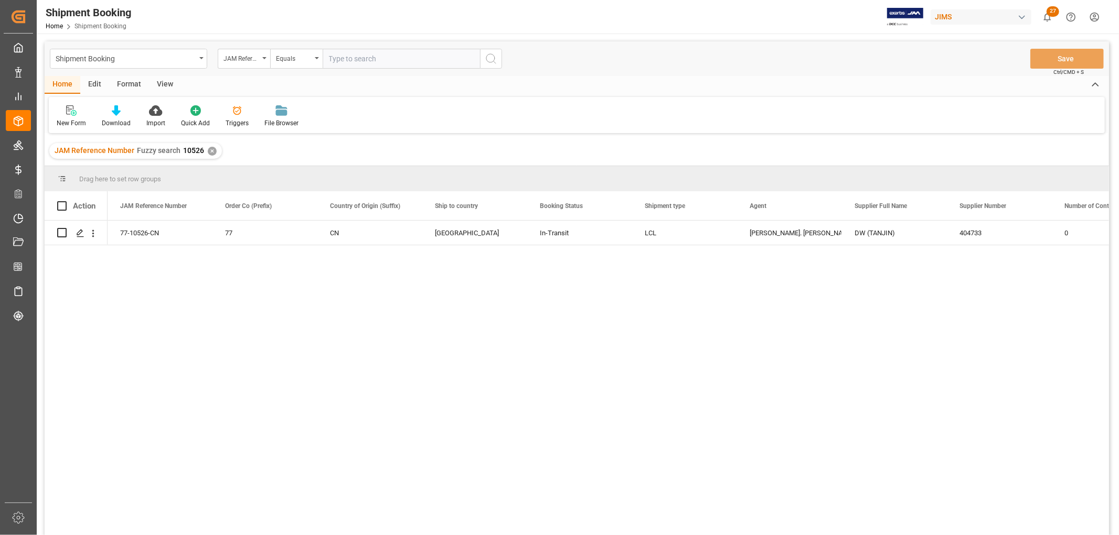
click at [173, 80] on div "View" at bounding box center [165, 85] width 32 height 18
click at [59, 111] on div at bounding box center [67, 110] width 20 height 11
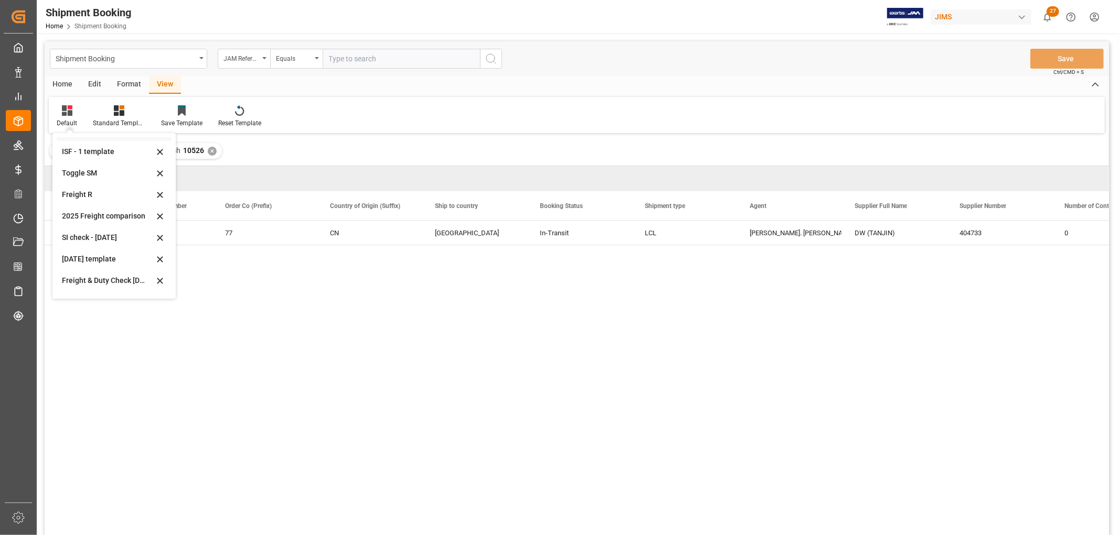
scroll to position [79, 0]
click at [77, 281] on div "Aug 2025 (2)" at bounding box center [108, 283] width 92 height 11
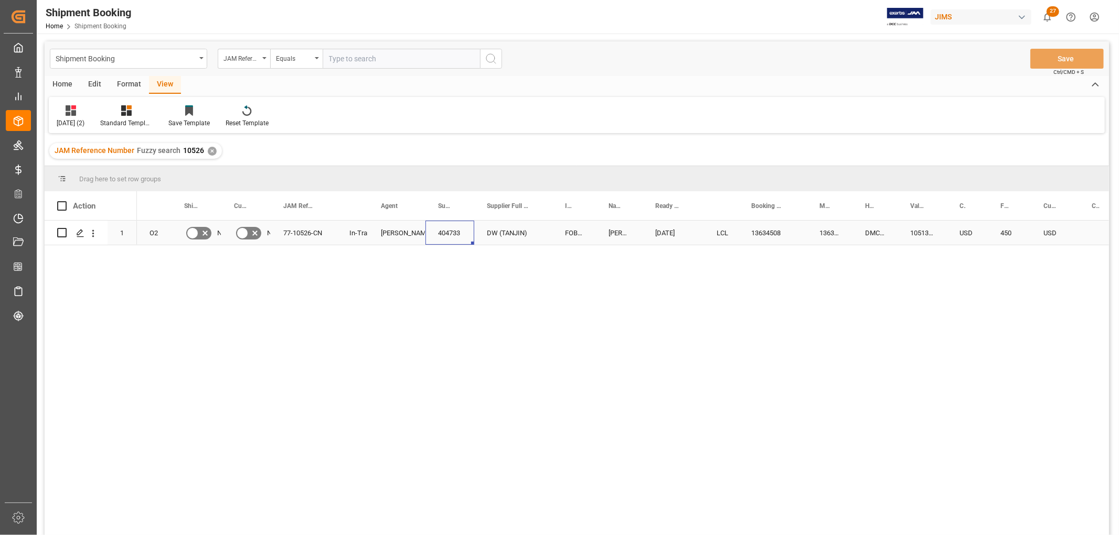
click at [433, 236] on div "404733" at bounding box center [449, 233] width 49 height 24
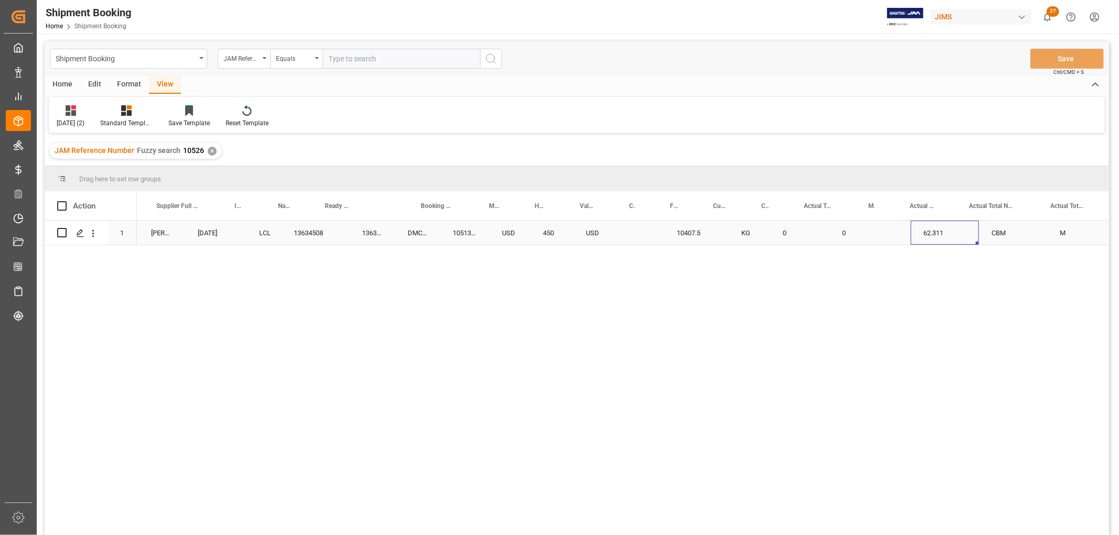
scroll to position [0, 457]
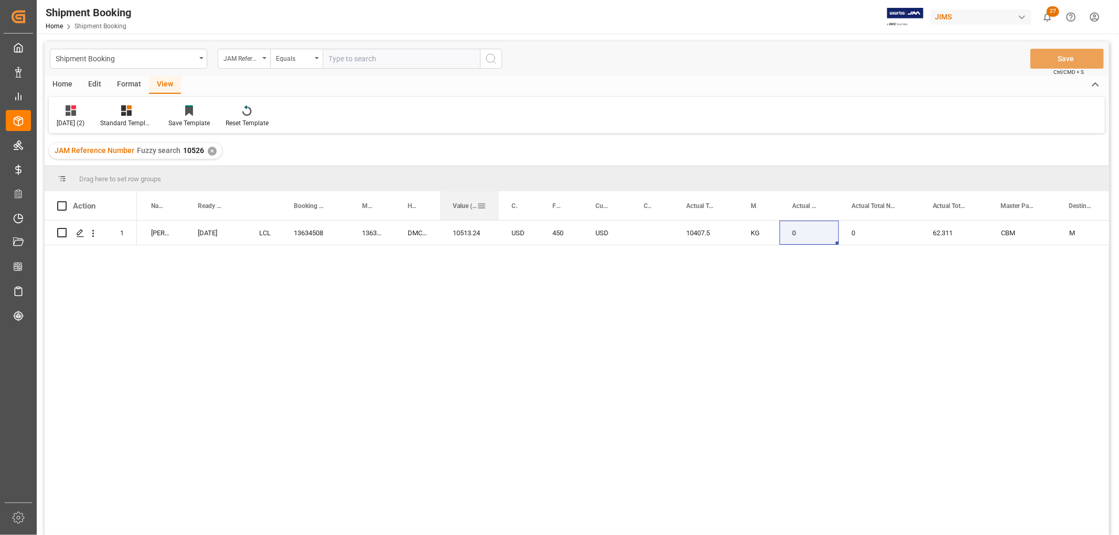
drag, startPoint x: 488, startPoint y: 200, endPoint x: 497, endPoint y: 205, distance: 10.6
click at [497, 205] on div at bounding box center [499, 205] width 4 height 29
click at [345, 231] on div "13634508" at bounding box center [315, 233] width 68 height 24
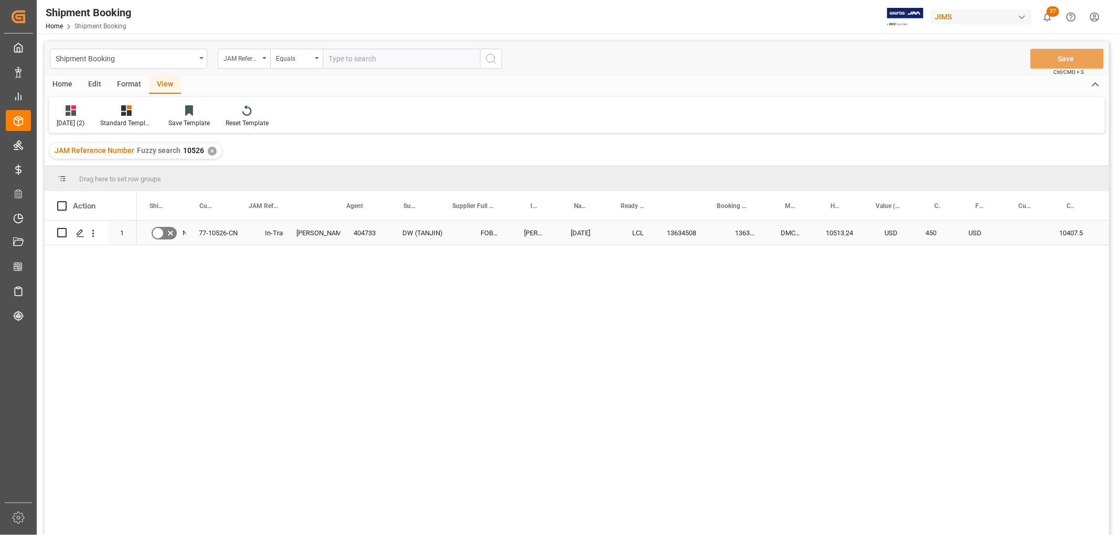
scroll to position [0, 0]
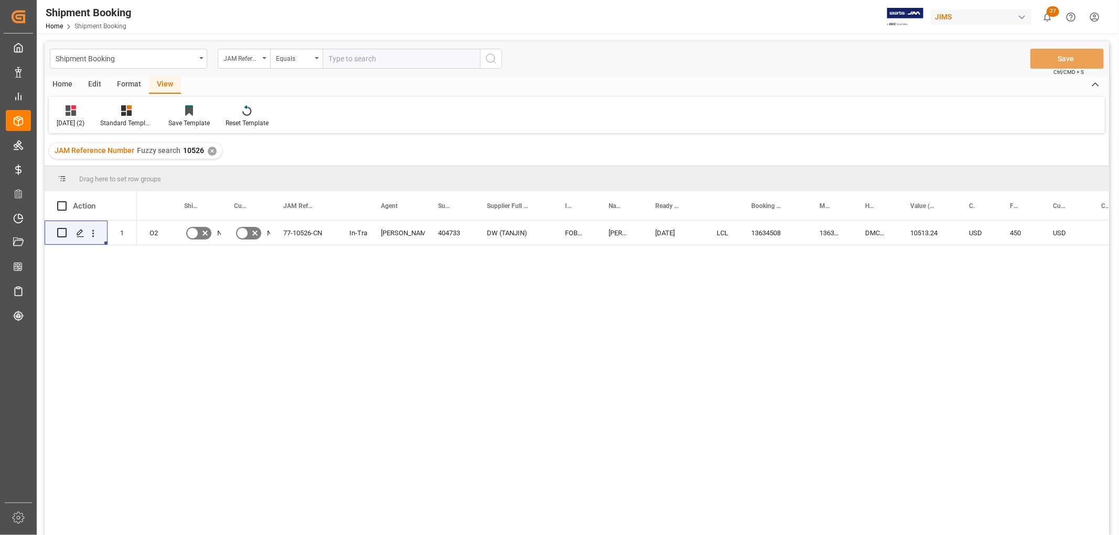
click at [332, 279] on div "DW (TANJIN) FOB Tianjin CN DELMAR 08-26-2025 LCL 13634508 13634508 DMCNSY080143…" at bounding box center [623, 381] width 972 height 321
click at [76, 231] on icon "Press SPACE to select this row." at bounding box center [80, 233] width 8 height 8
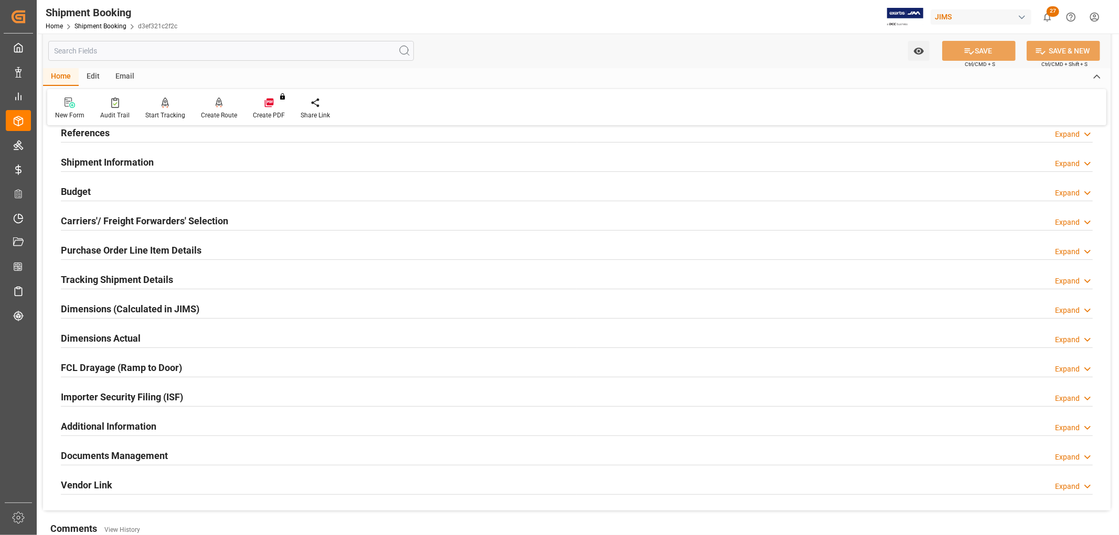
scroll to position [116, 0]
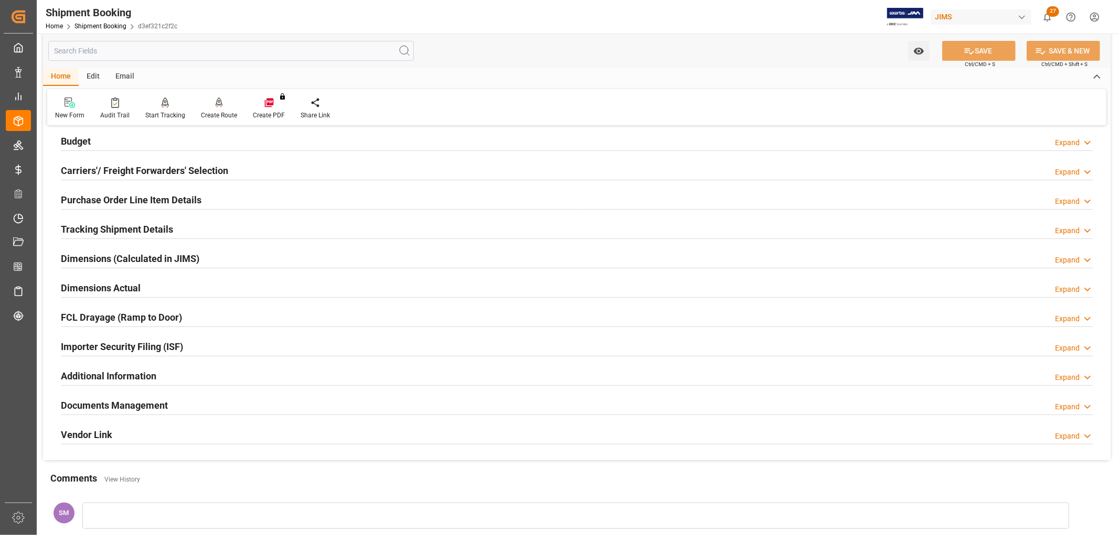
click at [101, 229] on h2 "Tracking Shipment Details" at bounding box center [117, 229] width 112 height 14
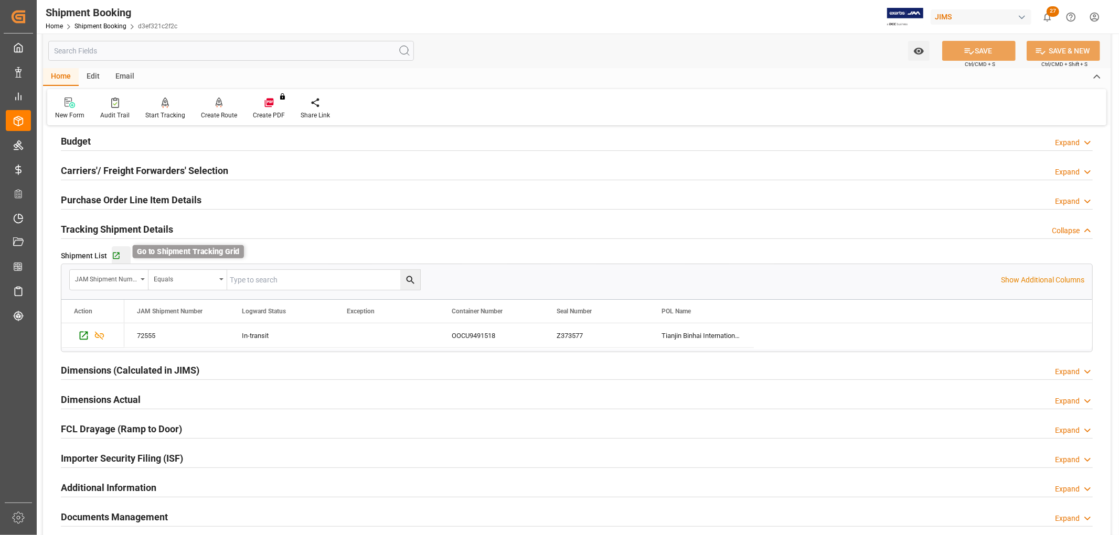
click at [116, 255] on icon "button" at bounding box center [116, 256] width 7 height 7
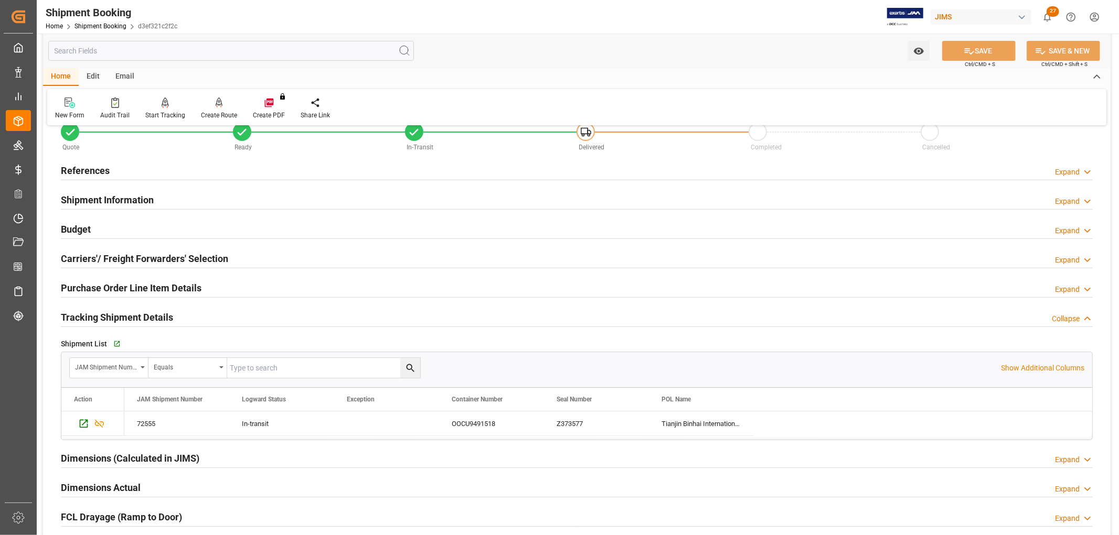
scroll to position [0, 0]
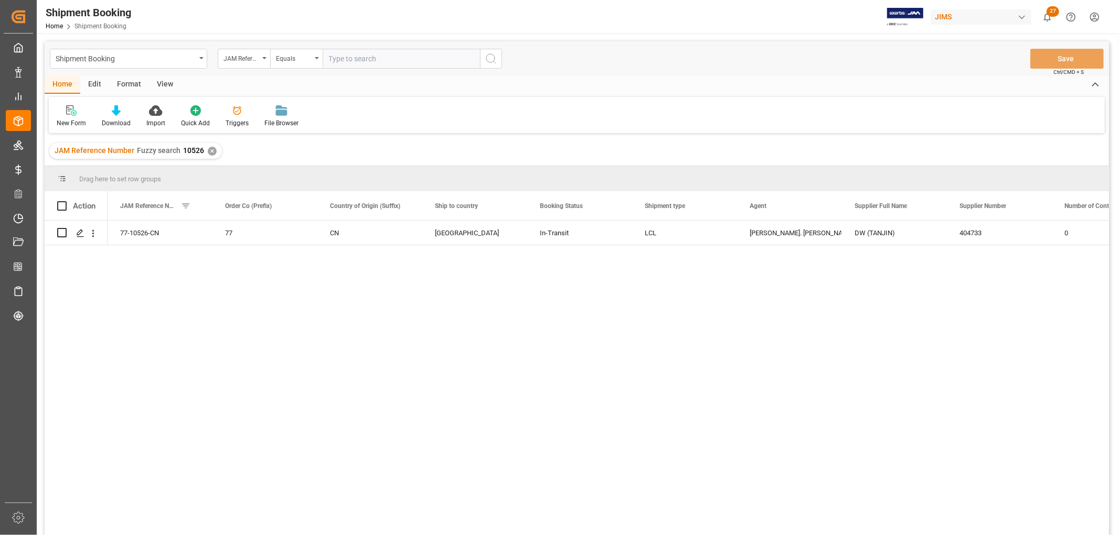
click at [167, 85] on div "View" at bounding box center [165, 85] width 32 height 18
click at [61, 121] on div "Default" at bounding box center [67, 123] width 20 height 9
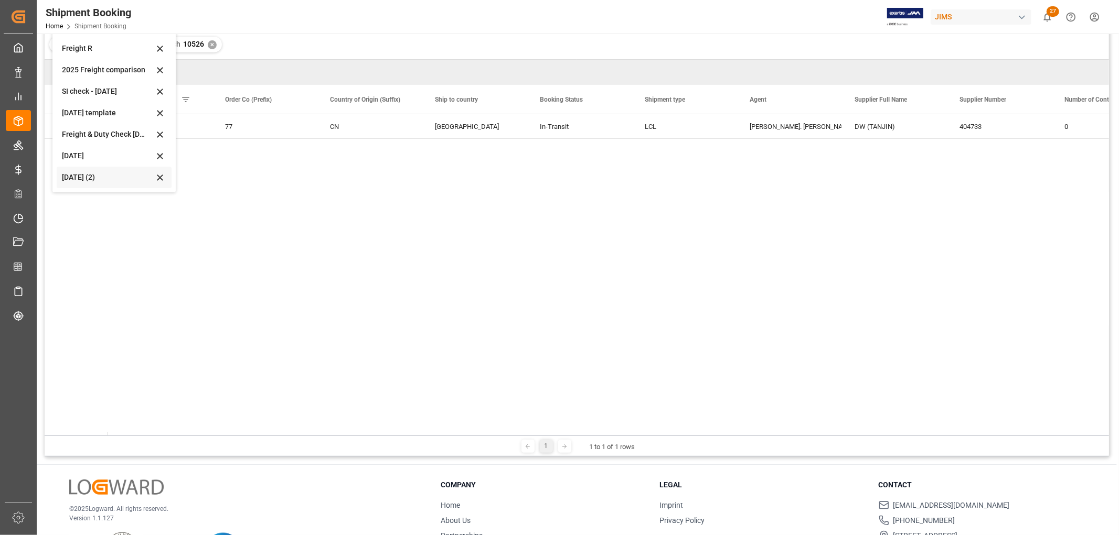
scroll to position [116, 0]
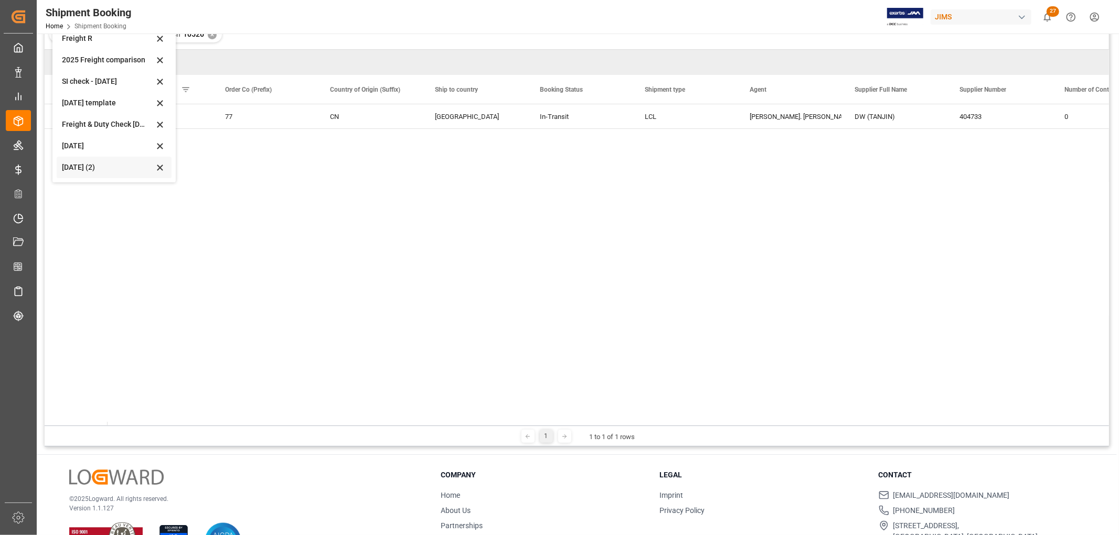
click at [69, 166] on div "Aug 2025 (2)" at bounding box center [108, 167] width 92 height 11
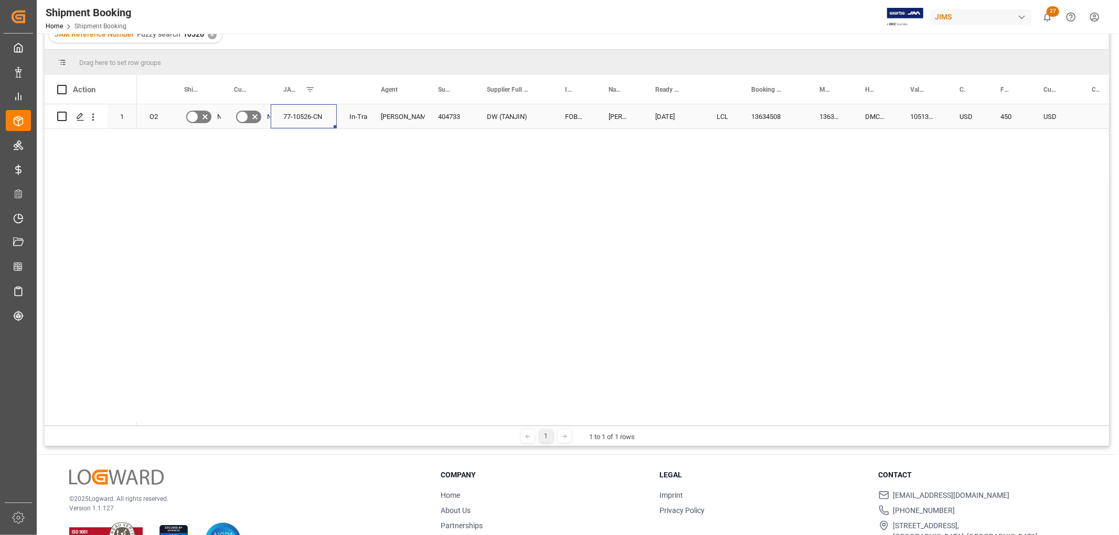
click at [327, 119] on div "77-10526-CN" at bounding box center [304, 116] width 66 height 24
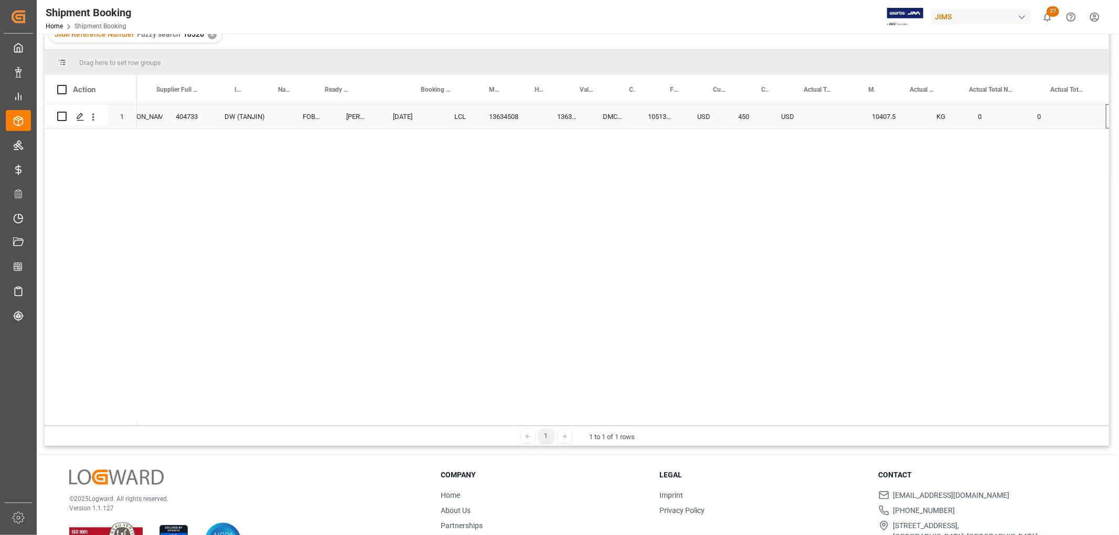
scroll to position [0, 330]
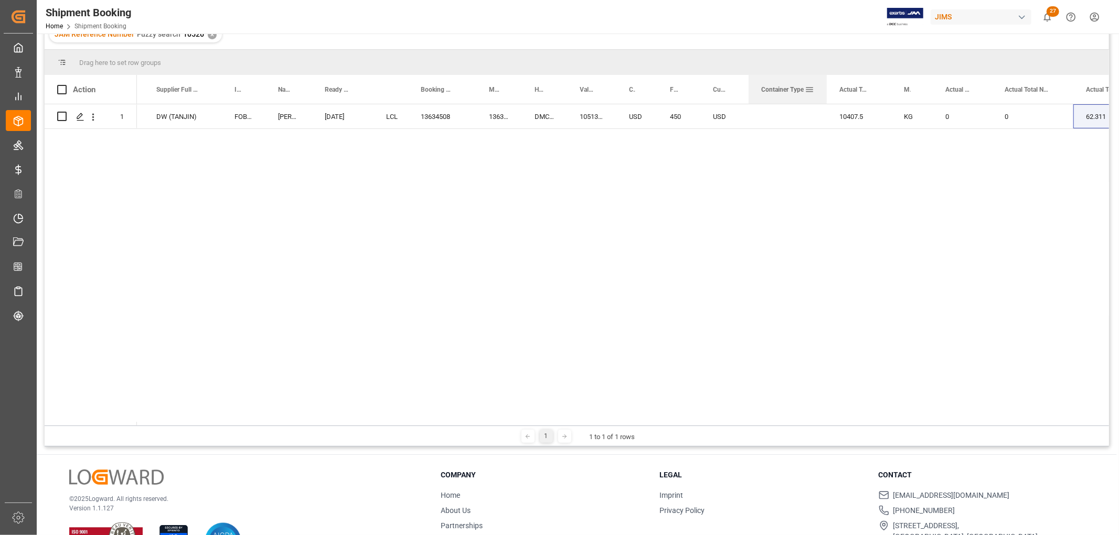
drag, startPoint x: 788, startPoint y: 87, endPoint x: 824, endPoint y: 98, distance: 37.2
click at [824, 98] on div at bounding box center [826, 89] width 4 height 29
click at [952, 115] on div "0" at bounding box center [961, 116] width 59 height 24
drag, startPoint x: 952, startPoint y: 124, endPoint x: 944, endPoint y: 128, distance: 9.2
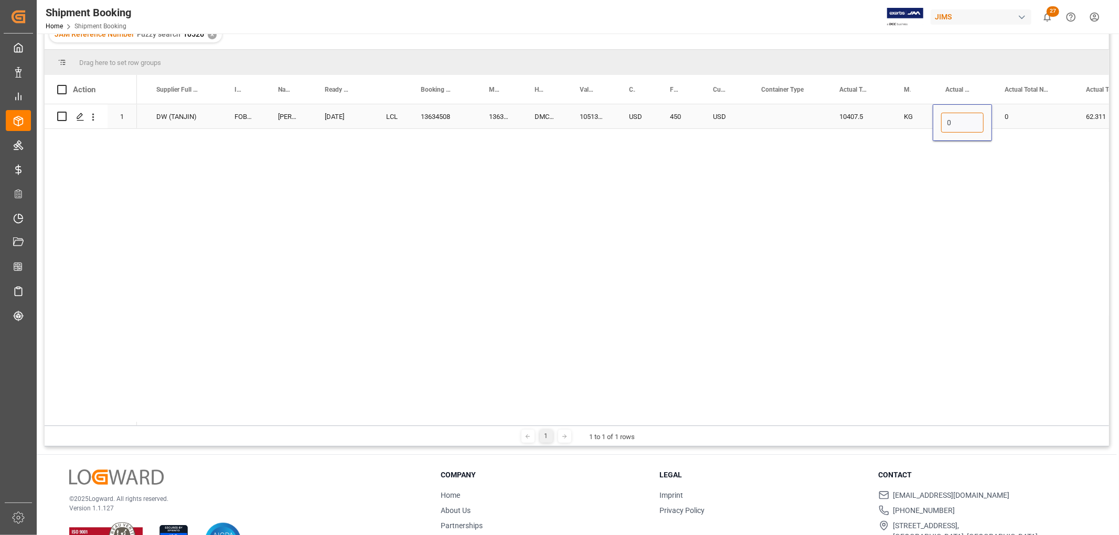
click at [944, 128] on input "0" at bounding box center [962, 123] width 42 height 20
type input "44"
click at [1034, 116] on div "0" at bounding box center [1032, 116] width 81 height 24
click at [1012, 114] on div "0" at bounding box center [1032, 116] width 81 height 24
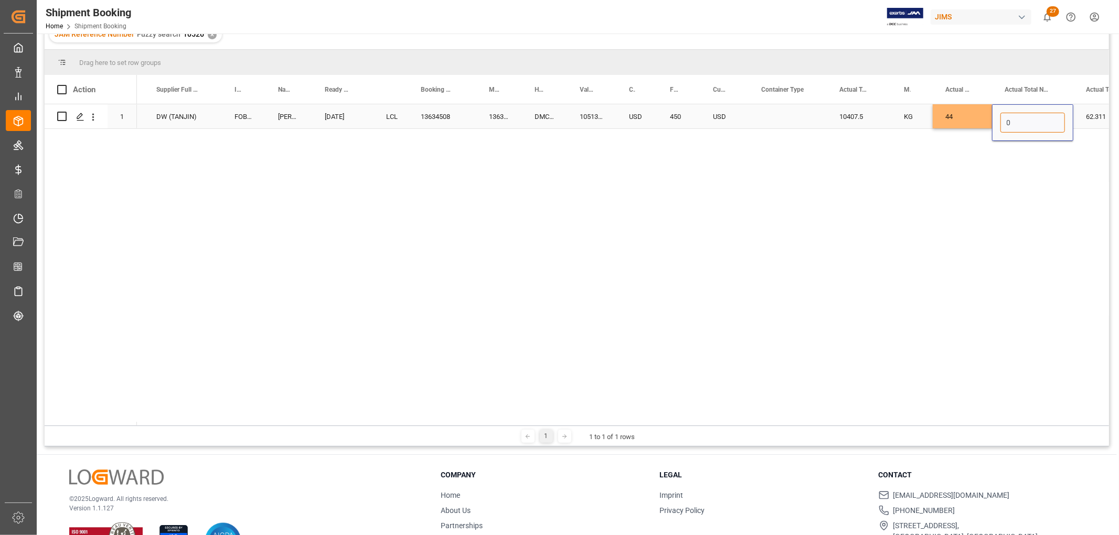
drag, startPoint x: 1016, startPoint y: 120, endPoint x: 997, endPoint y: 122, distance: 18.5
click at [997, 122] on div "0" at bounding box center [1032, 122] width 81 height 37
type input "2"
click at [817, 112] on div "Press SPACE to select this row." at bounding box center [787, 116] width 78 height 24
click at [845, 121] on div "10407.5" at bounding box center [858, 116] width 65 height 24
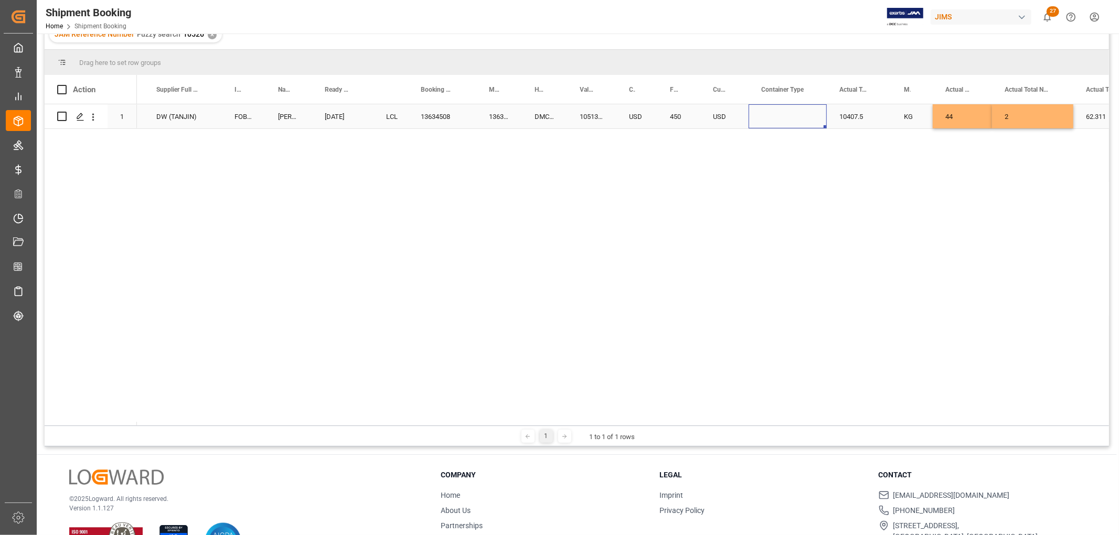
click at [777, 115] on div "Press SPACE to select this row." at bounding box center [787, 116] width 78 height 24
click at [769, 187] on div "In-Transit Lynne St. Jacques 404733 DW (TANJIN) FOB Tianjin CN DELMAR 08-26-202…" at bounding box center [623, 264] width 972 height 321
click at [879, 120] on div "10407.5" at bounding box center [858, 116] width 65 height 24
click at [689, 114] on div "450" at bounding box center [678, 116] width 43 height 24
click at [744, 165] on div "In-Transit Lynne St. Jacques 404733 DW (TANJIN) FOB Tianjin CN DELMAR 08-26-202…" at bounding box center [623, 264] width 972 height 321
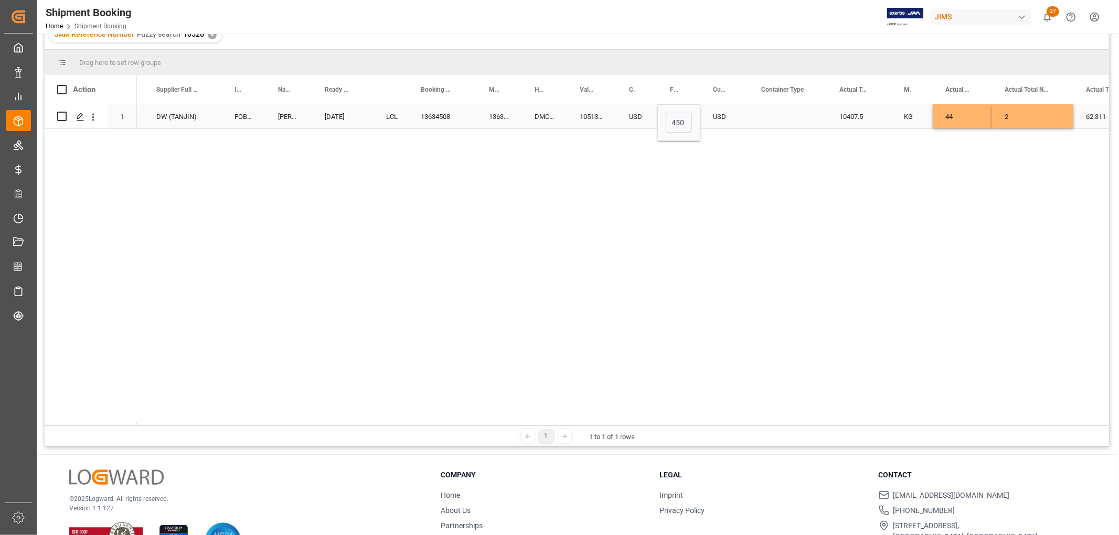
click at [744, 123] on div "USD" at bounding box center [724, 116] width 48 height 24
click at [776, 119] on div "Press SPACE to select this row." at bounding box center [787, 116] width 78 height 24
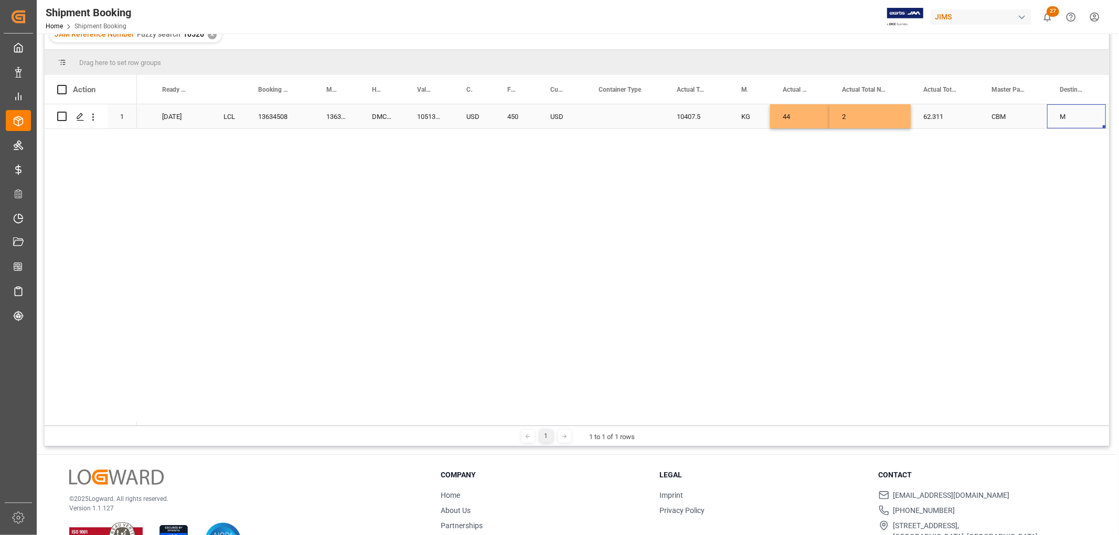
scroll to position [0, 551]
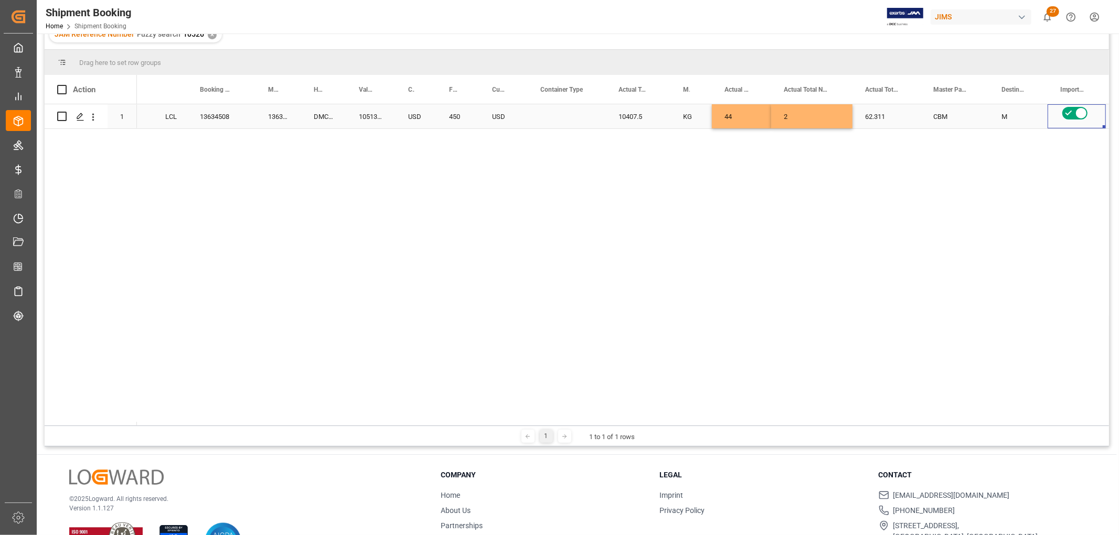
click at [620, 117] on div "10407.5" at bounding box center [638, 116] width 65 height 24
drag, startPoint x: 649, startPoint y: 126, endPoint x: 596, endPoint y: 122, distance: 53.2
click at [596, 122] on div "FOB Tianjin CN DELMAR 08-26-2025 LCL 13634508 13634508 DMCNSY080143 10513.24 US…" at bounding box center [952, 116] width 2733 height 25
type input "680"
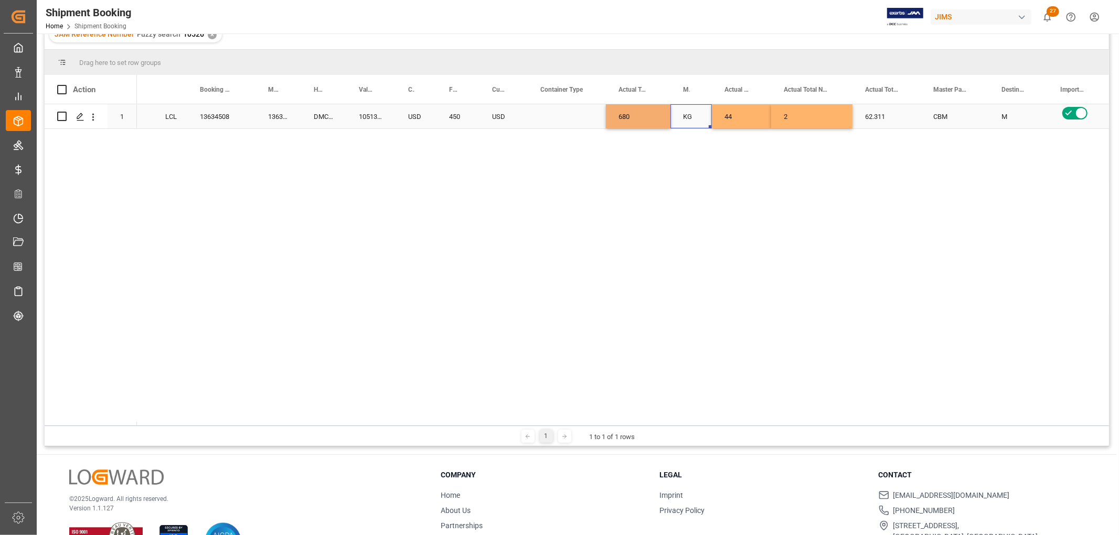
click at [679, 126] on div "KG" at bounding box center [690, 116] width 41 height 24
click at [531, 119] on div "Press SPACE to select this row." at bounding box center [567, 116] width 78 height 24
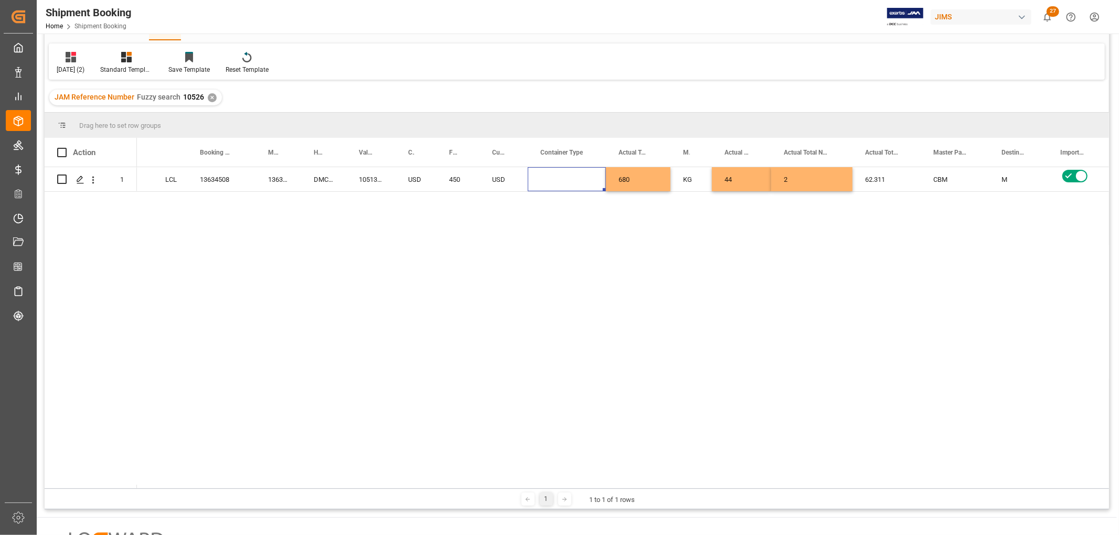
scroll to position [0, 0]
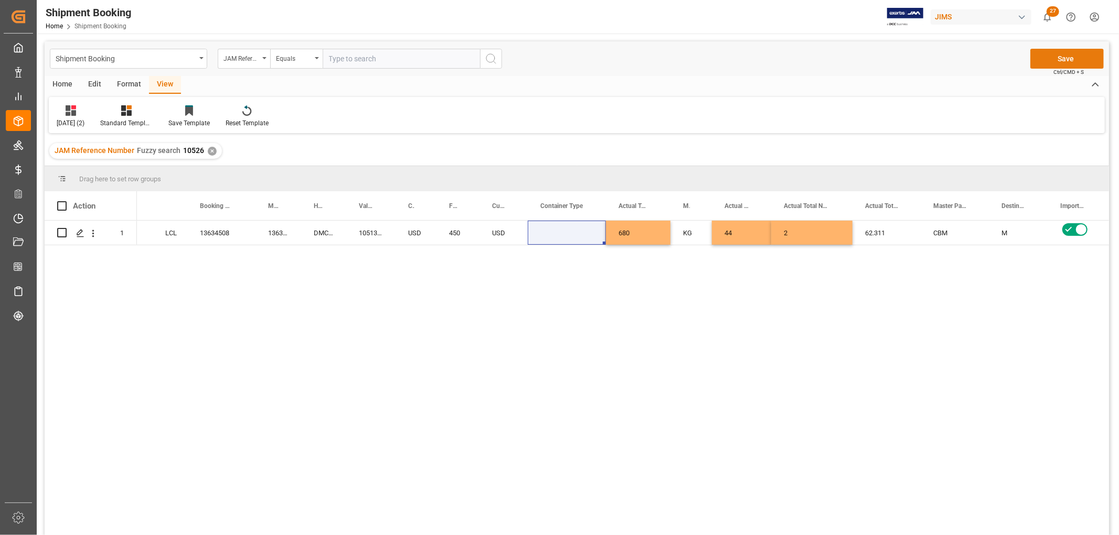
click at [1045, 56] on button "Save" at bounding box center [1066, 59] width 73 height 20
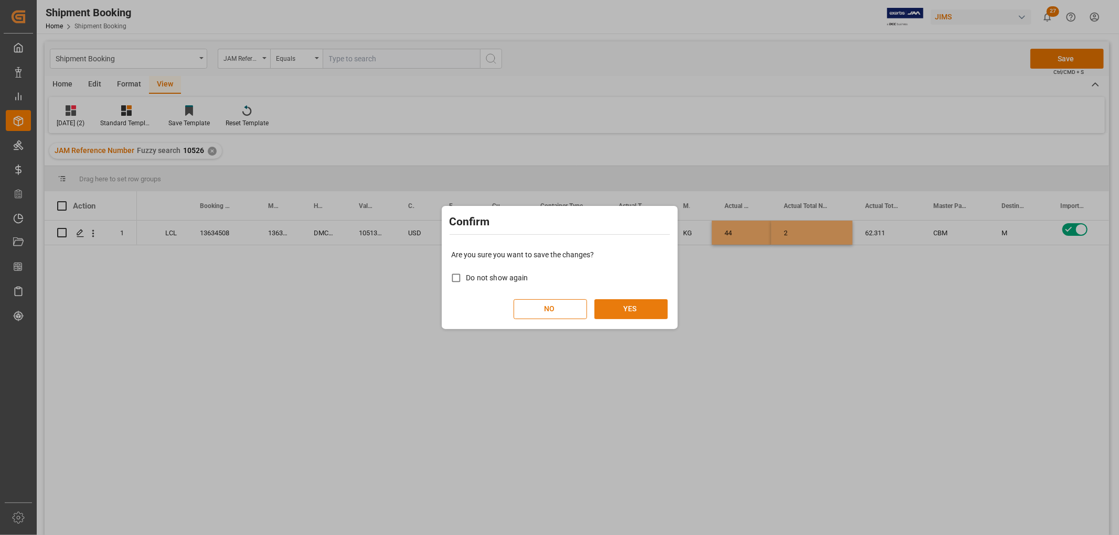
click at [635, 308] on button "YES" at bounding box center [630, 309] width 73 height 20
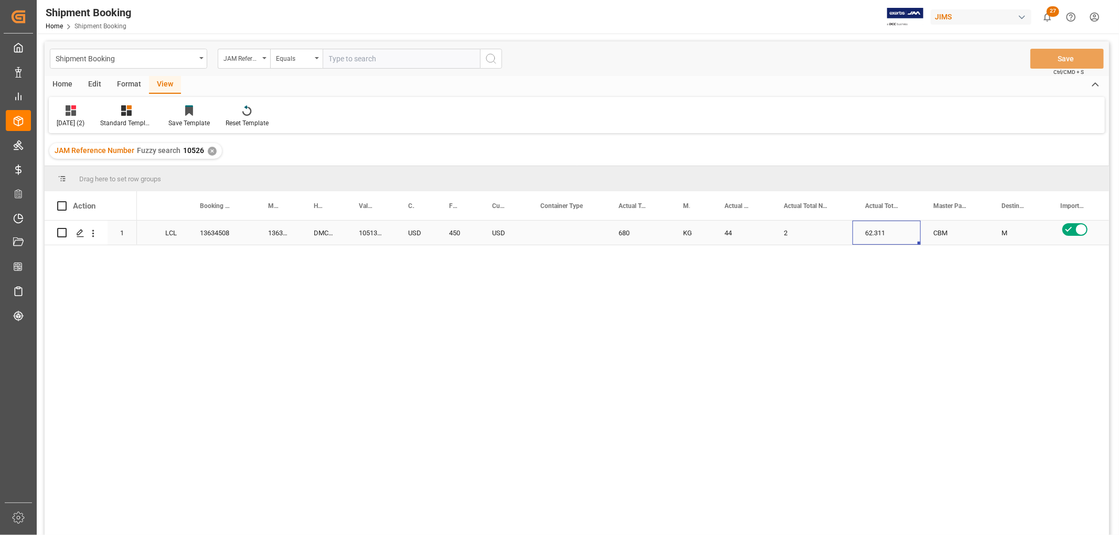
click at [887, 231] on div "62.311" at bounding box center [886, 233] width 68 height 24
drag, startPoint x: 897, startPoint y: 238, endPoint x: 861, endPoint y: 241, distance: 36.4
click at [861, 241] on input "62.311" at bounding box center [886, 239] width 51 height 20
type input "4.5"
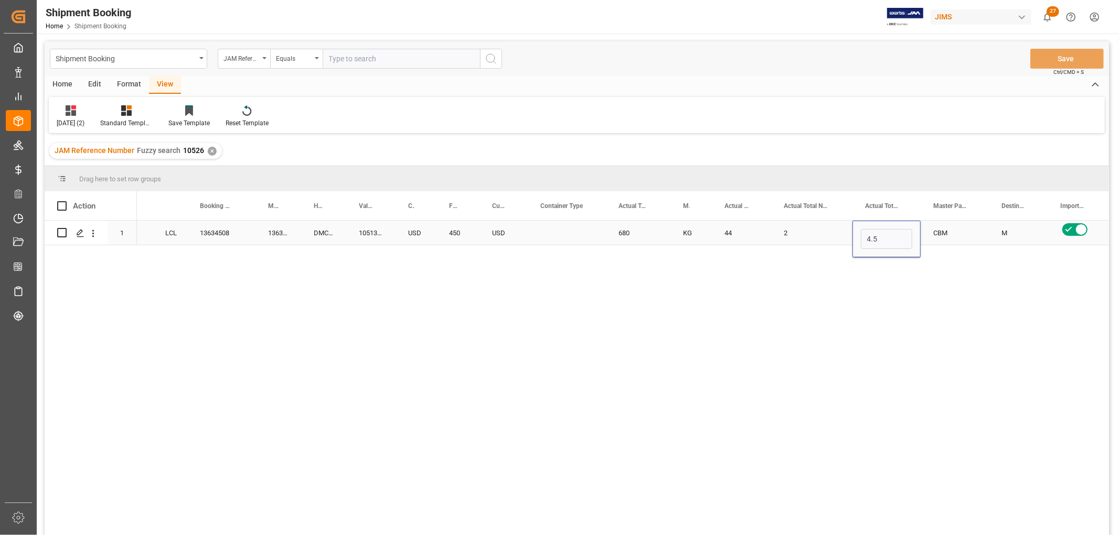
click at [832, 232] on div "2" at bounding box center [811, 233] width 81 height 24
click at [1082, 60] on button "Save" at bounding box center [1066, 59] width 73 height 20
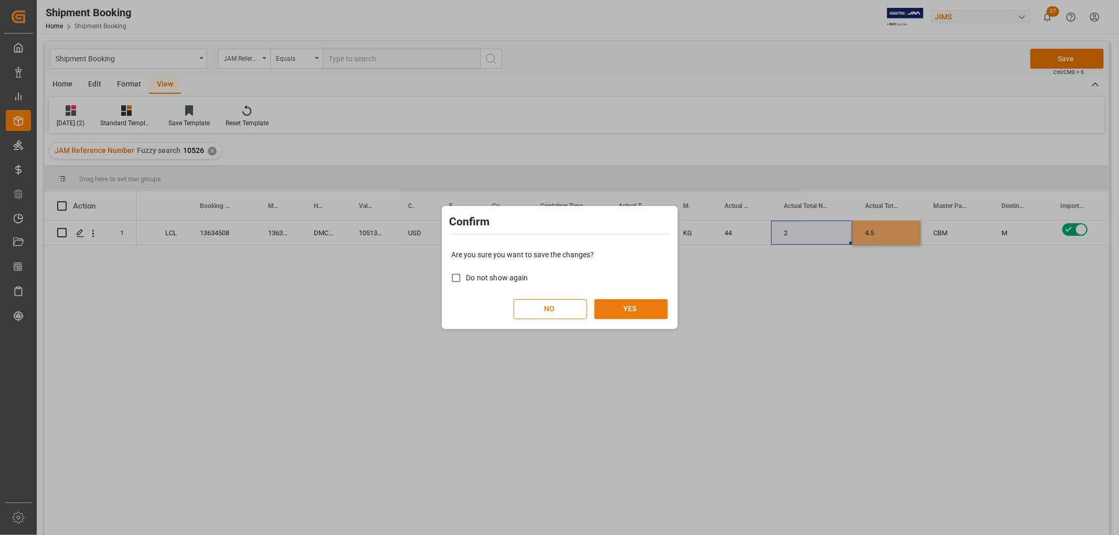
click at [620, 310] on button "YES" at bounding box center [630, 309] width 73 height 20
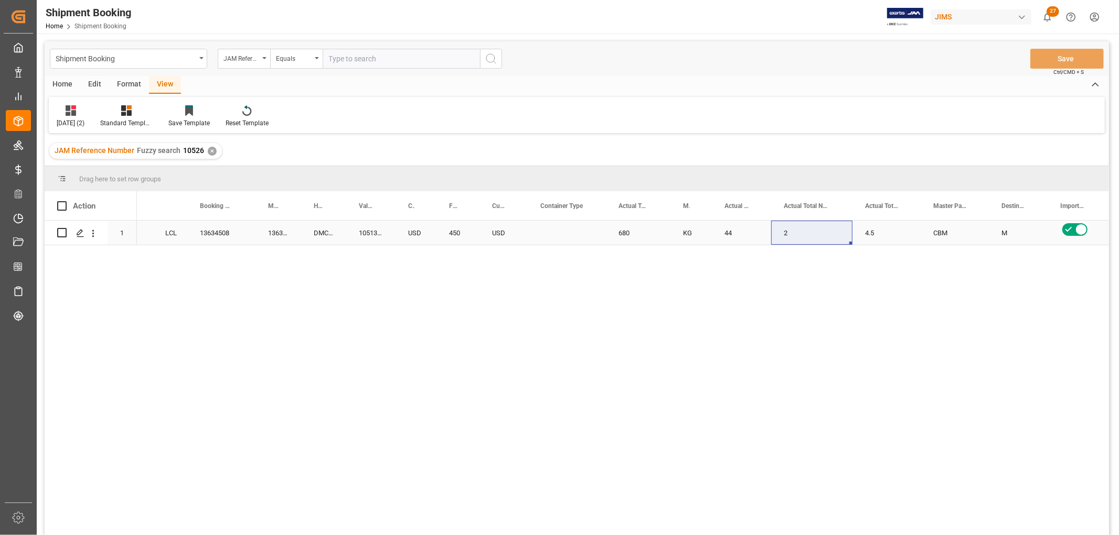
click at [556, 231] on div "Press SPACE to select this row." at bounding box center [567, 233] width 78 height 24
click at [704, 239] on div "KG" at bounding box center [690, 233] width 41 height 24
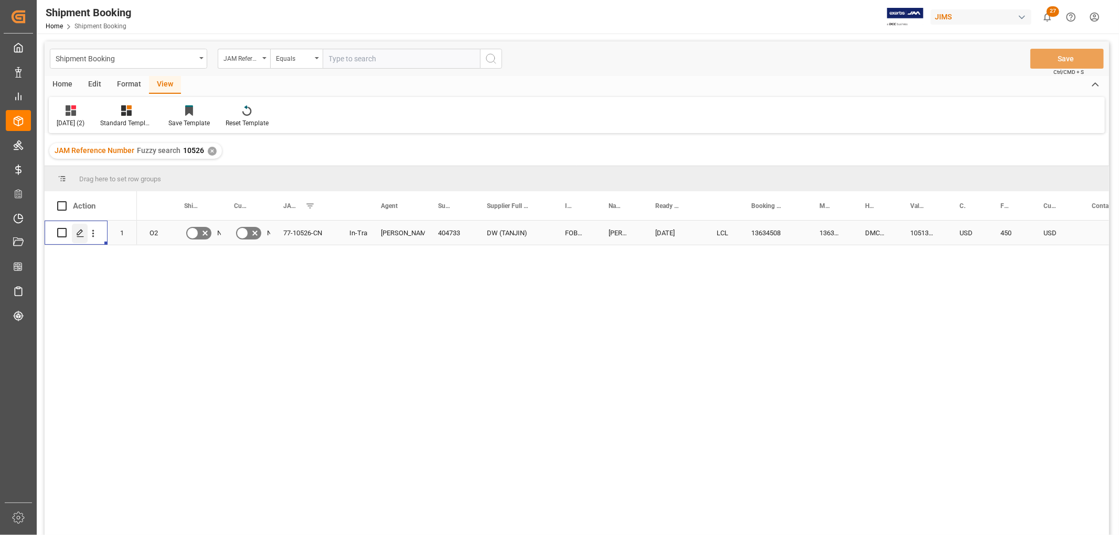
click at [84, 234] on icon "Press SPACE to select this row." at bounding box center [80, 233] width 8 height 8
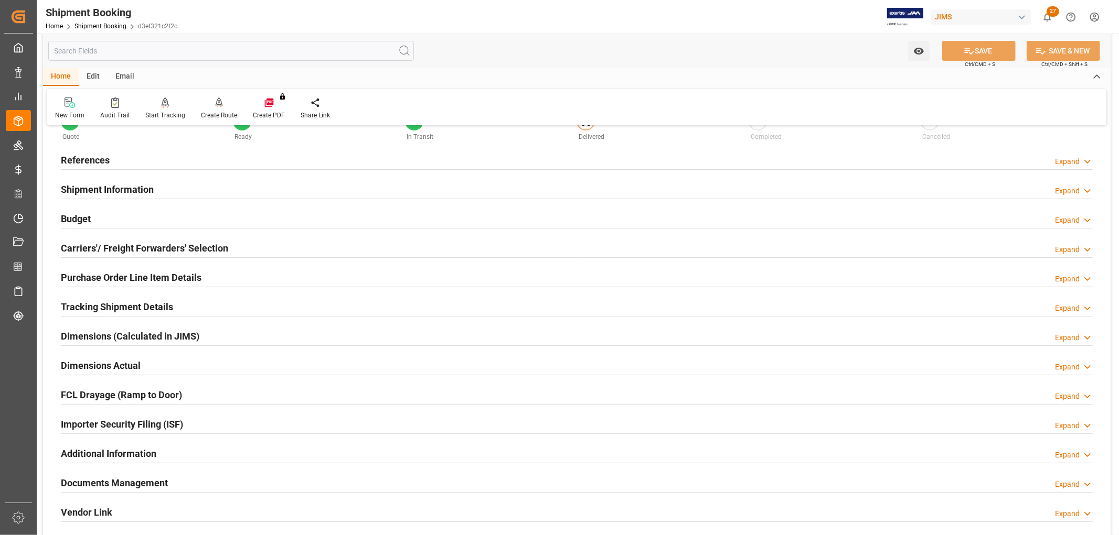
scroll to position [58, 0]
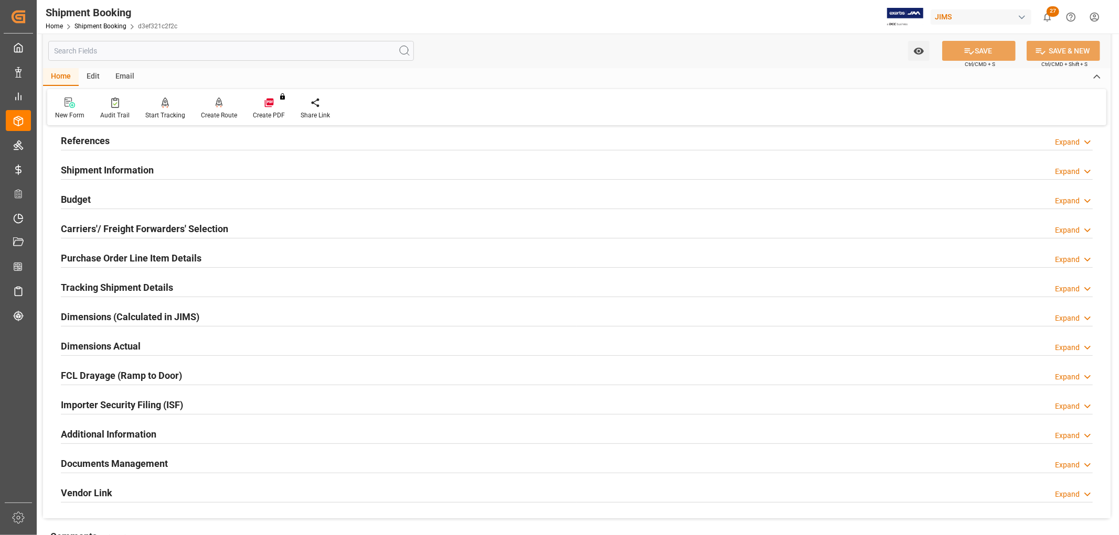
click at [141, 460] on h2 "Documents Management" at bounding box center [114, 464] width 107 height 14
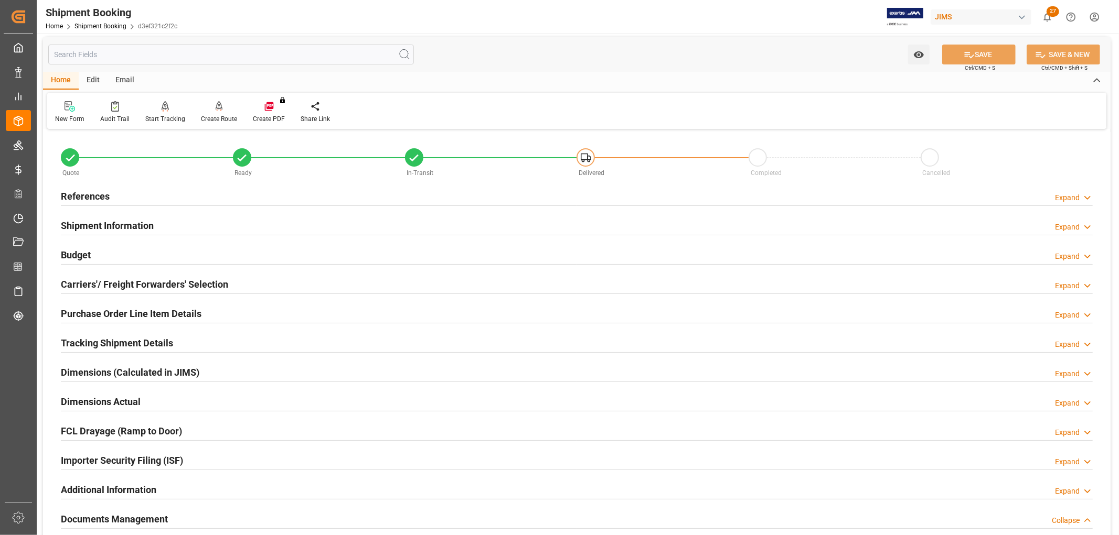
scroll to position [0, 0]
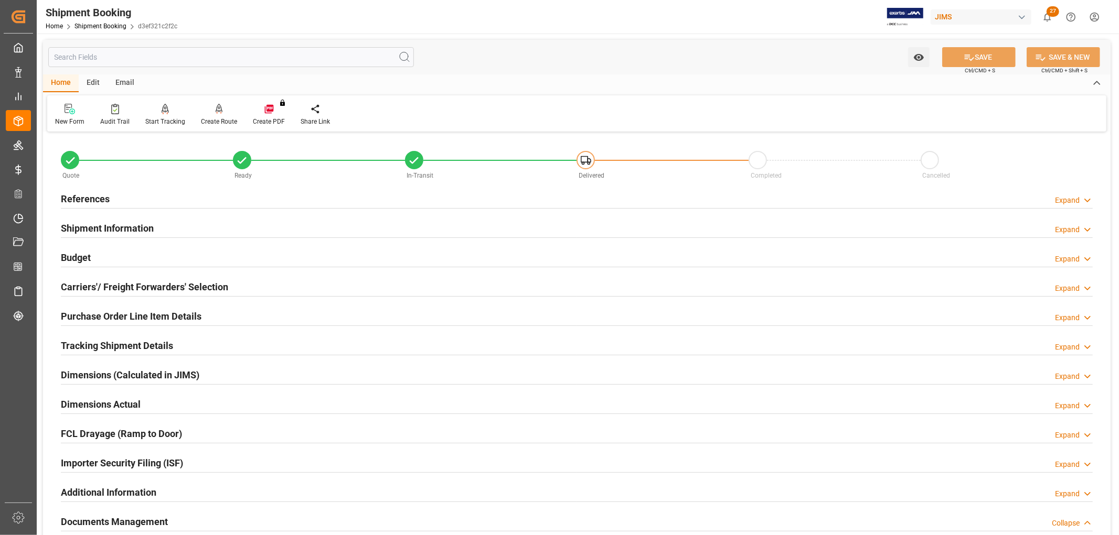
click at [92, 196] on h2 "References" at bounding box center [85, 199] width 49 height 14
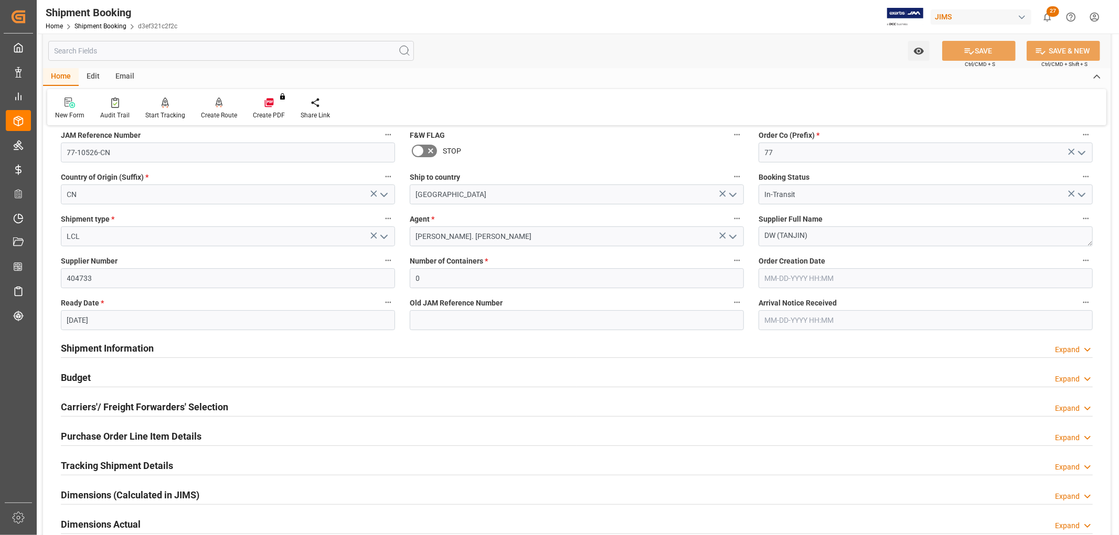
scroll to position [175, 0]
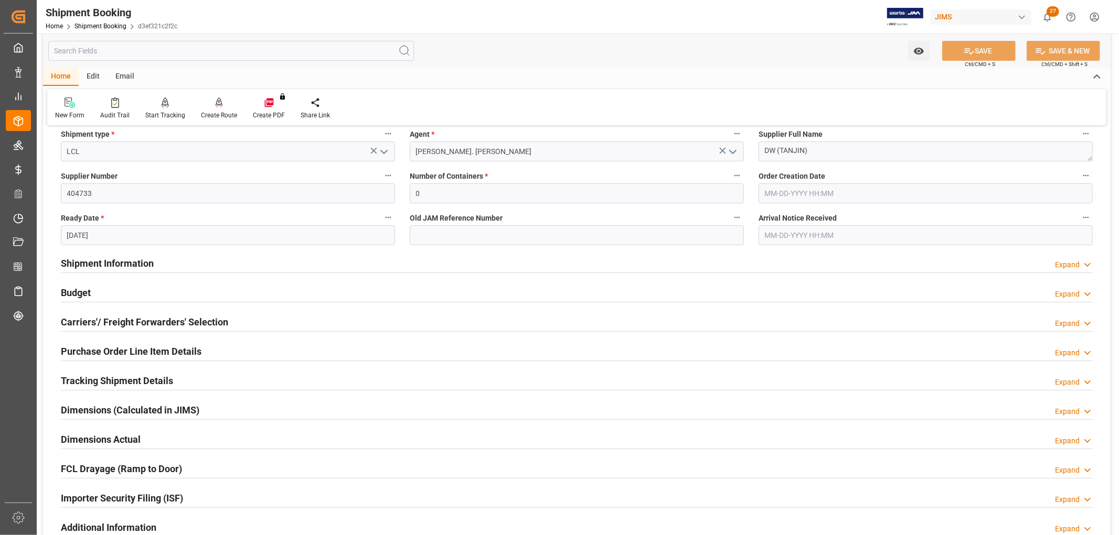
click at [117, 351] on h2 "Purchase Order Line Item Details" at bounding box center [131, 352] width 141 height 14
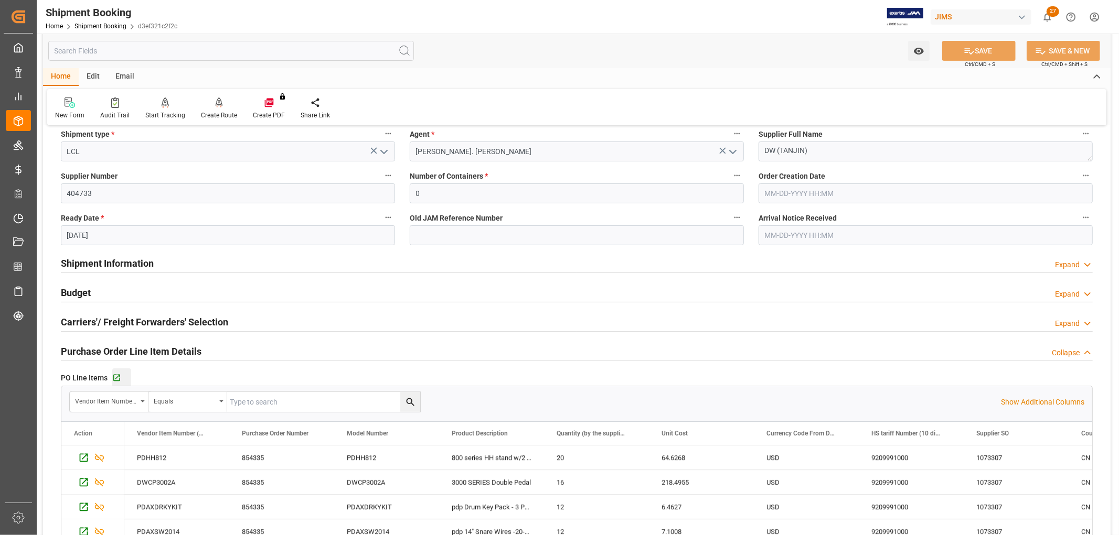
click at [117, 371] on button "Go to Purchase Order Line Item Grid" at bounding box center [121, 378] width 19 height 19
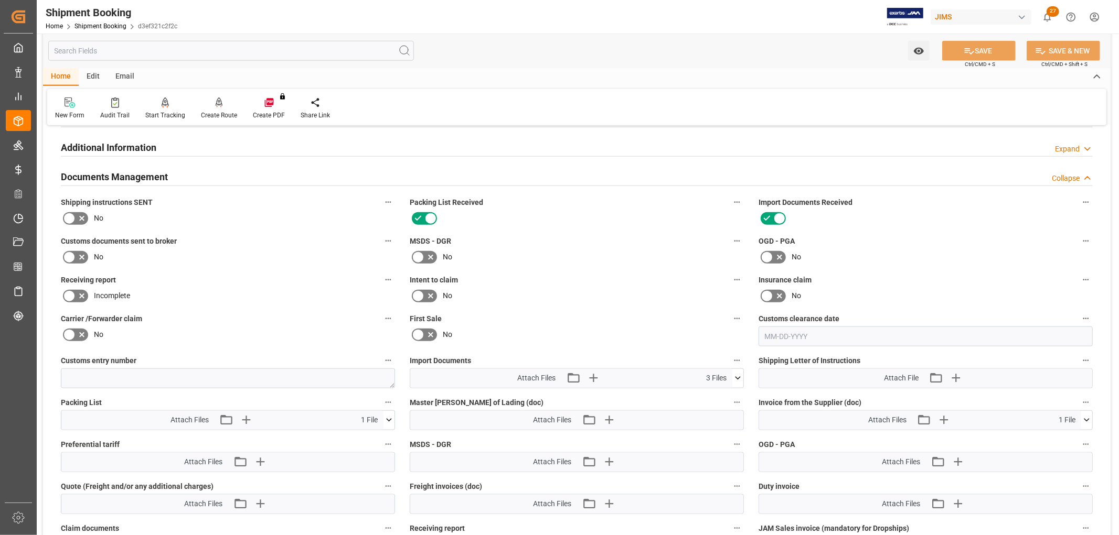
scroll to position [990, 0]
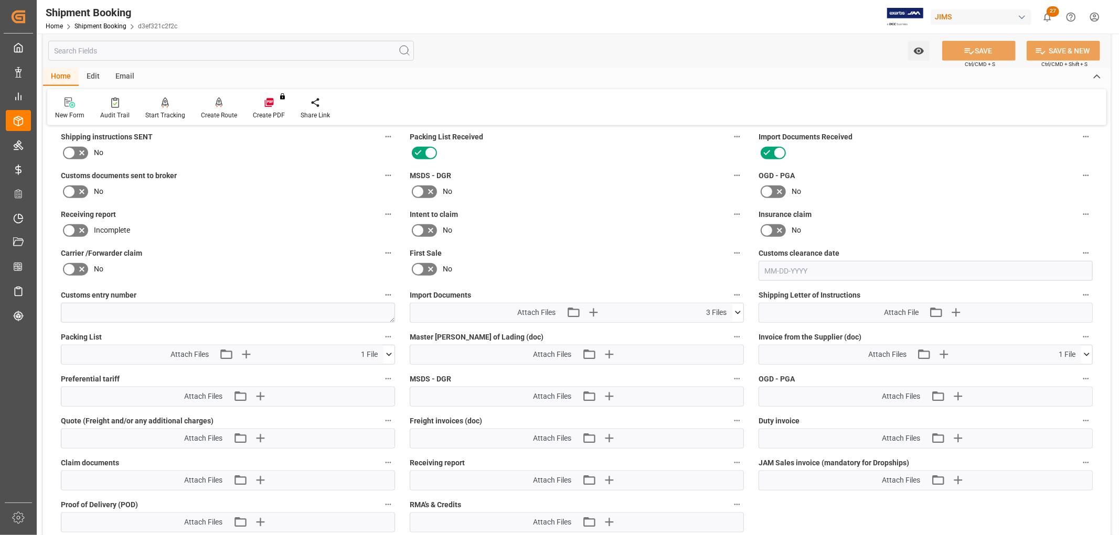
click at [70, 186] on icon at bounding box center [69, 192] width 13 height 13
click at [0, 0] on input "checkbox" at bounding box center [0, 0] width 0 height 0
click at [991, 48] on button "SAVE" at bounding box center [978, 51] width 73 height 20
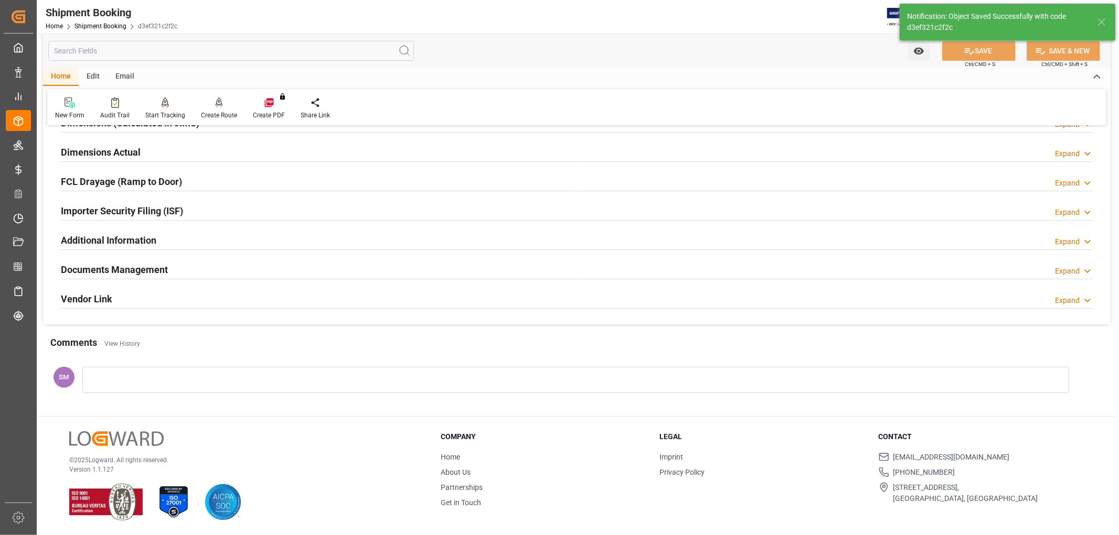
scroll to position [253, 0]
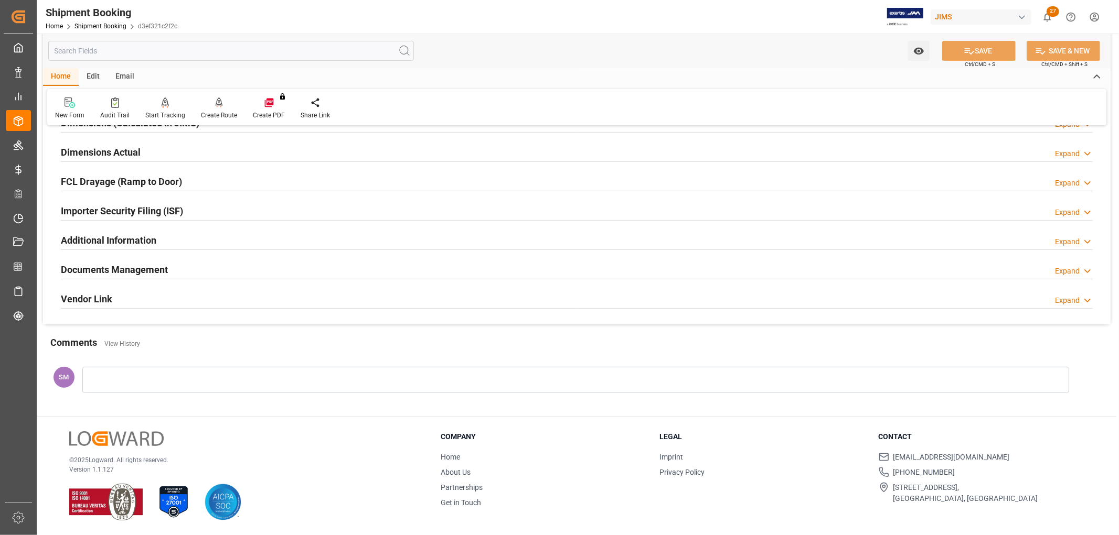
click at [154, 271] on h2 "Documents Management" at bounding box center [114, 270] width 107 height 14
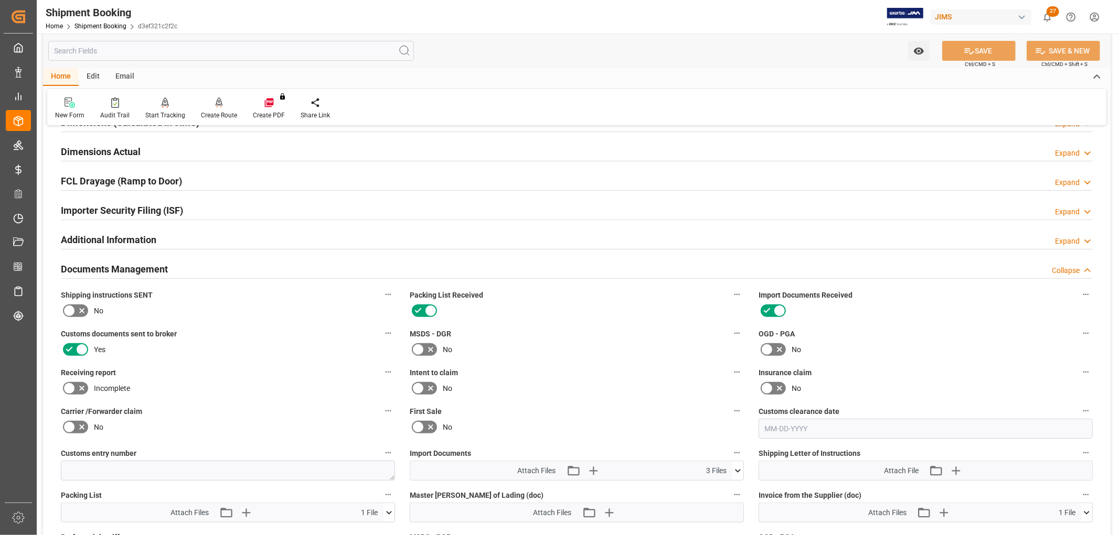
scroll to position [411, 0]
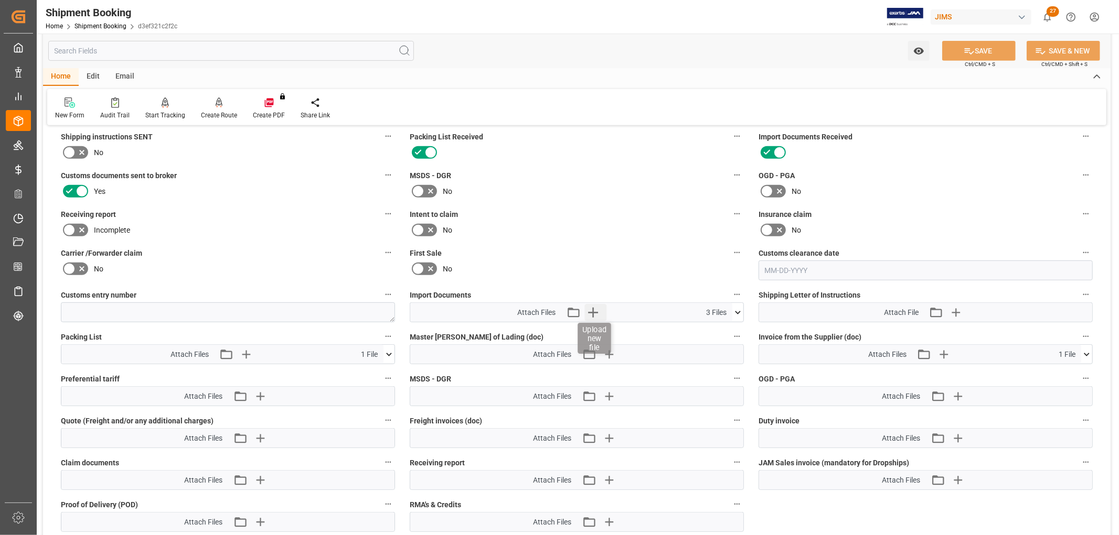
click at [586, 309] on icon "button" at bounding box center [592, 312] width 17 height 17
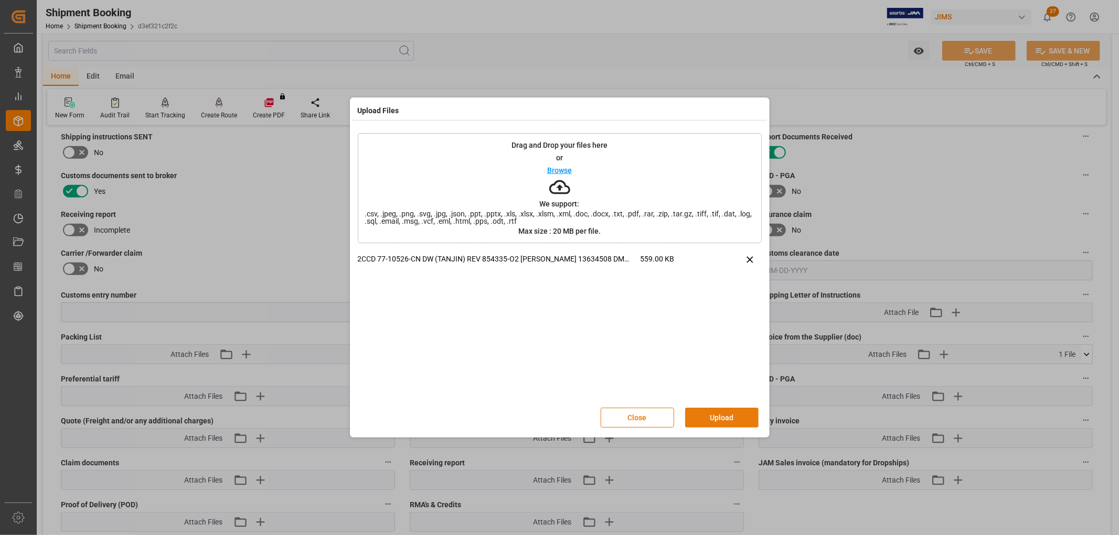
click at [731, 412] on button "Upload" at bounding box center [721, 418] width 73 height 20
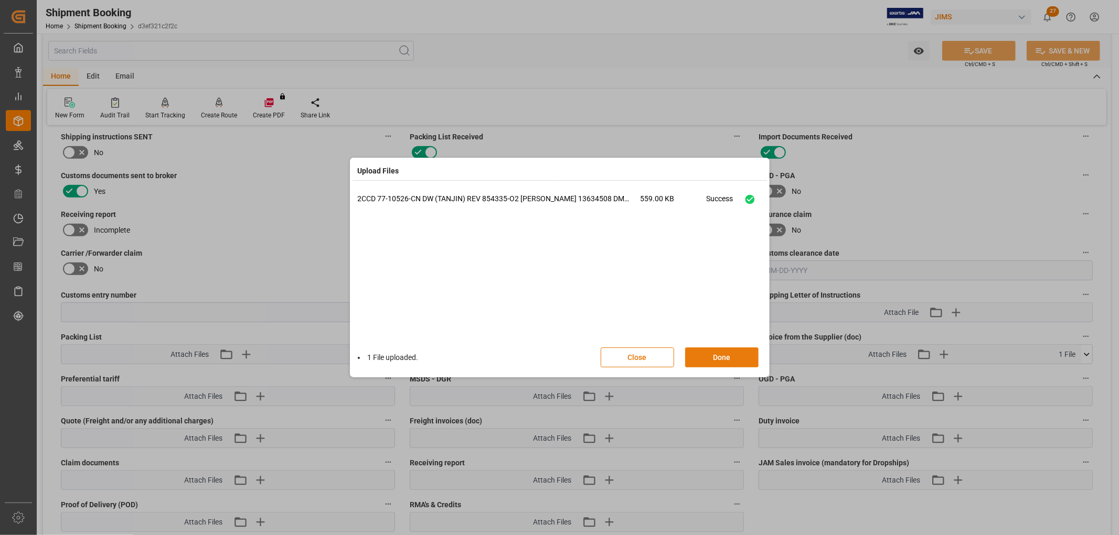
click at [715, 356] on button "Done" at bounding box center [721, 358] width 73 height 20
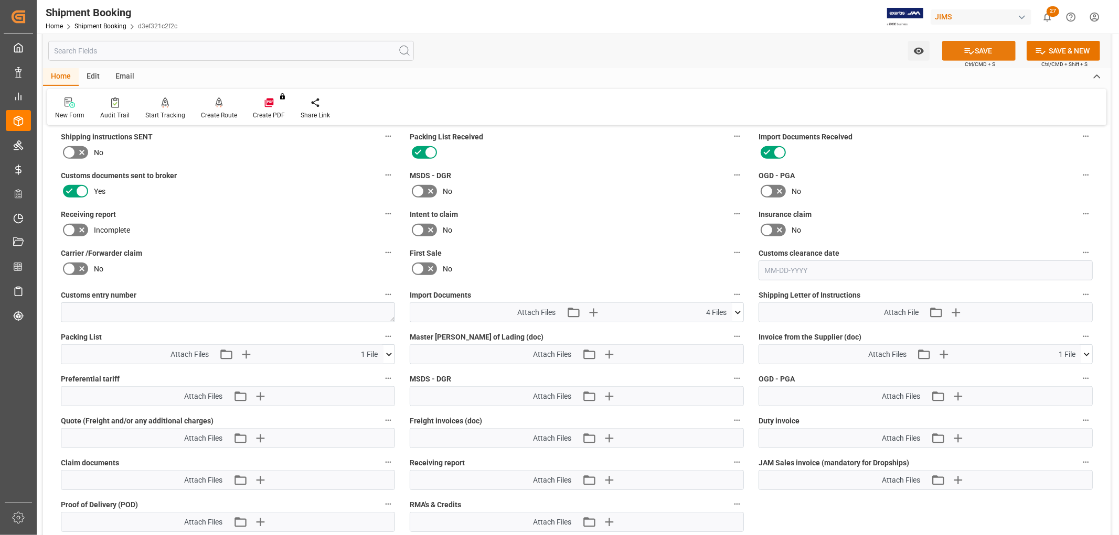
click at [983, 49] on button "SAVE" at bounding box center [978, 51] width 73 height 20
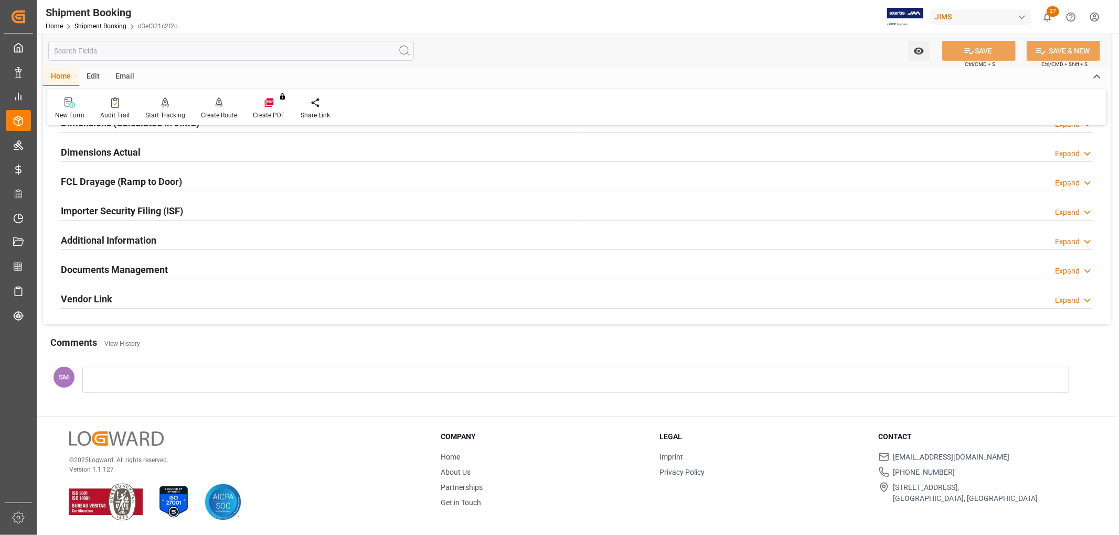
scroll to position [0, 0]
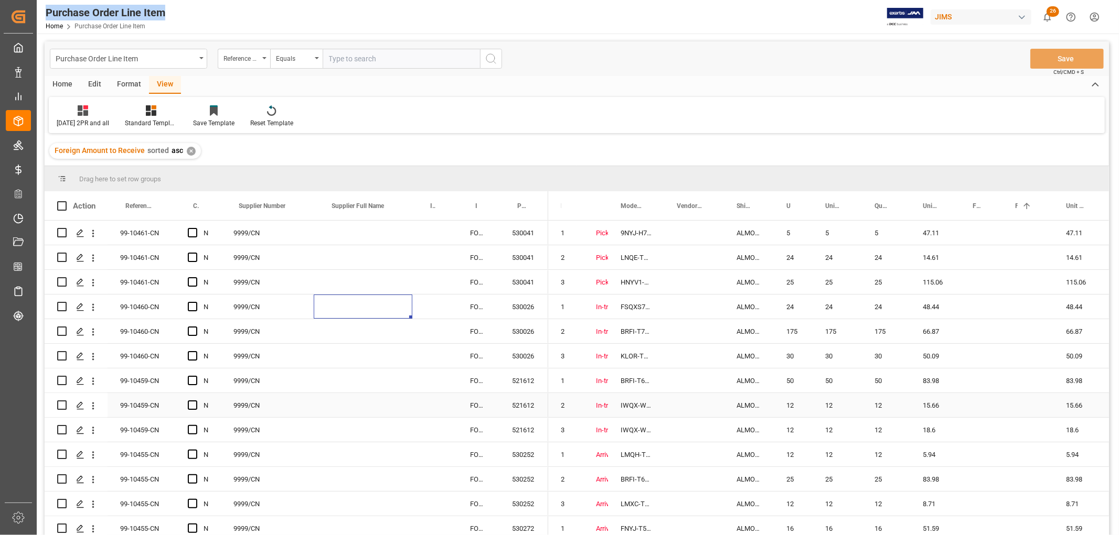
click at [340, 407] on div "Press SPACE to select this row." at bounding box center [363, 405] width 99 height 24
click at [339, 407] on div "Press SPACE to select this row." at bounding box center [363, 405] width 99 height 24
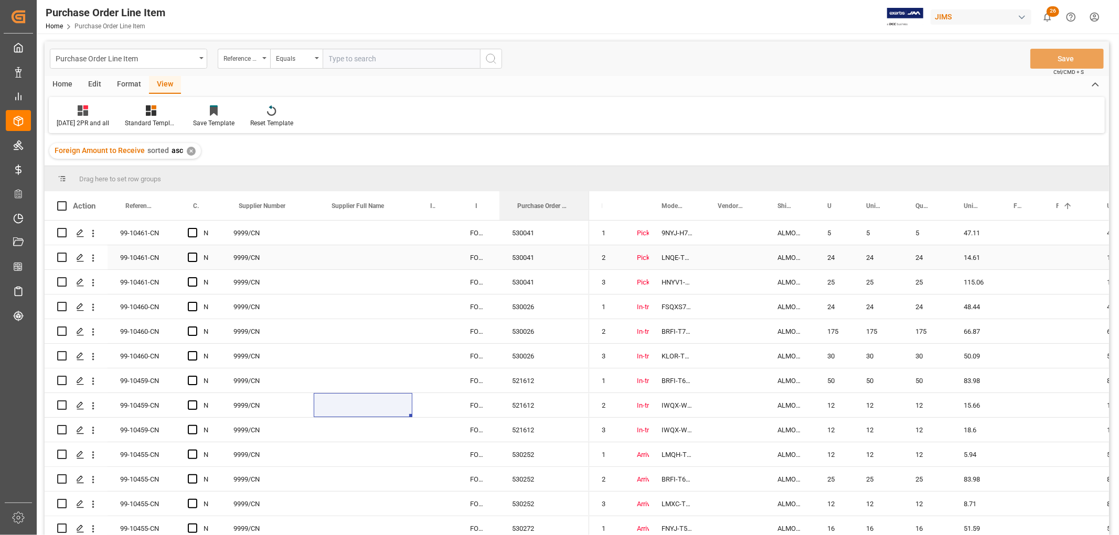
drag, startPoint x: 547, startPoint y: 200, endPoint x: 588, endPoint y: 249, distance: 63.7
click at [588, 249] on div "Action Reference 2 Vendor Confirmed and Paid 2PR Supplier Number 1 N" at bounding box center [577, 366] width 1064 height 351
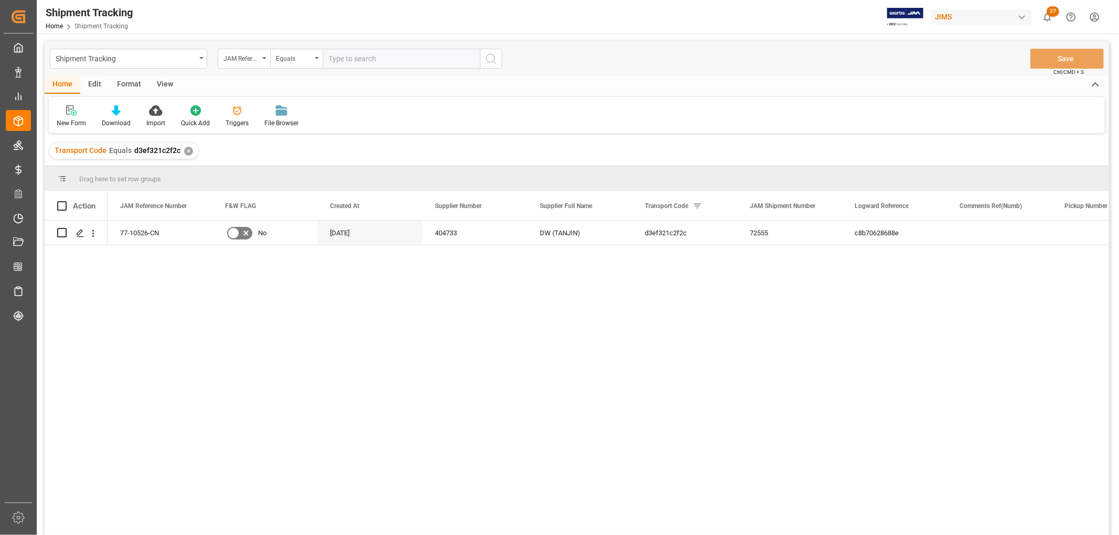
click at [161, 82] on div "View" at bounding box center [165, 85] width 32 height 18
click at [70, 121] on div "Default" at bounding box center [67, 123] width 20 height 9
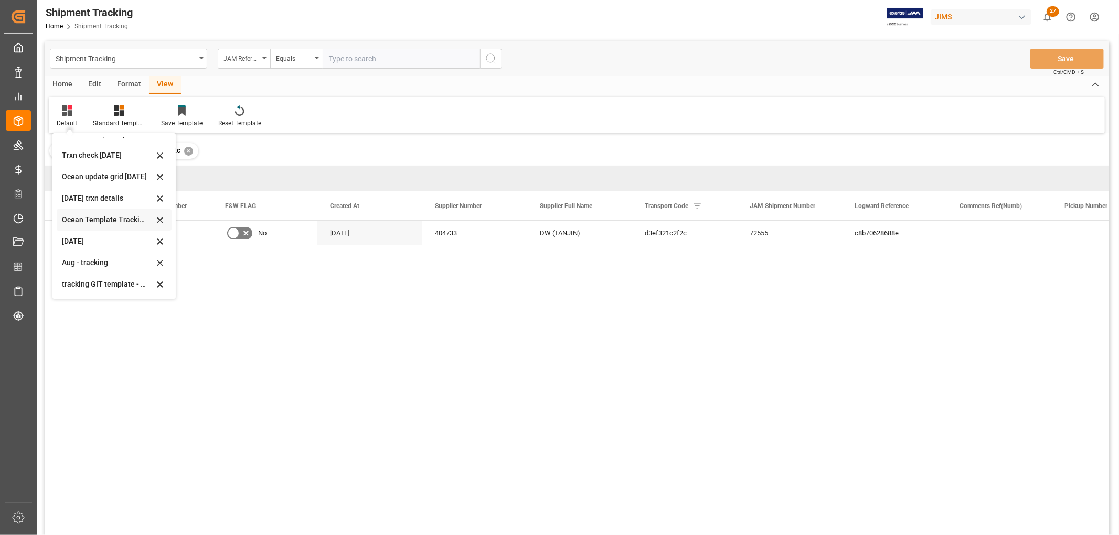
scroll to position [58, 0]
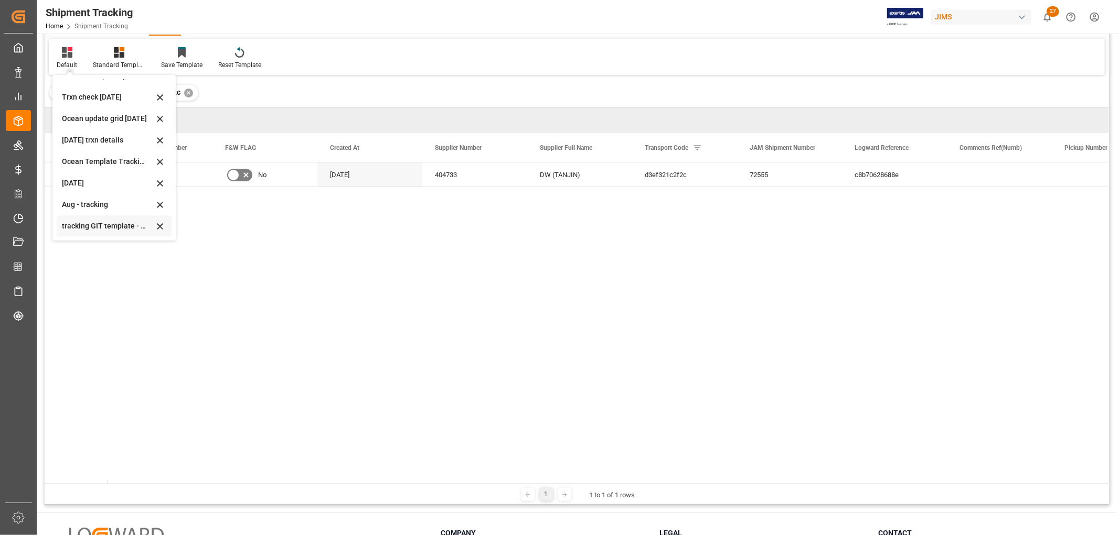
click at [102, 224] on div "tracking GIT template - Rev" at bounding box center [108, 226] width 92 height 11
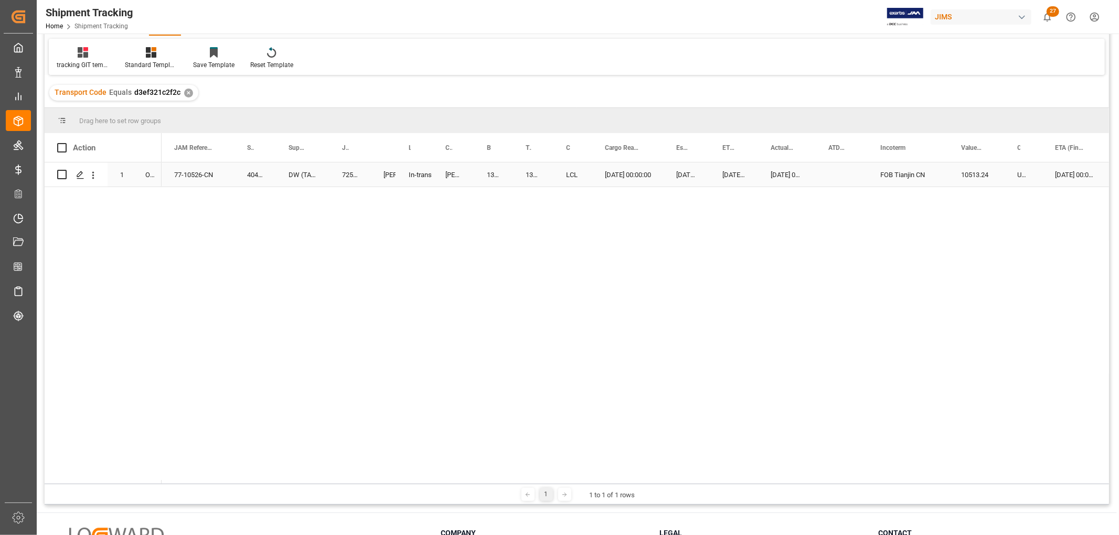
click at [224, 177] on div "77-10526-CN" at bounding box center [198, 175] width 73 height 24
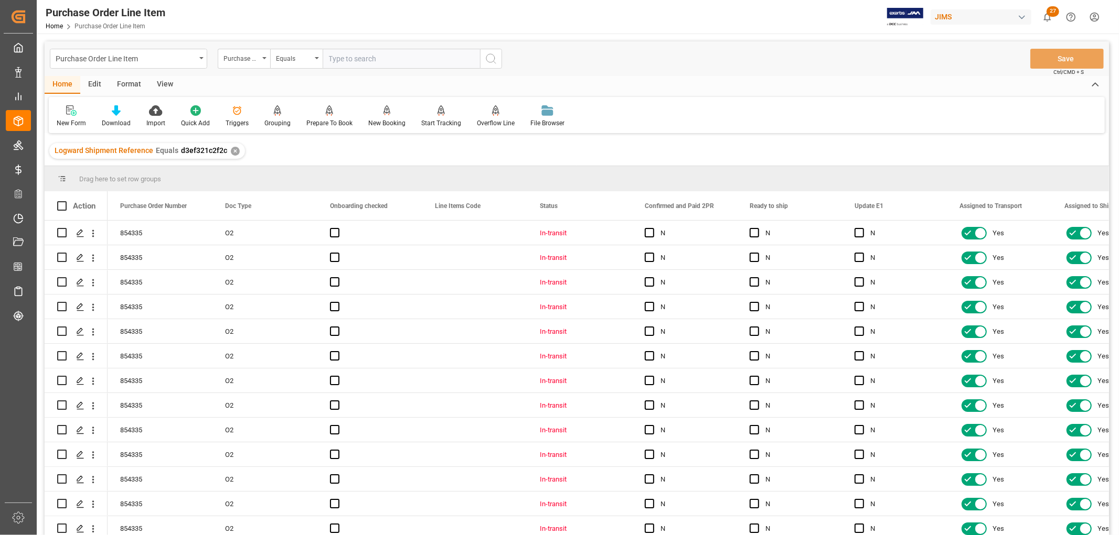
click at [160, 81] on div "View" at bounding box center [165, 85] width 32 height 18
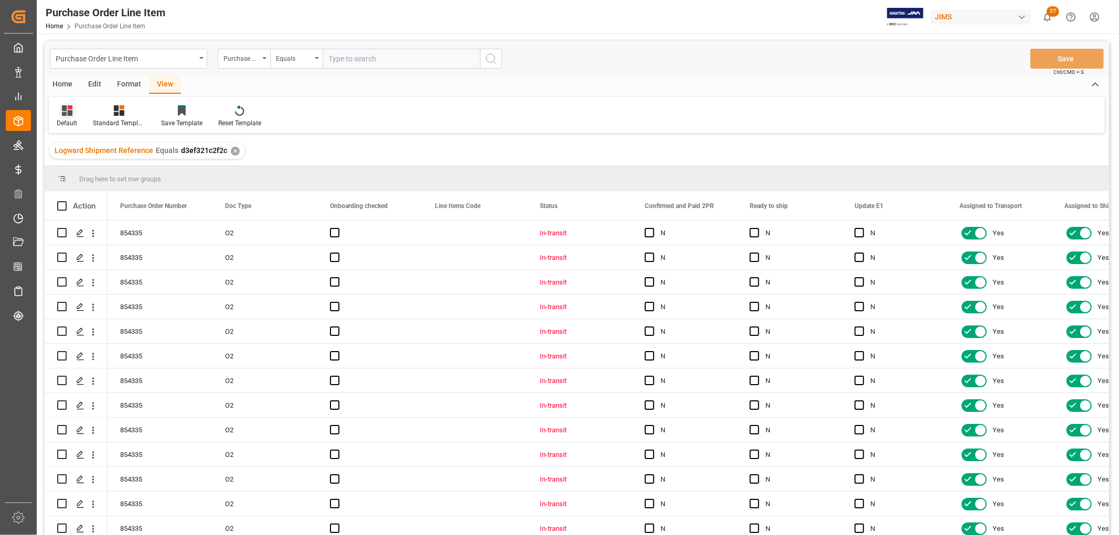
click at [66, 121] on div "Default" at bounding box center [67, 123] width 20 height 9
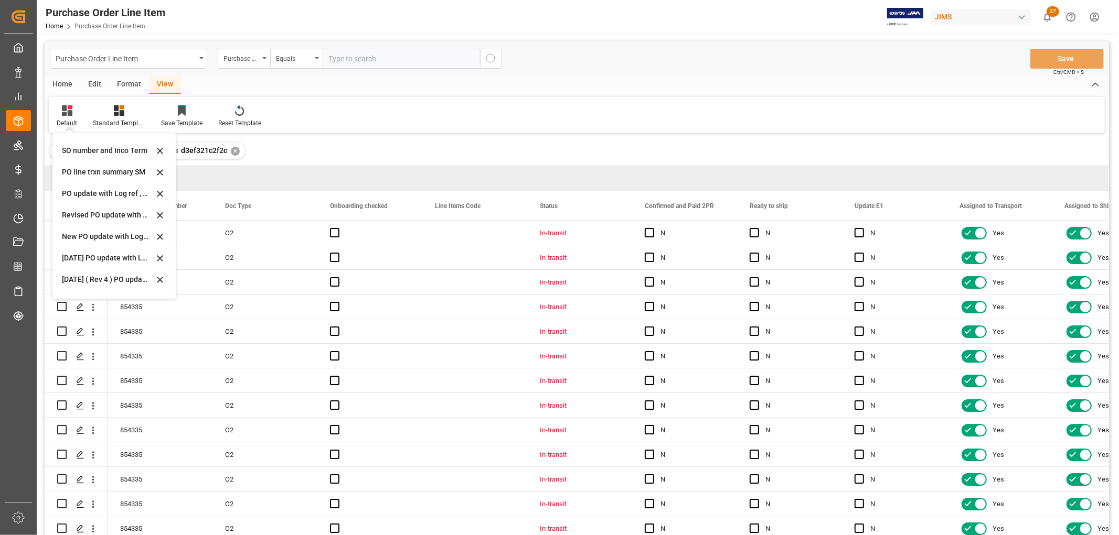
scroll to position [233, 0]
click at [87, 279] on div "Revised HS listing USA - SM-R" at bounding box center [108, 280] width 92 height 11
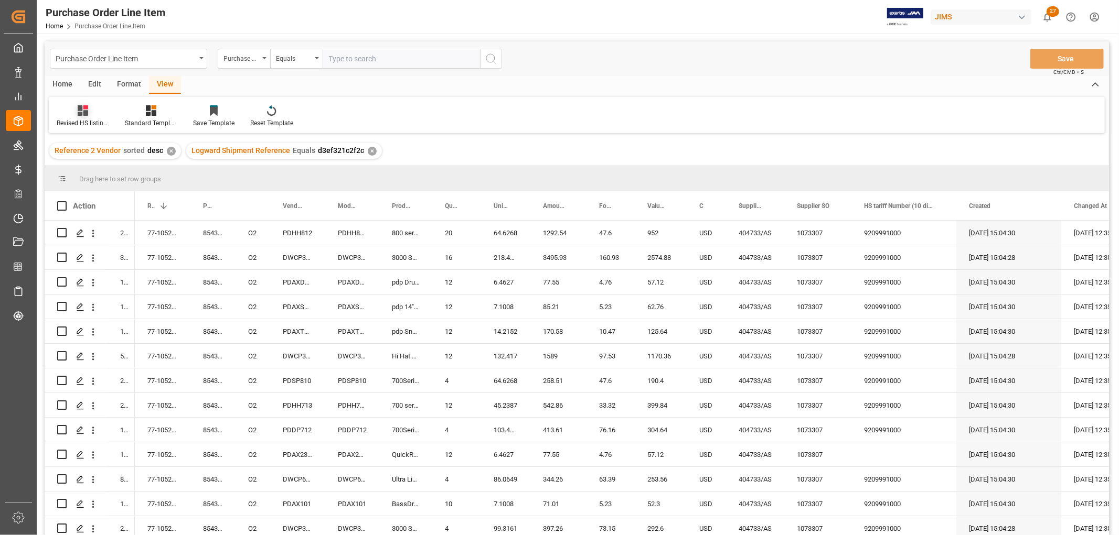
click at [71, 119] on div "Revised HS listing USA - SM-R" at bounding box center [83, 123] width 52 height 9
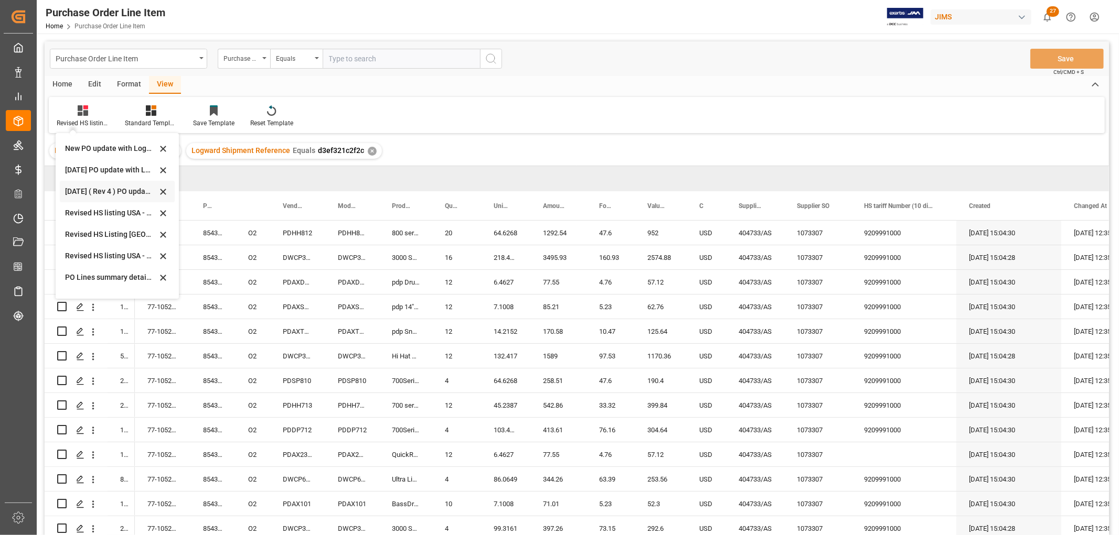
scroll to position [315, 0]
click at [69, 284] on div "[DATE] 2PR and all" at bounding box center [111, 284] width 92 height 11
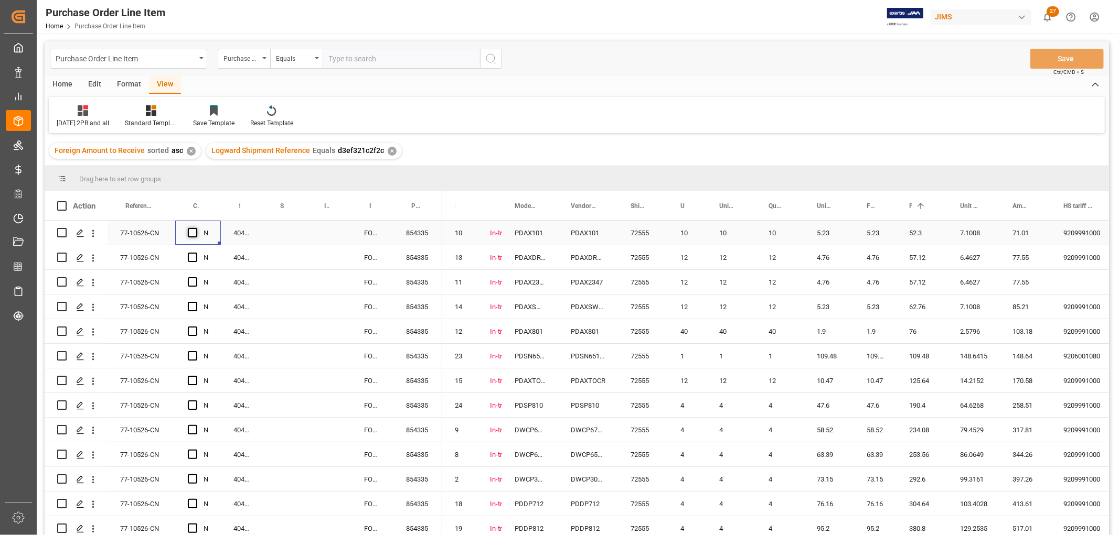
click at [196, 231] on span "Press SPACE to select this row." at bounding box center [192, 232] width 9 height 9
click at [196, 228] on input "Press SPACE to select this row." at bounding box center [196, 228] width 0 height 0
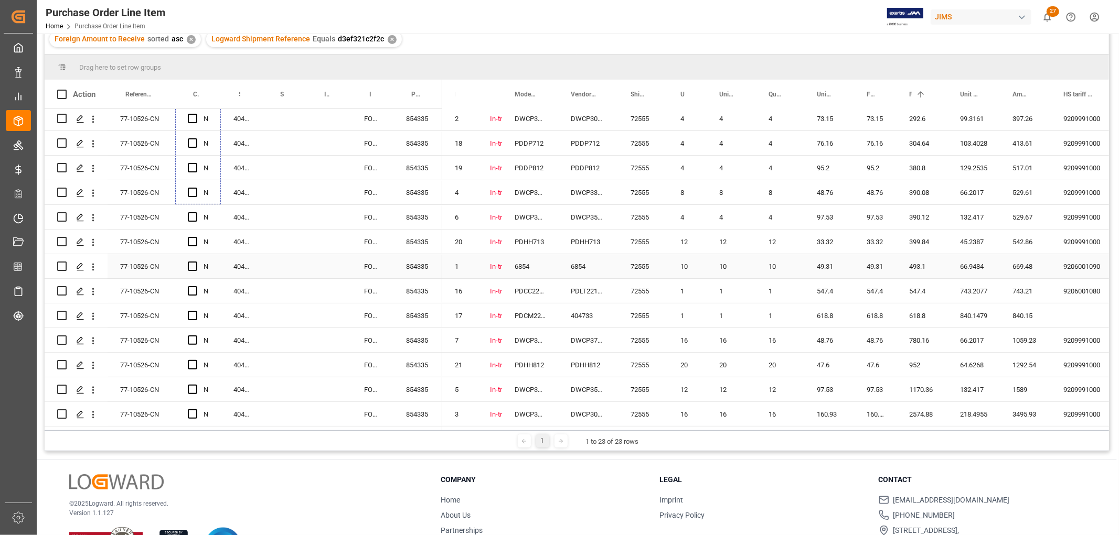
scroll to position [116, 0]
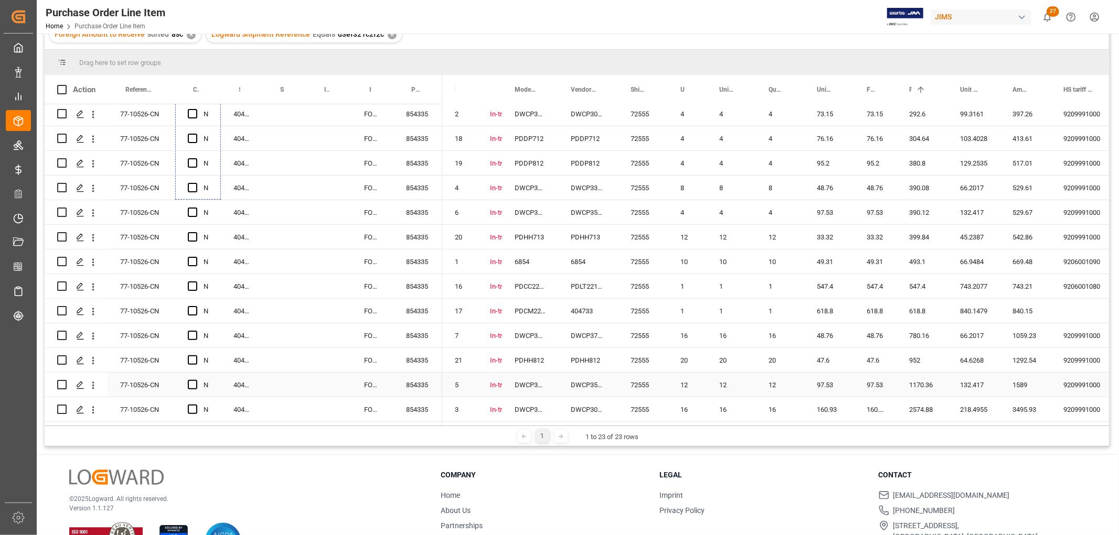
drag, startPoint x: 218, startPoint y: 244, endPoint x: 210, endPoint y: 381, distance: 137.1
drag, startPoint x: 218, startPoint y: 195, endPoint x: 200, endPoint y: 401, distance: 206.8
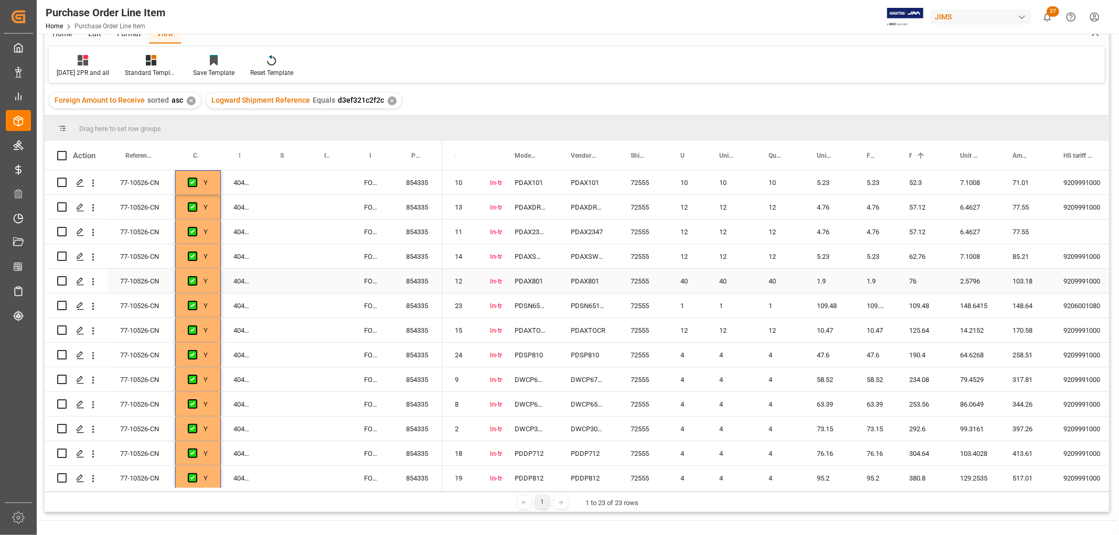
scroll to position [0, 0]
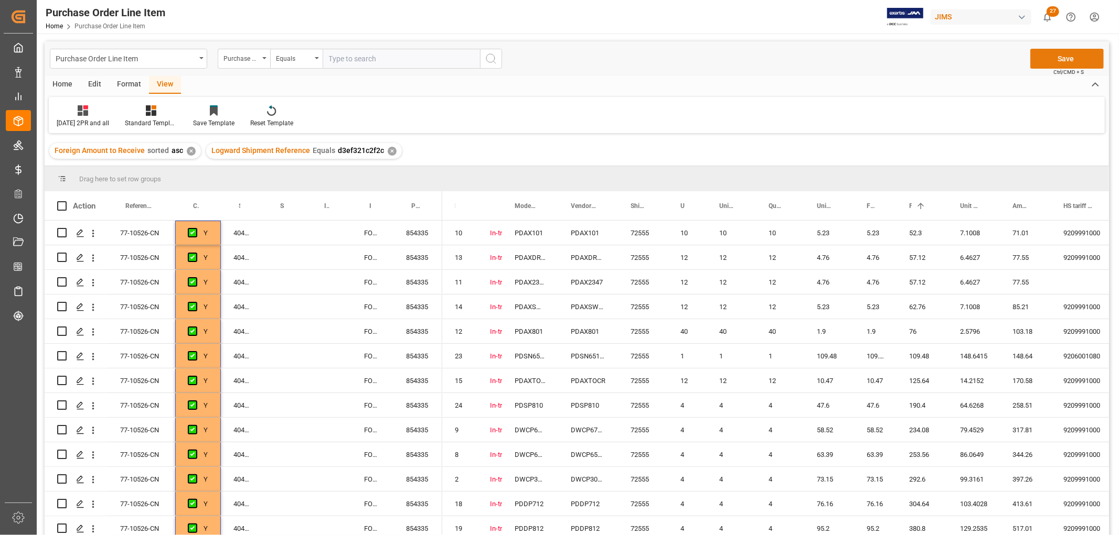
click at [1056, 56] on button "Save" at bounding box center [1066, 59] width 73 height 20
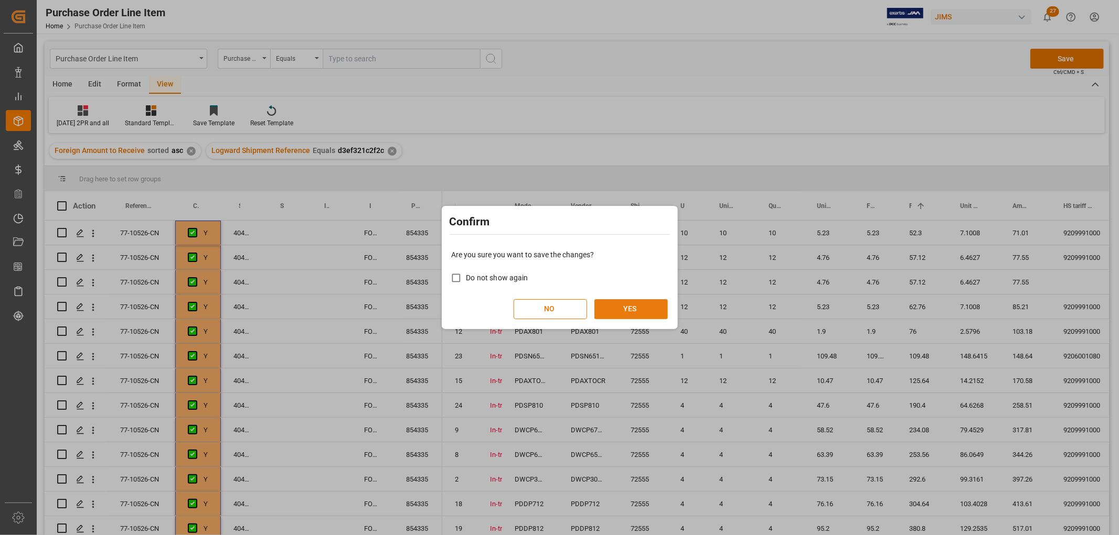
click at [628, 307] on button "YES" at bounding box center [630, 309] width 73 height 20
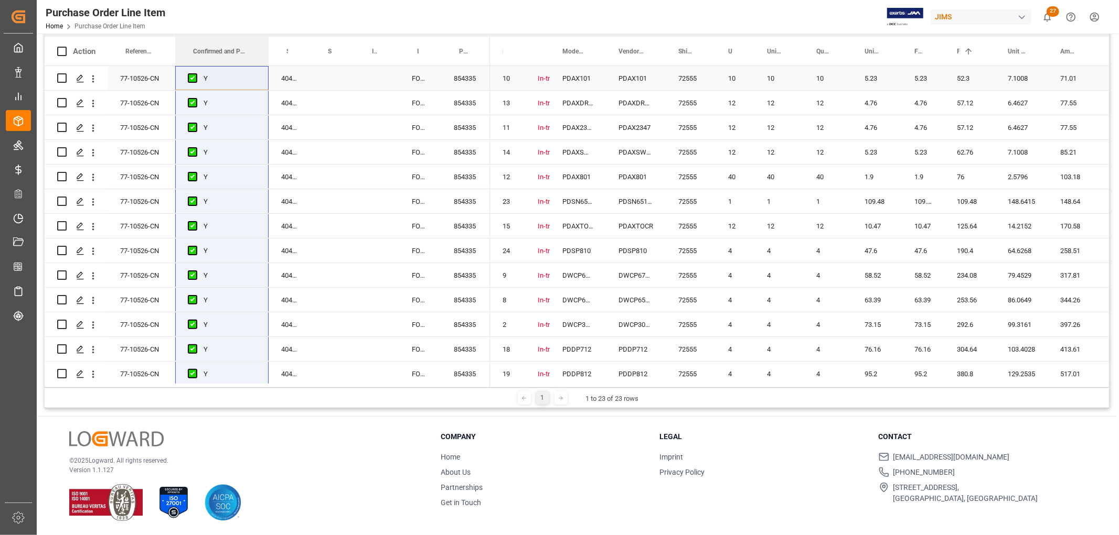
drag, startPoint x: 220, startPoint y: 46, endPoint x: 268, endPoint y: 82, distance: 59.6
click at [268, 82] on div "Action Reference 2 Vendor Confirmed and Paid 2PR Supplier Number 1 Y" at bounding box center [577, 212] width 1064 height 351
